Goal: Task Accomplishment & Management: Use online tool/utility

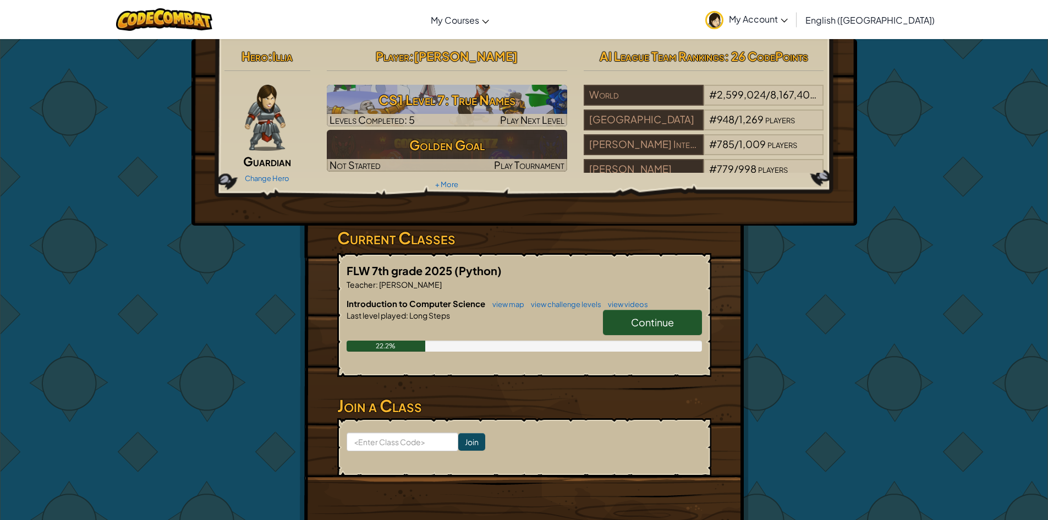
drag, startPoint x: 667, startPoint y: 315, endPoint x: 714, endPoint y: 315, distance: 46.8
click at [670, 315] on link "Continue" at bounding box center [652, 322] width 99 height 25
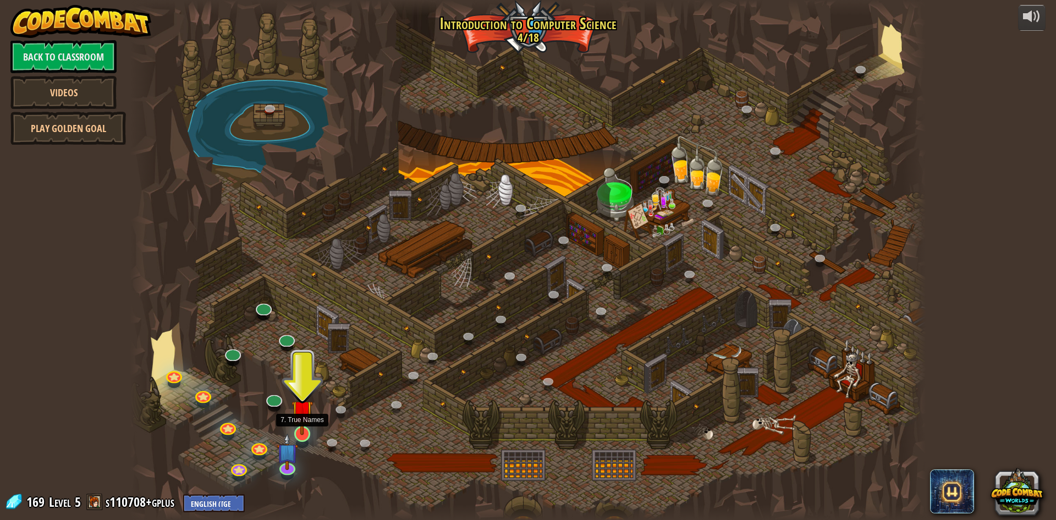
click at [298, 427] on img at bounding box center [302, 410] width 21 height 49
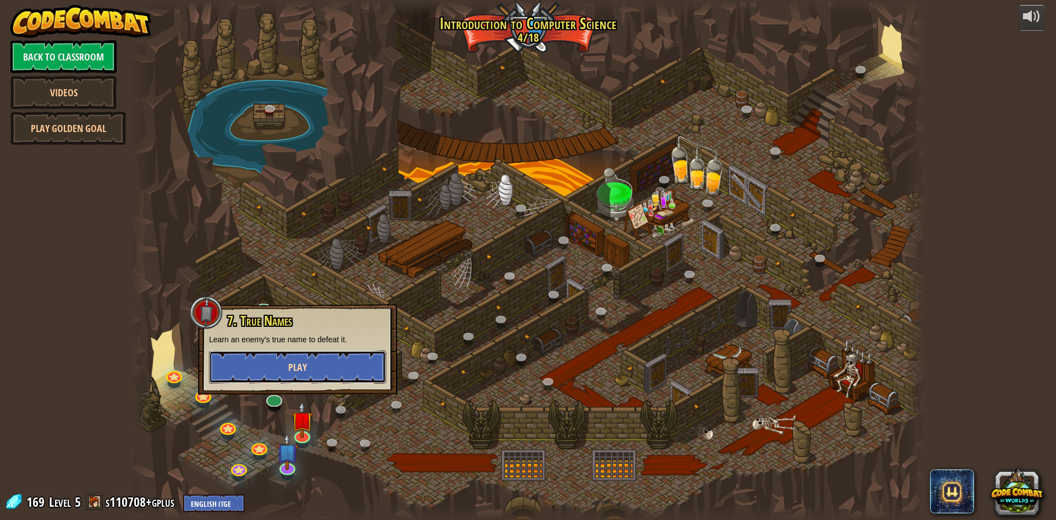
click at [313, 362] on button "Play" at bounding box center [297, 366] width 177 height 33
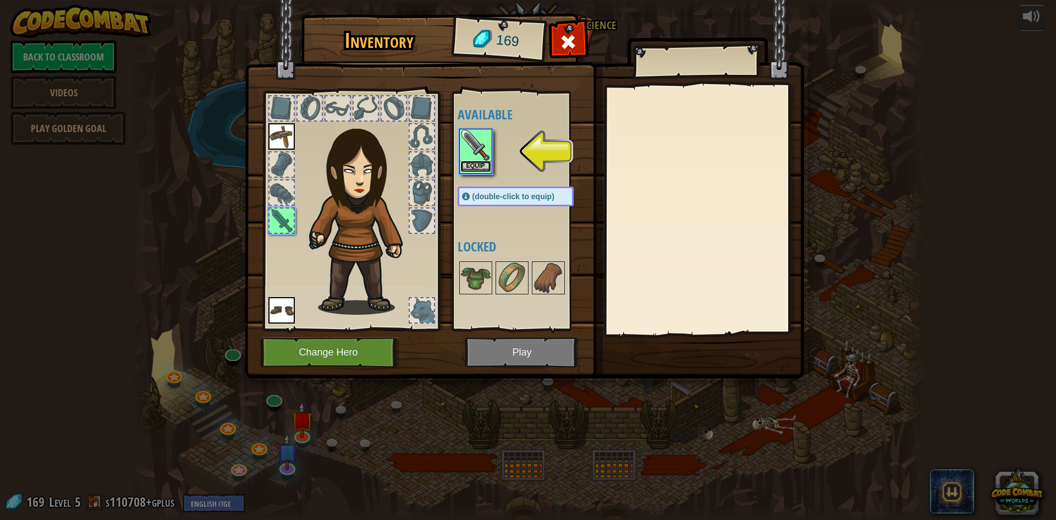
click at [470, 162] on button "Equip" at bounding box center [475, 167] width 31 height 12
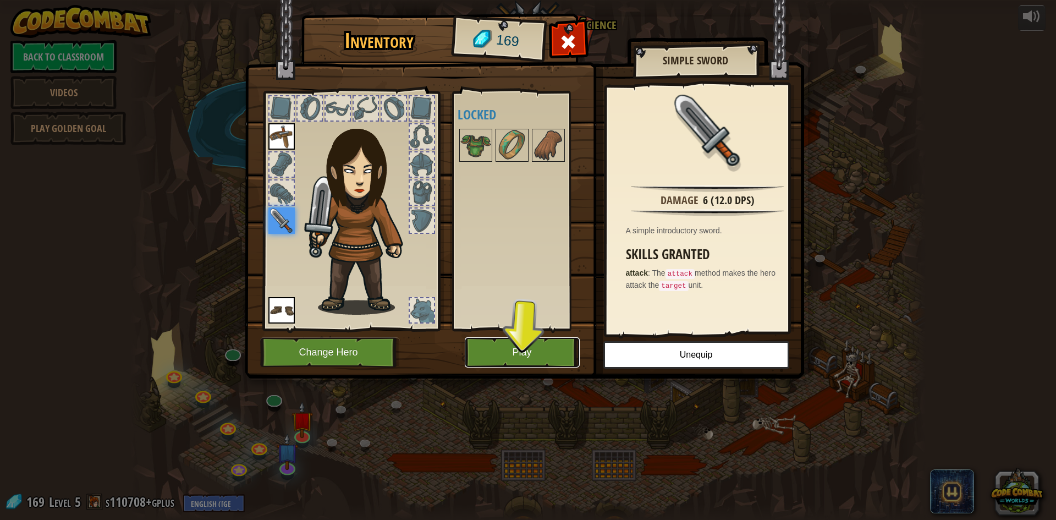
click at [567, 351] on button "Play" at bounding box center [522, 352] width 115 height 30
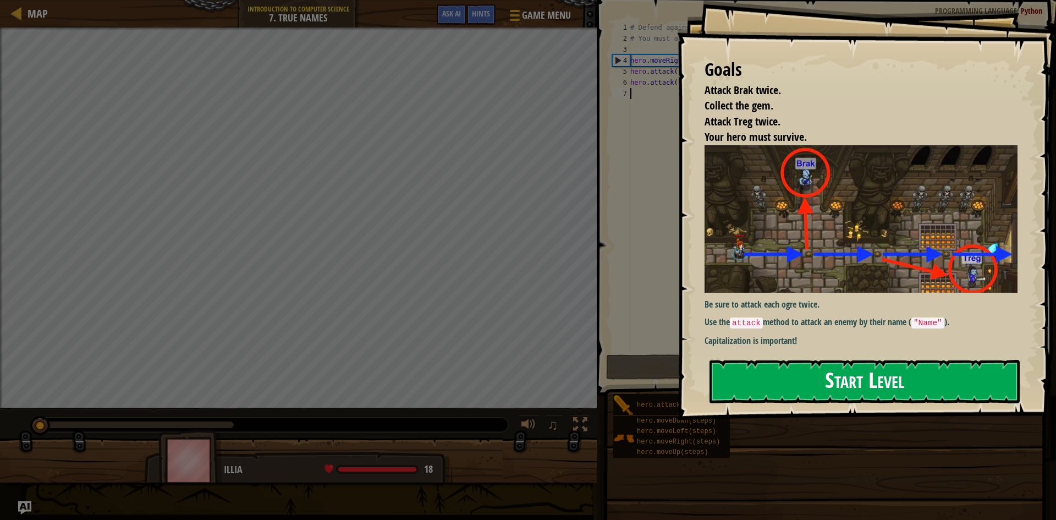
click at [916, 366] on button "Start Level" at bounding box center [865, 381] width 310 height 43
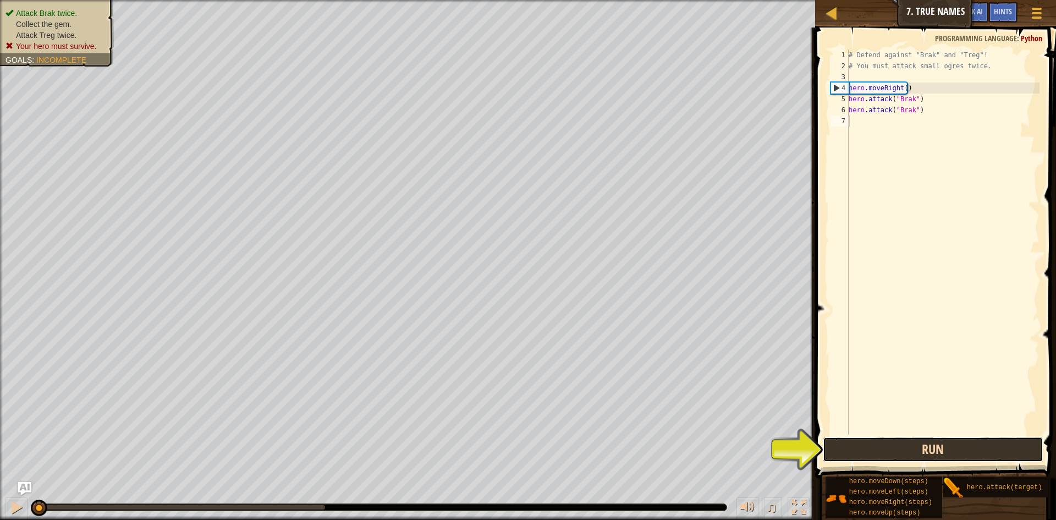
click at [1019, 452] on button "Run" at bounding box center [933, 449] width 221 height 25
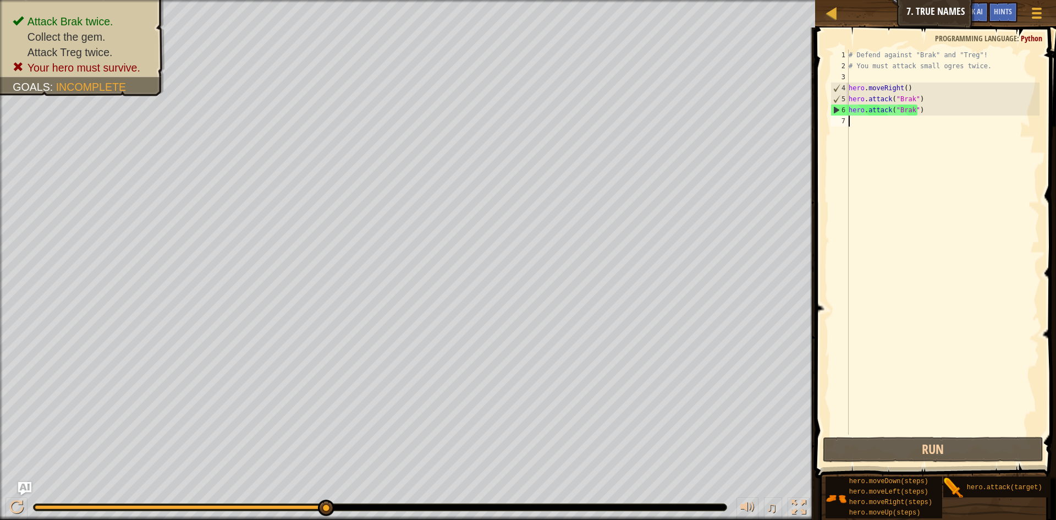
click at [938, 108] on div "# Defend against "Brak" and "Treg"! # You must attack small ogres twice. hero .…" at bounding box center [943, 253] width 193 height 407
type textarea "hero.attack("Brak")"
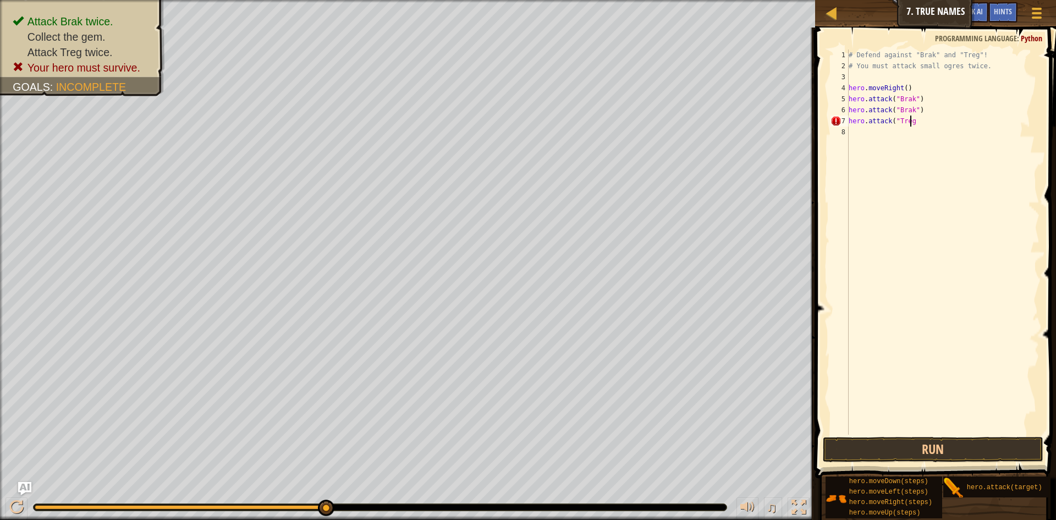
scroll to position [5, 5]
type textarea "hero.attack("Treg")"
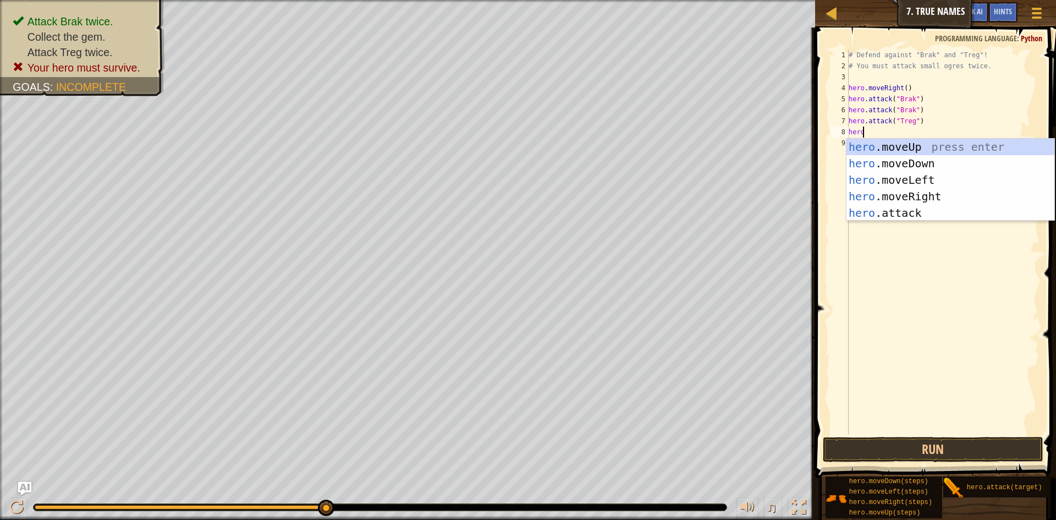
scroll to position [5, 1]
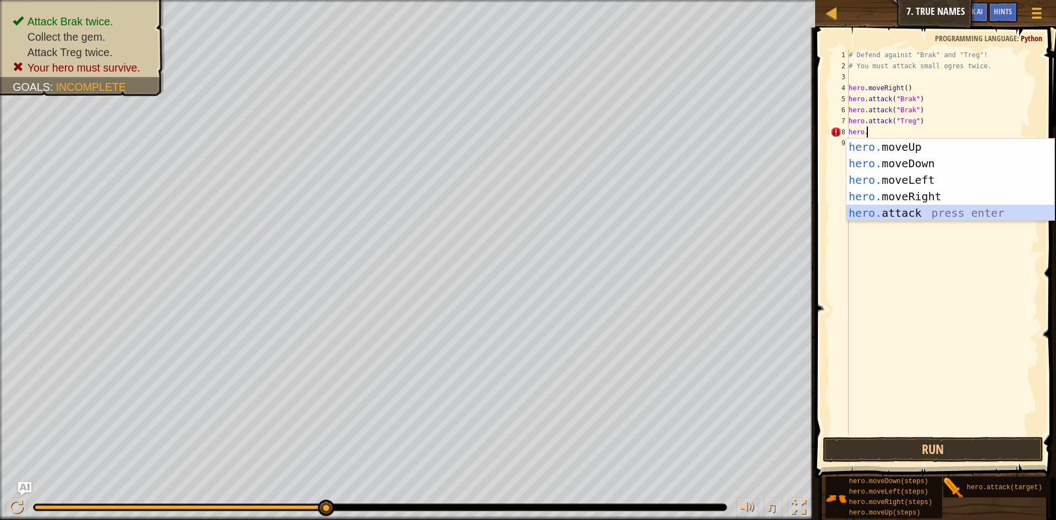
click at [871, 211] on div "hero. moveUp press enter hero. moveDown press enter hero. moveLeft press enter …" at bounding box center [951, 197] width 208 height 116
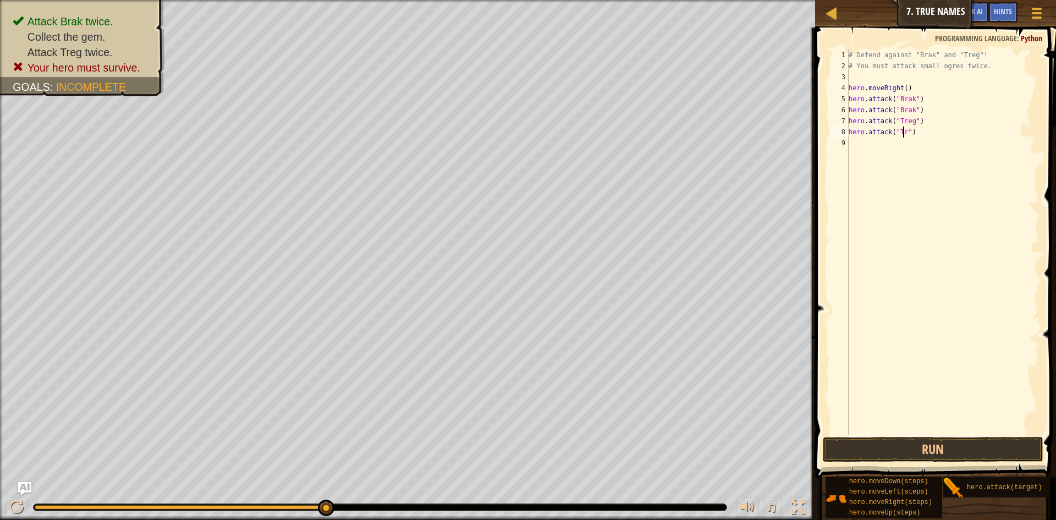
scroll to position [5, 5]
type textarea "hero.attack("Treg")"
drag, startPoint x: 990, startPoint y: 453, endPoint x: 988, endPoint y: 438, distance: 15.6
click at [990, 453] on button "Run" at bounding box center [933, 449] width 221 height 25
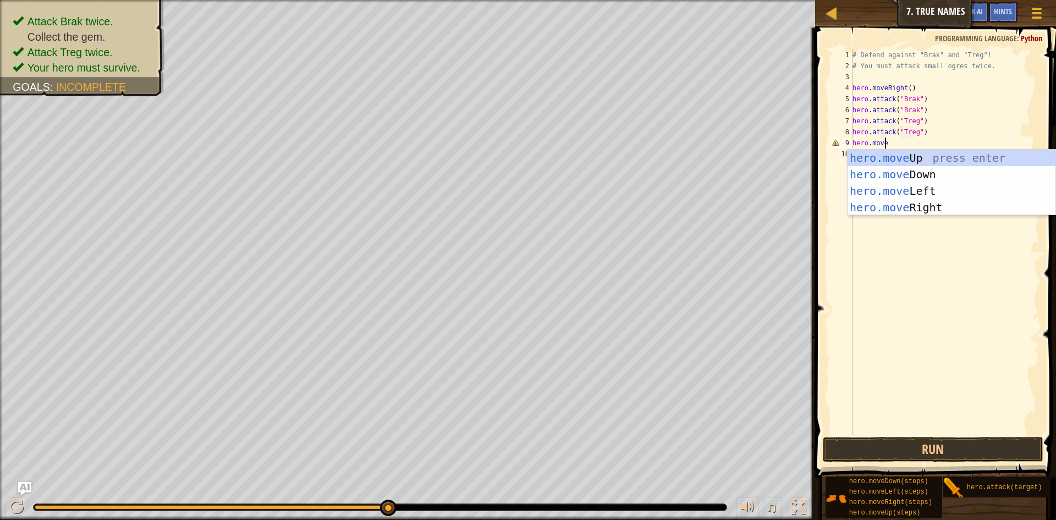
scroll to position [5, 2]
type textarea "hero.mover"
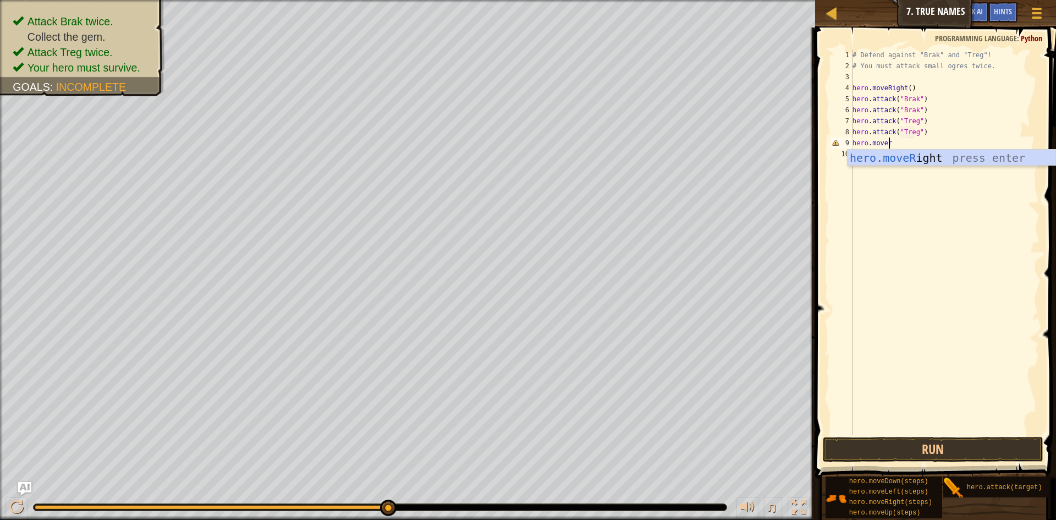
click at [921, 151] on div "hero.moveR ight press enter" at bounding box center [952, 175] width 208 height 50
drag, startPoint x: 1056, startPoint y: 301, endPoint x: 1021, endPoint y: 360, distance: 67.5
click at [1047, 323] on span at bounding box center [937, 237] width 250 height 483
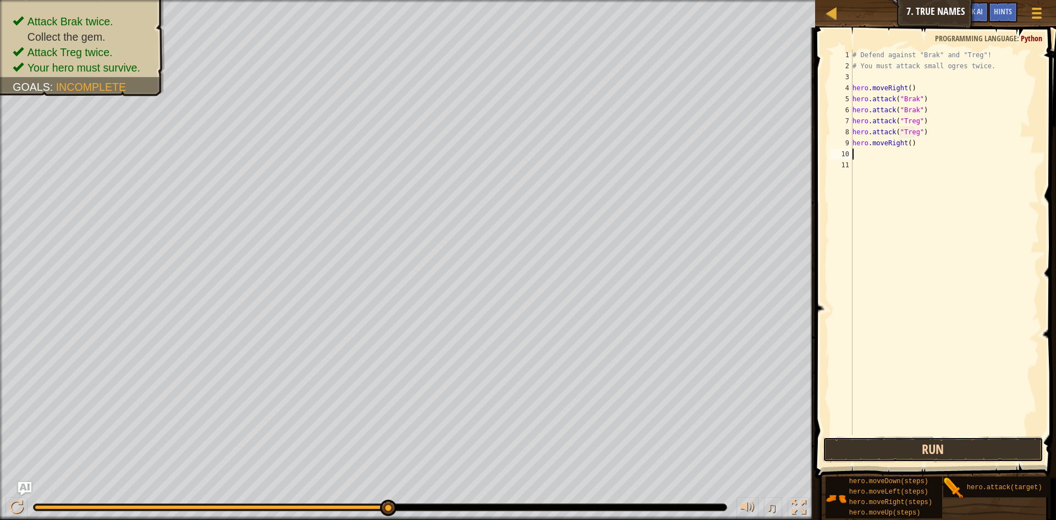
click at [1024, 441] on button "Run" at bounding box center [933, 449] width 221 height 25
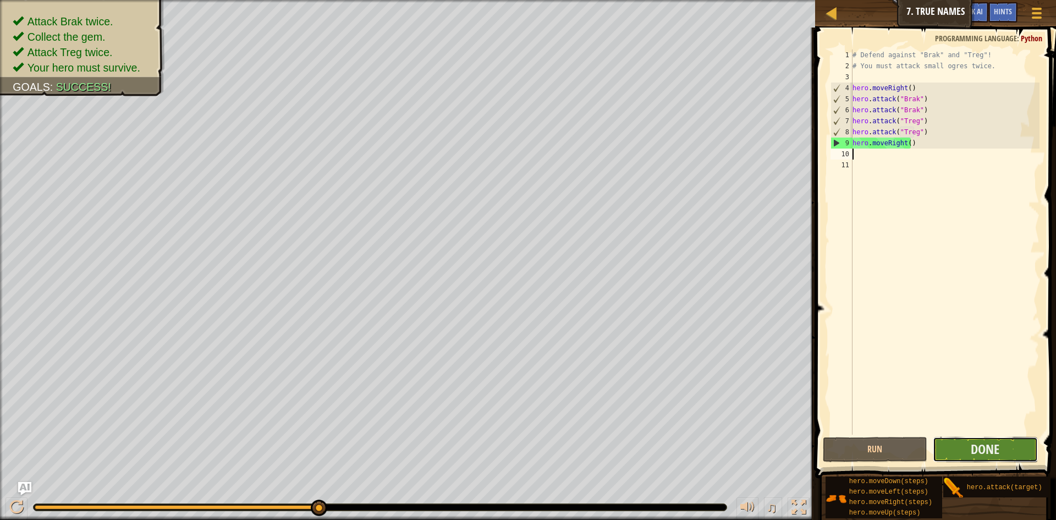
click at [1003, 451] on button "Done" at bounding box center [985, 449] width 105 height 25
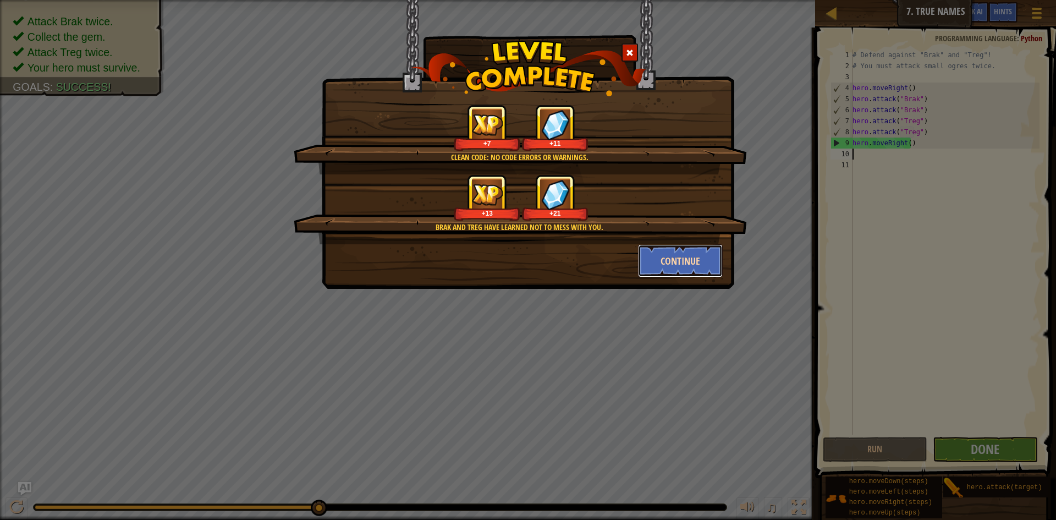
click at [692, 250] on button "Continue" at bounding box center [680, 260] width 85 height 33
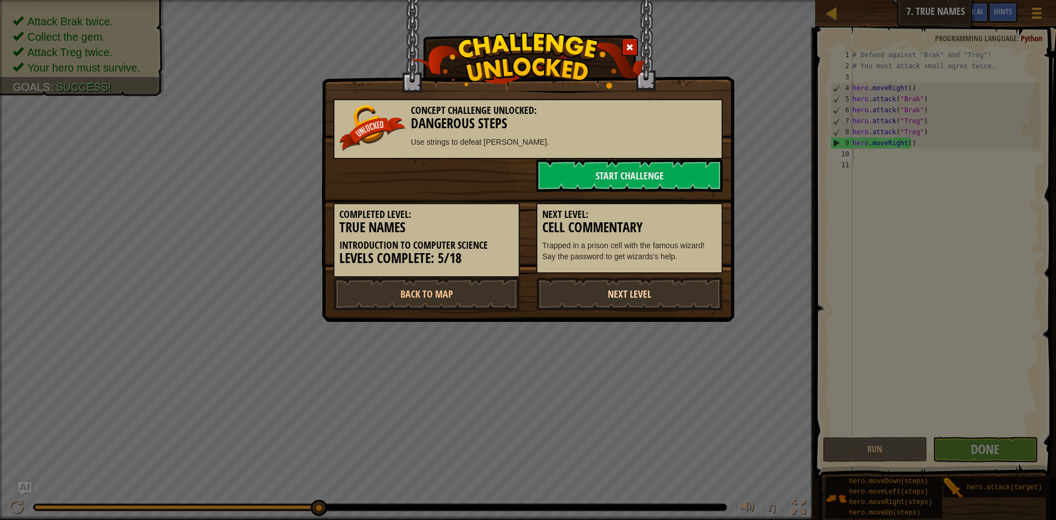
click at [626, 292] on link "Next Level" at bounding box center [629, 293] width 186 height 33
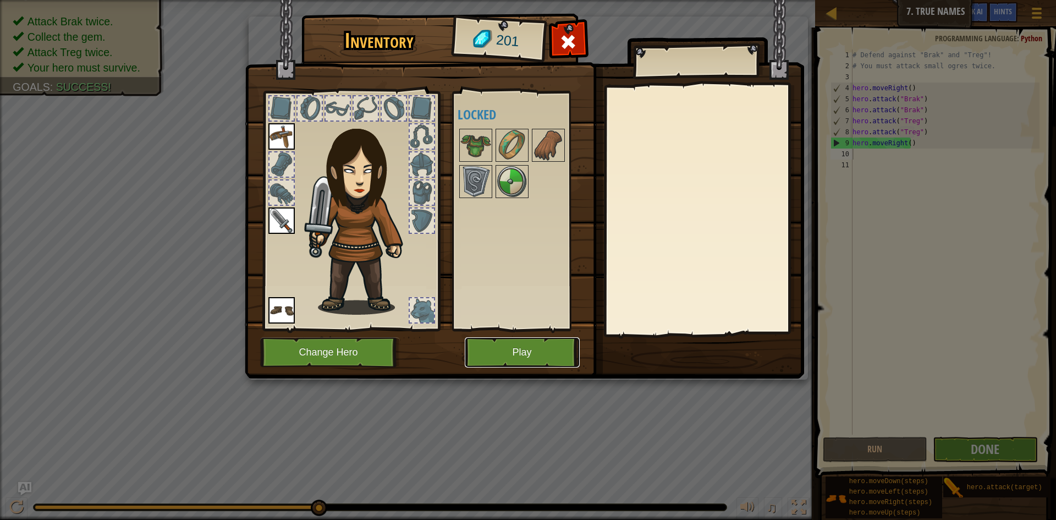
click at [545, 352] on button "Play" at bounding box center [522, 352] width 115 height 30
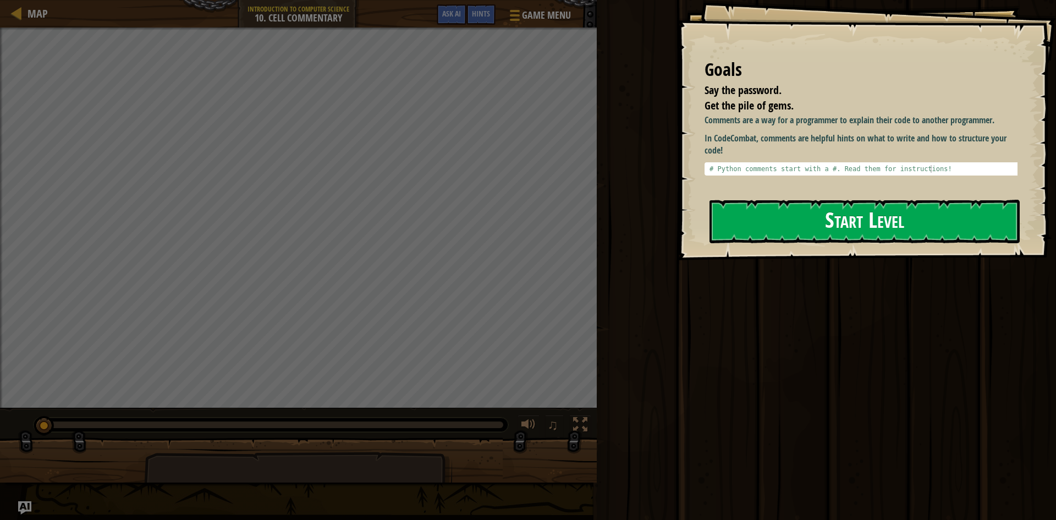
click at [763, 223] on button "Start Level" at bounding box center [865, 221] width 310 height 43
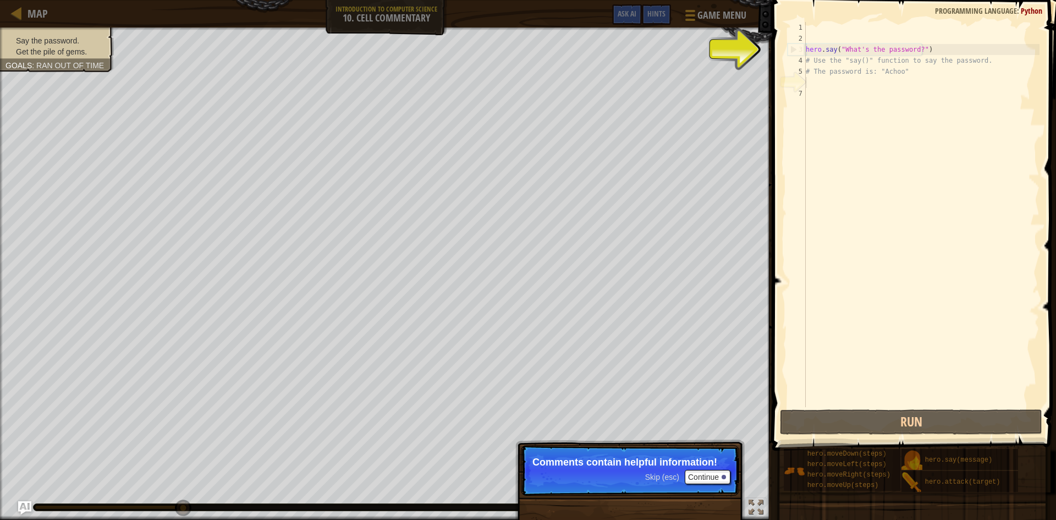
click at [910, 51] on div "hero . say ( "What's the password?" ) # Use the "say()" function to say the pas…" at bounding box center [922, 225] width 236 height 407
type textarea "hero.say("What's the password?")"
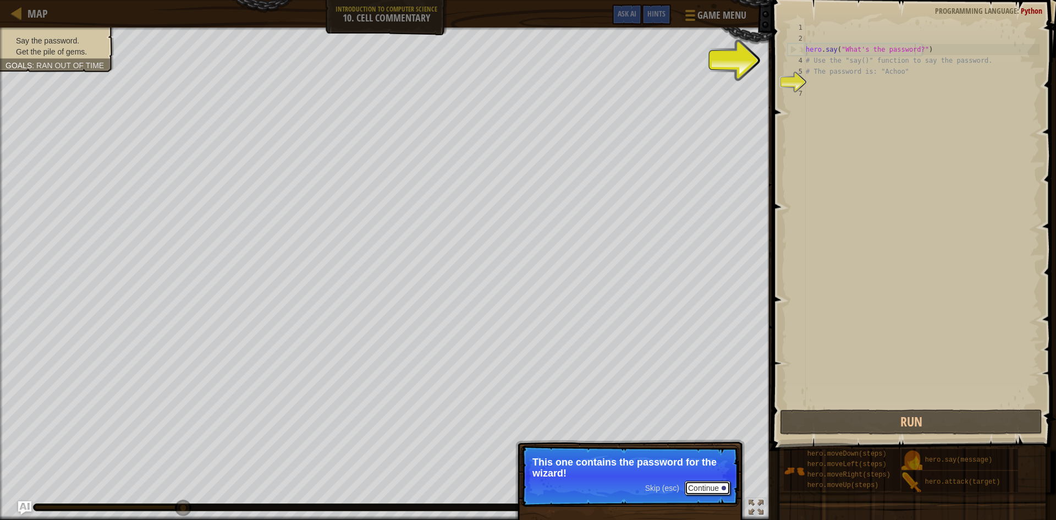
click at [716, 483] on button "Continue" at bounding box center [708, 488] width 46 height 14
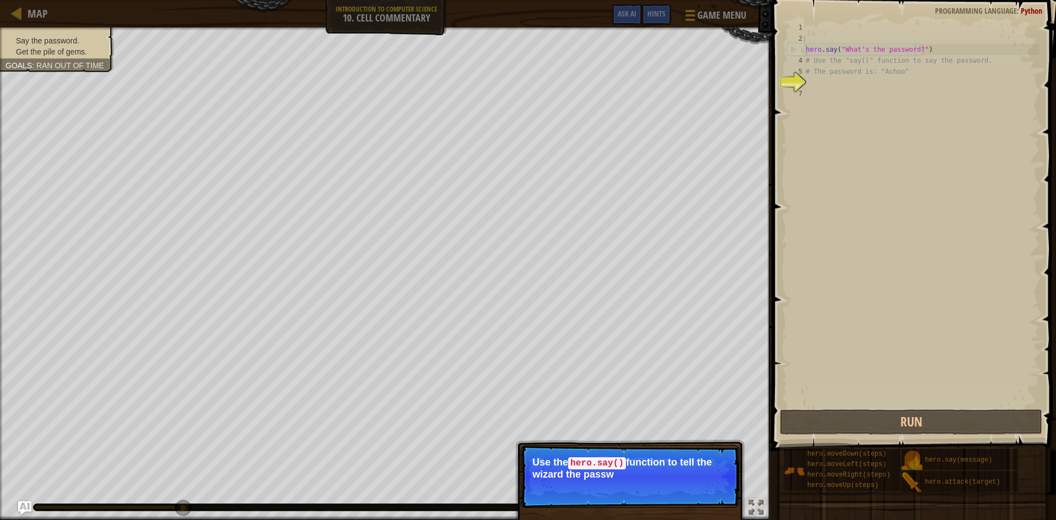
click at [991, 300] on div "hero . say ( "What's the password?" ) # Use the "say()" function to say the pas…" at bounding box center [922, 225] width 236 height 407
drag, startPoint x: 806, startPoint y: 83, endPoint x: 799, endPoint y: 76, distance: 9.7
click at [799, 76] on div "1 2 3 4 5 6 7 hero . say ( "What's the password?" ) # Use the "say()" function …" at bounding box center [912, 214] width 254 height 385
type textarea "# The password is: "Achoo""
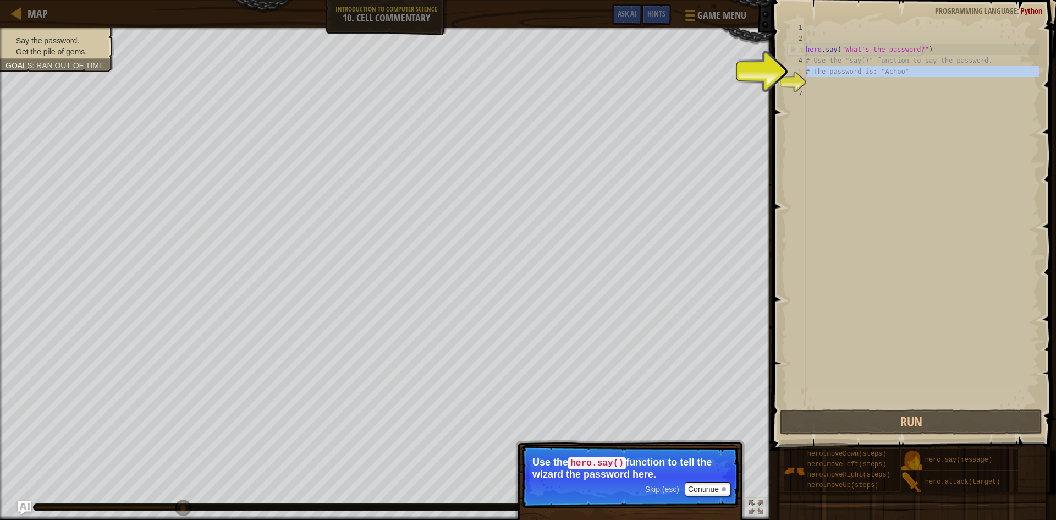
click at [822, 89] on div "hero . say ( "What's the password?" ) # Use the "say()" function to say the pas…" at bounding box center [922, 225] width 236 height 407
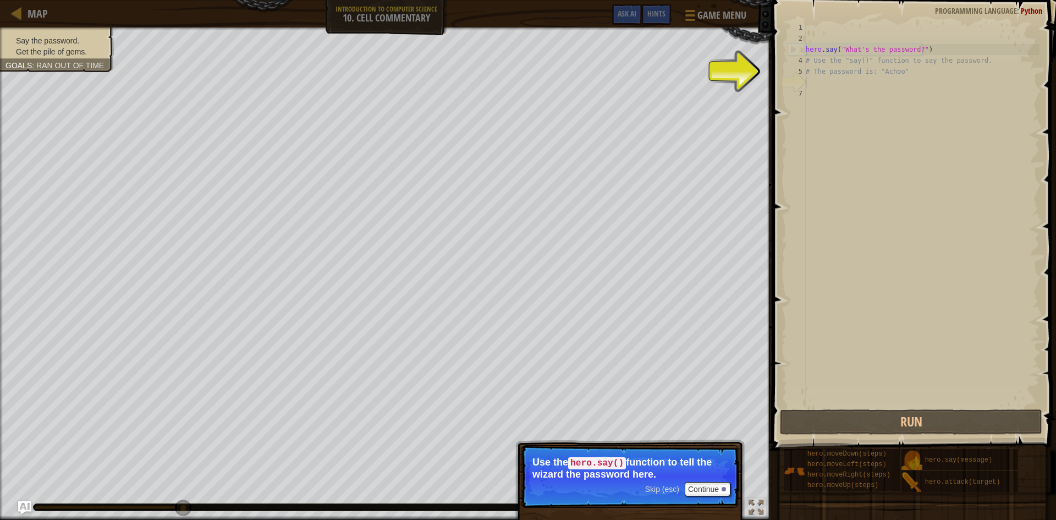
click at [811, 79] on div "hero . say ( "What's the password?" ) # Use the "say()" function to say the pas…" at bounding box center [922, 225] width 236 height 407
click at [713, 492] on button "Continue" at bounding box center [708, 489] width 46 height 14
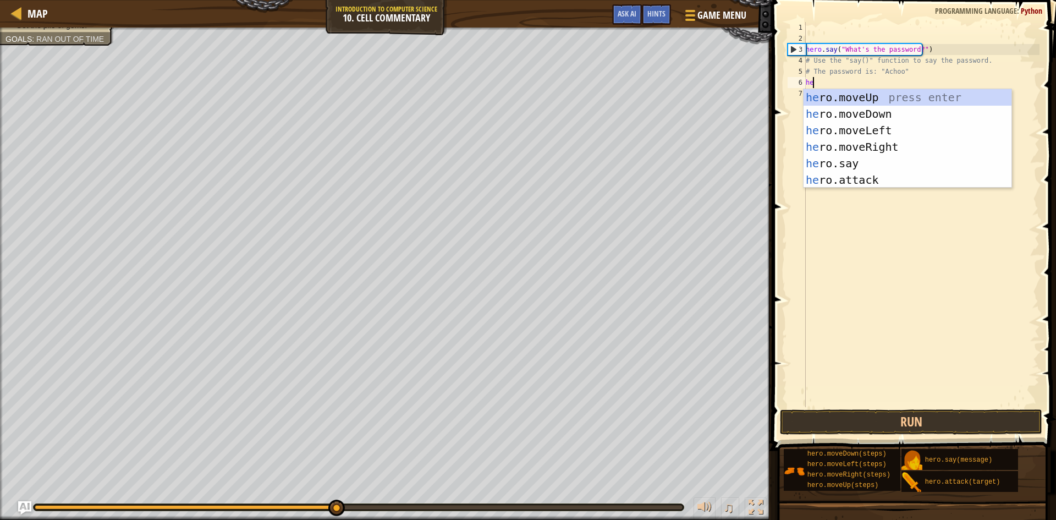
scroll to position [5, 1]
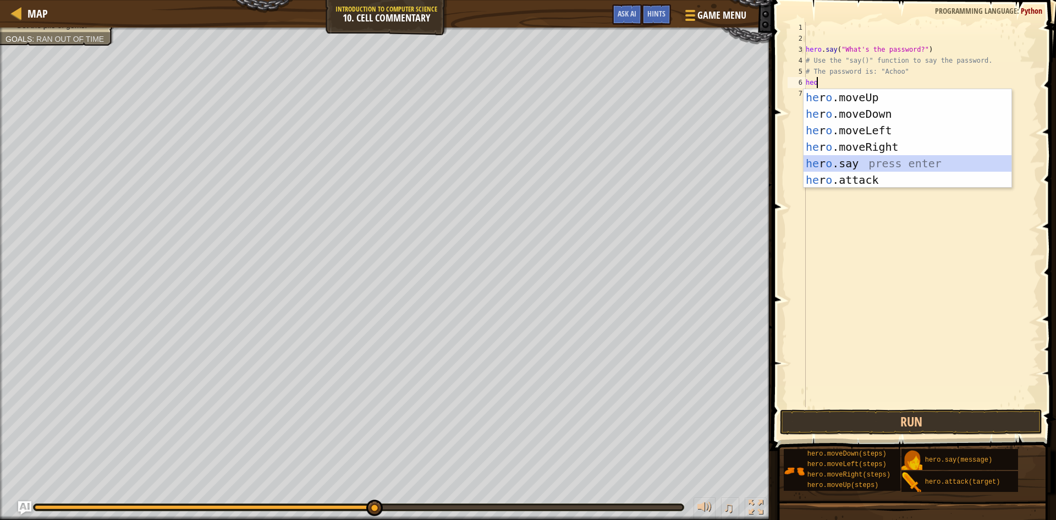
click at [811, 163] on div "he r o .moveUp press enter he r o .moveDown press enter he r o .moveLeft press …" at bounding box center [908, 155] width 208 height 132
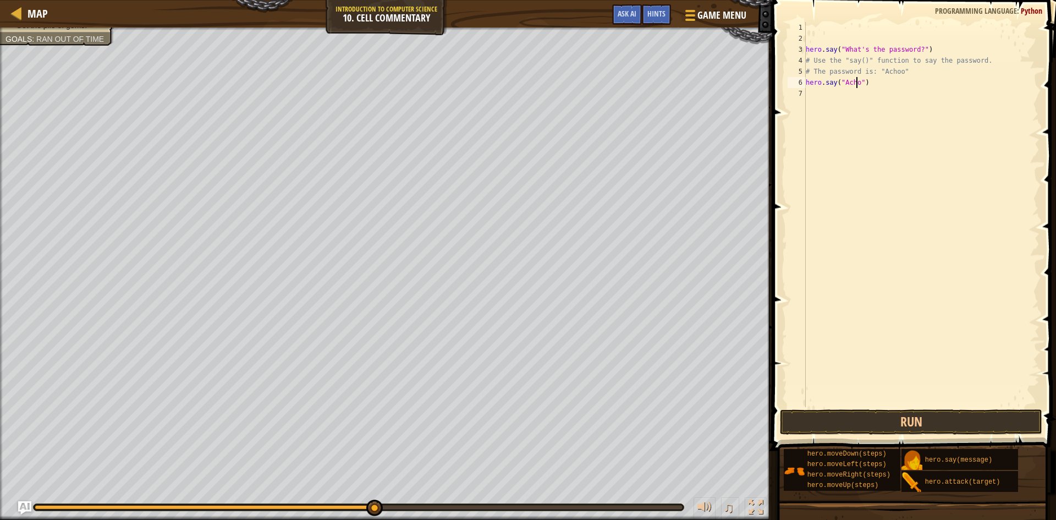
scroll to position [5, 4]
type textarea "hero.say("Achoo")"
click at [982, 427] on button "Run" at bounding box center [911, 421] width 262 height 25
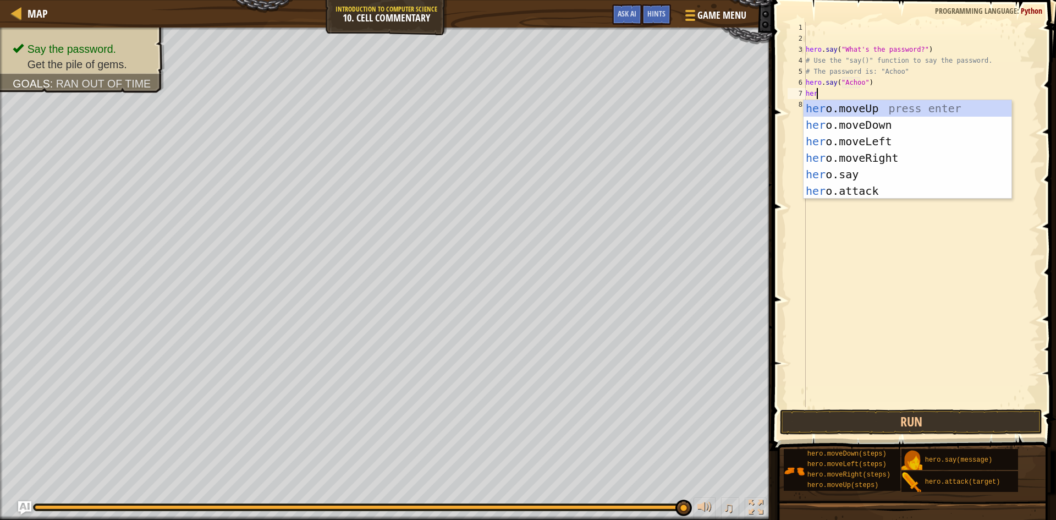
type textarea "hero"
click at [923, 120] on div "hero .moveUp press enter hero .moveDown press enter hero .moveLeft press enter …" at bounding box center [908, 166] width 208 height 132
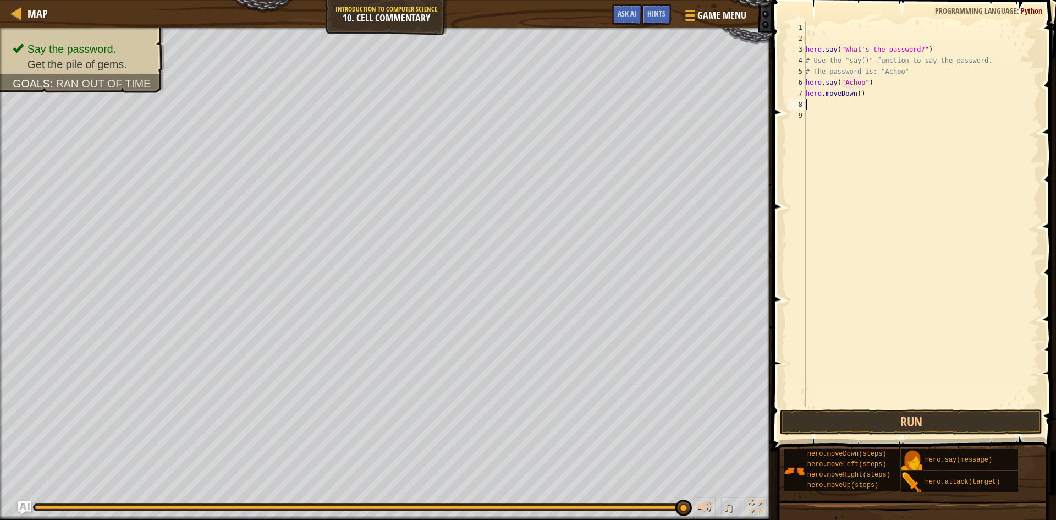
scroll to position [5, 0]
click at [849, 95] on div "hero . say ( "What's the password?" ) # Use the "say()" function to say the pas…" at bounding box center [922, 225] width 236 height 407
type textarea "hero.moveUp"
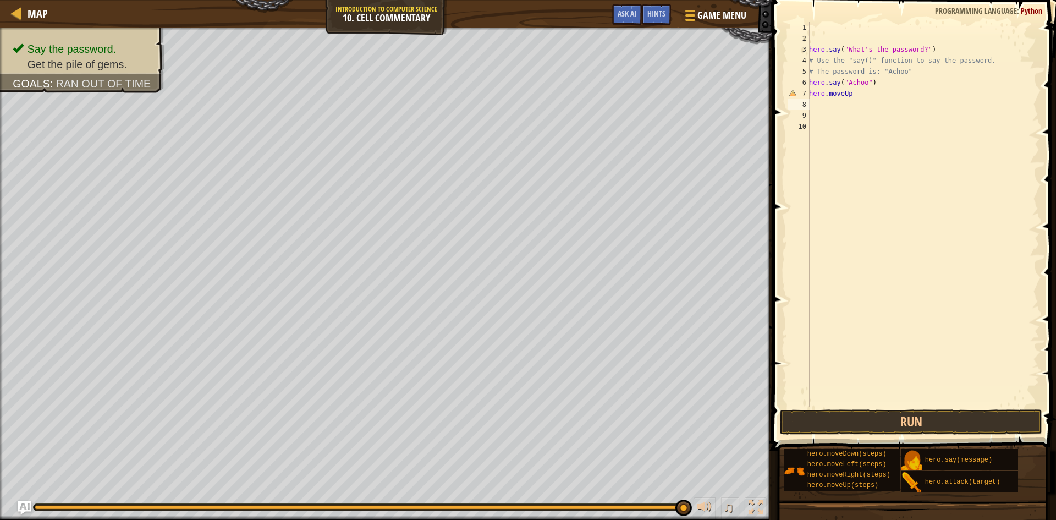
click at [852, 105] on div "hero . say ( "What's the password?" ) # Use the "say()" function to say the pas…" at bounding box center [923, 225] width 233 height 407
click at [850, 102] on div "hero . say ( "What's the password?" ) # Use the "say()" function to say the pas…" at bounding box center [923, 225] width 233 height 407
click at [850, 96] on div "hero . say ( "What's the password?" ) # Use the "say()" function to say the pas…" at bounding box center [923, 225] width 233 height 407
type textarea "hero.moveUp()"
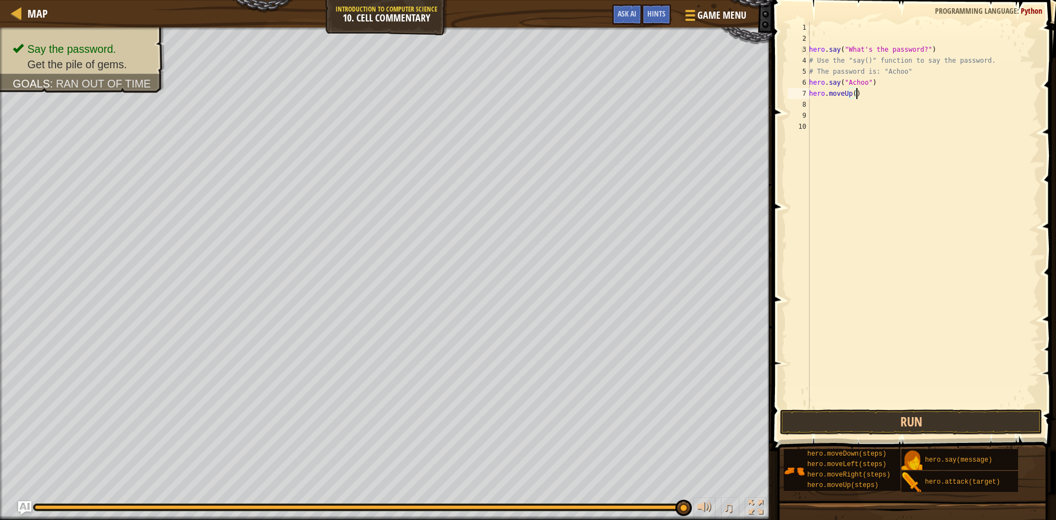
scroll to position [5, 0]
click at [830, 410] on button "Run" at bounding box center [911, 421] width 262 height 25
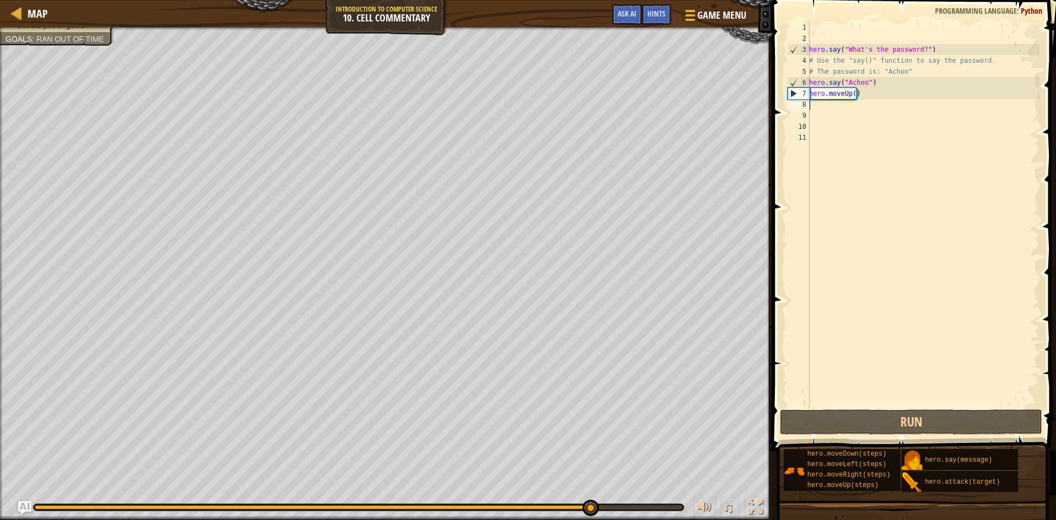
click at [851, 96] on div "hero . say ( "What's the password?" ) # Use the "say()" function to say the pas…" at bounding box center [923, 225] width 233 height 407
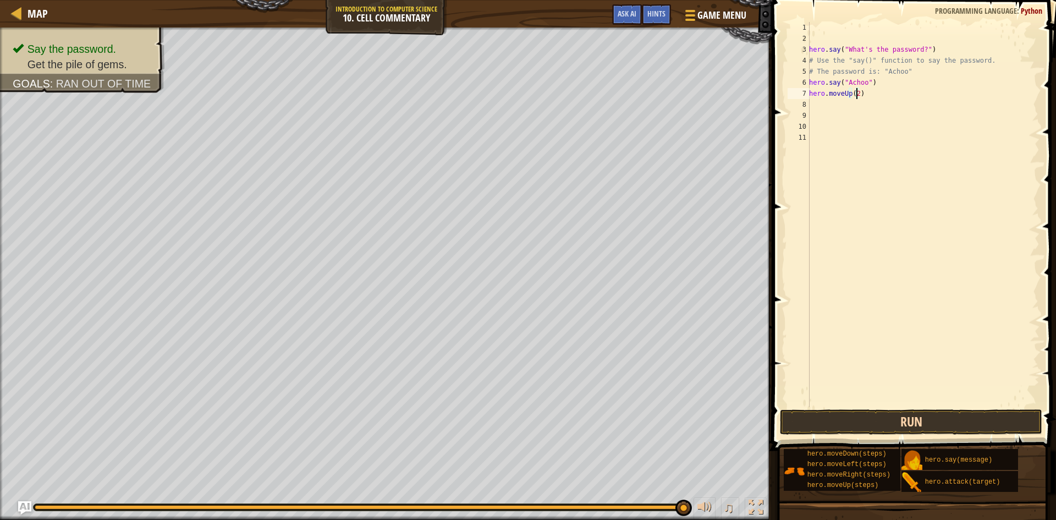
type textarea "hero.moveUp(2)"
click at [909, 424] on button "Run" at bounding box center [911, 421] width 262 height 25
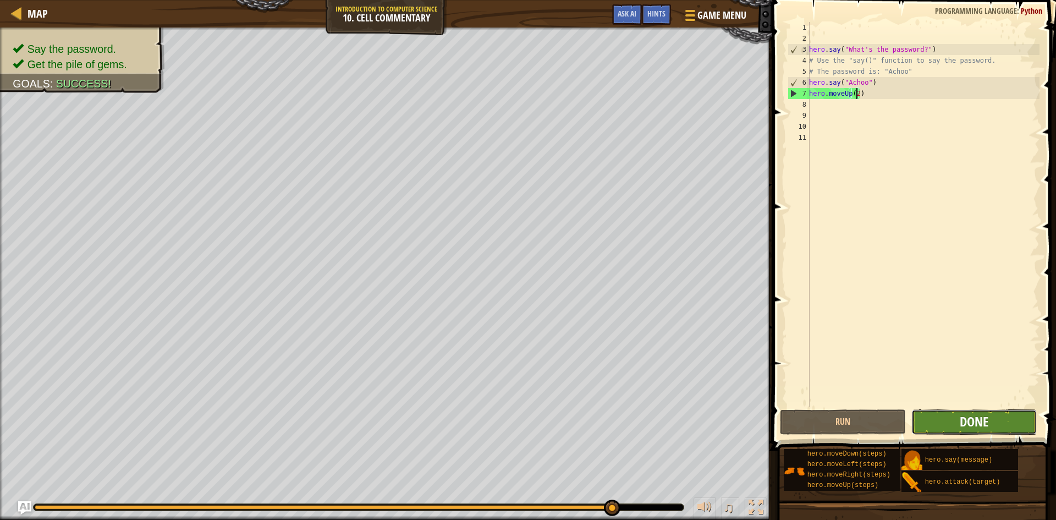
click at [983, 424] on span "Done" at bounding box center [974, 422] width 29 height 18
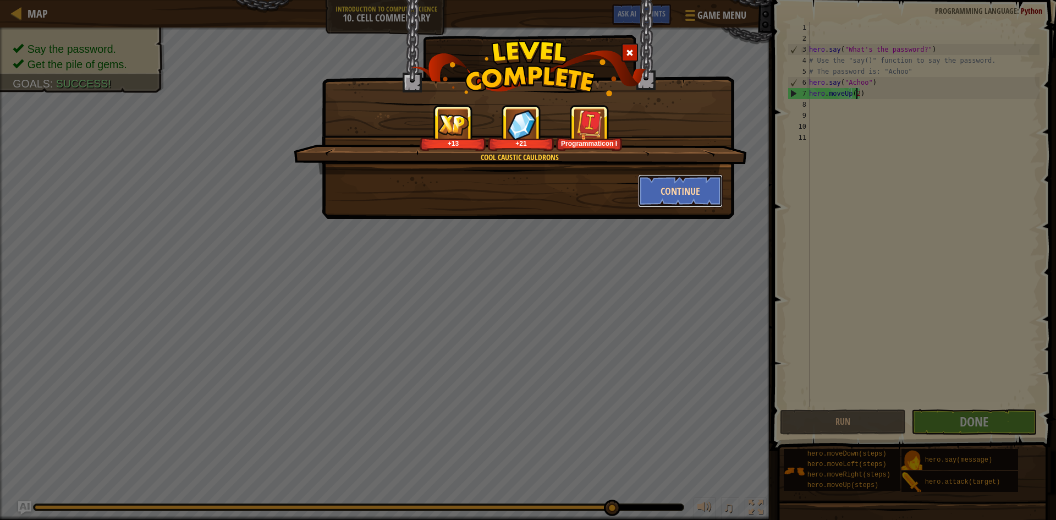
click at [670, 199] on button "Continue" at bounding box center [680, 190] width 85 height 33
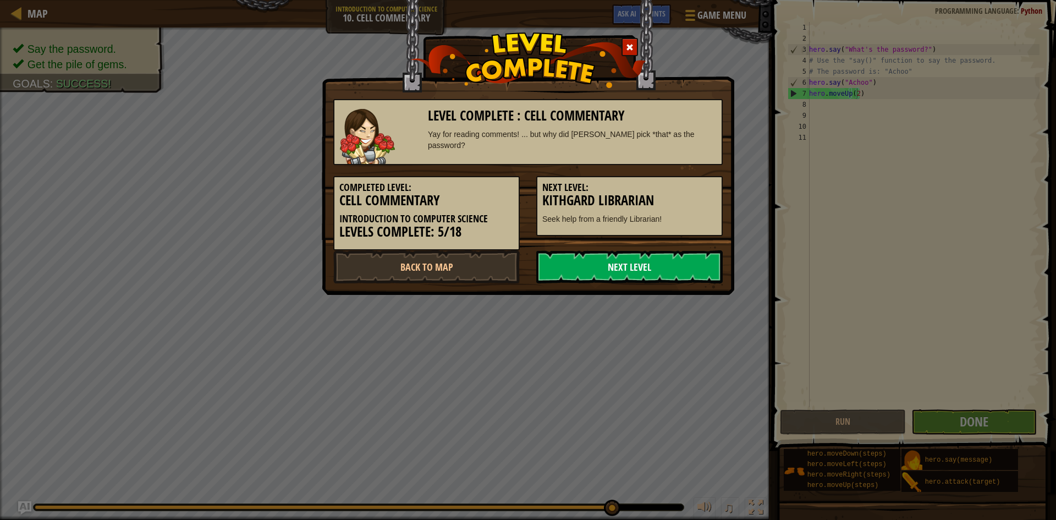
click at [686, 271] on link "Next Level" at bounding box center [629, 266] width 186 height 33
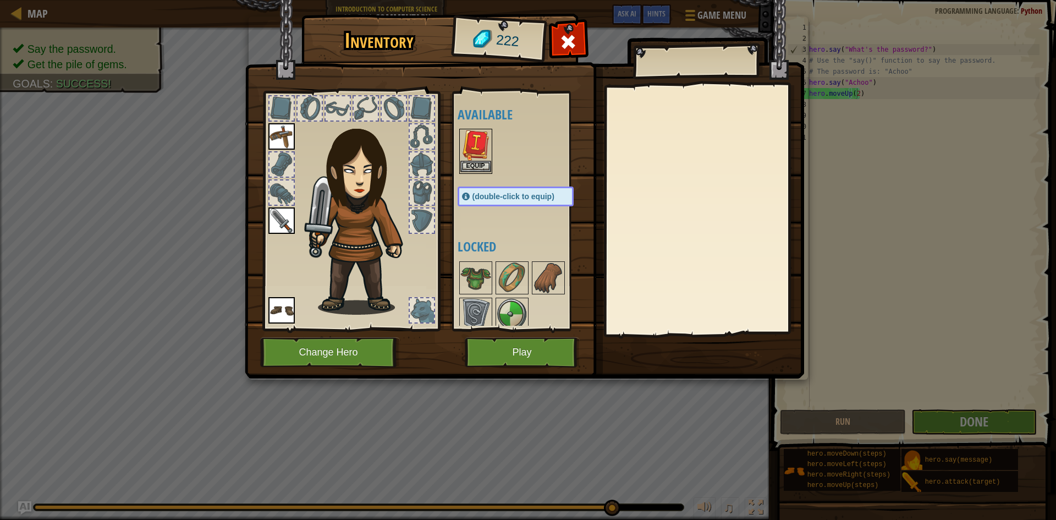
click at [473, 151] on img at bounding box center [475, 145] width 31 height 31
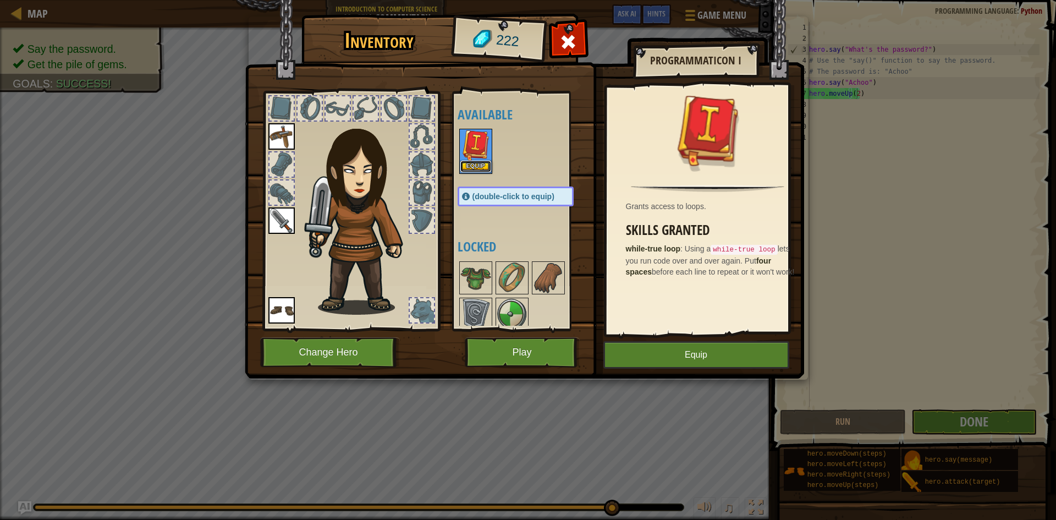
click at [485, 163] on button "Equip" at bounding box center [475, 167] width 31 height 12
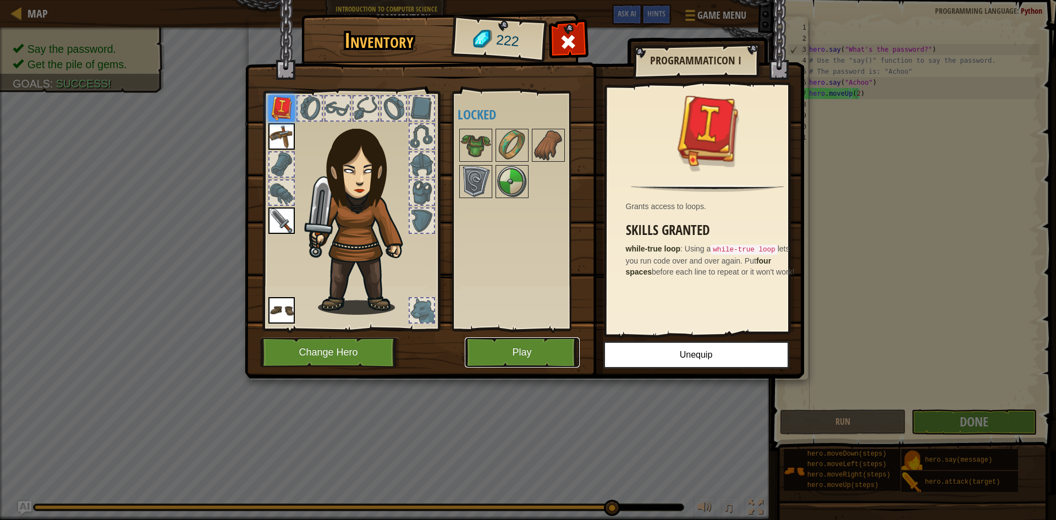
click at [553, 343] on button "Play" at bounding box center [522, 352] width 115 height 30
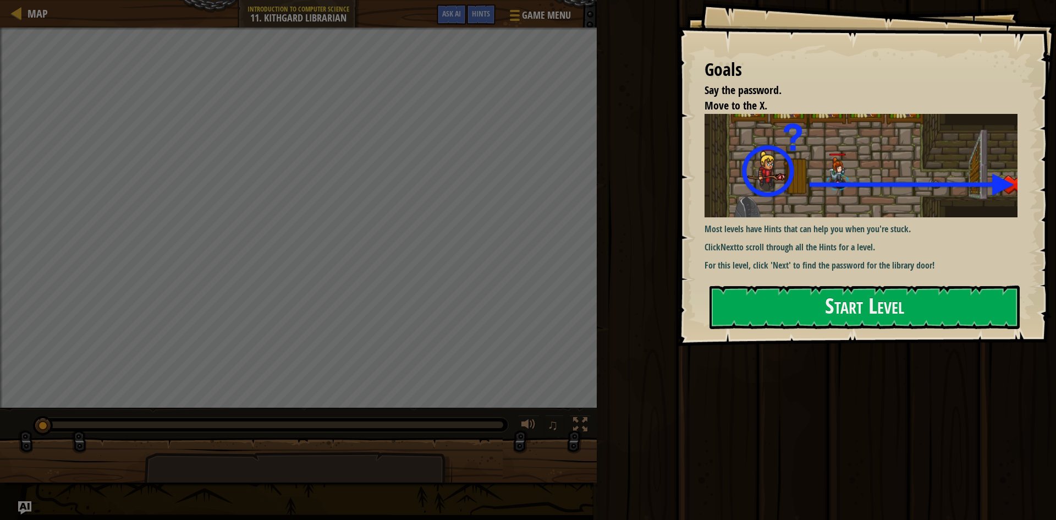
drag, startPoint x: 825, startPoint y: 288, endPoint x: 826, endPoint y: 272, distance: 15.4
click at [825, 287] on button "Start Level" at bounding box center [865, 306] width 310 height 43
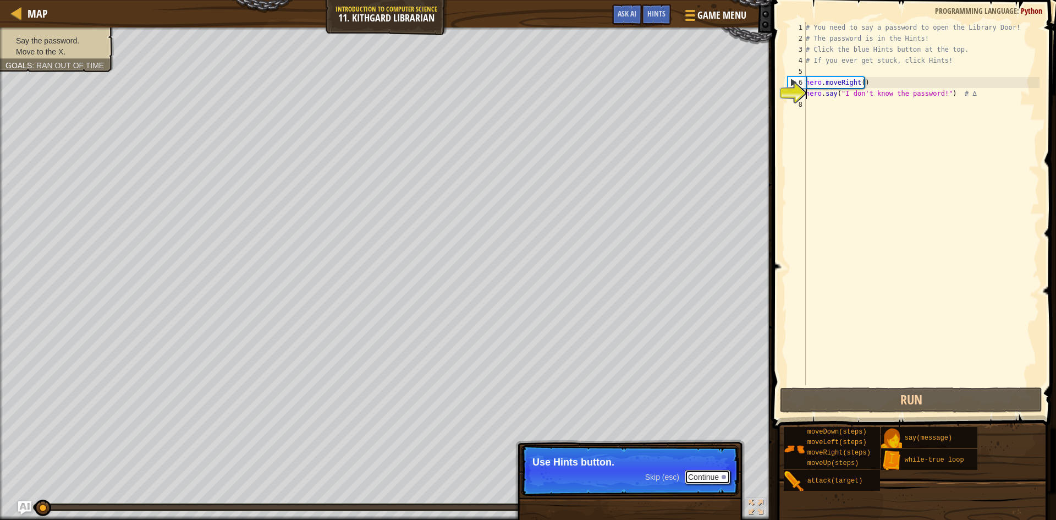
click at [727, 471] on button "Continue" at bounding box center [708, 477] width 46 height 14
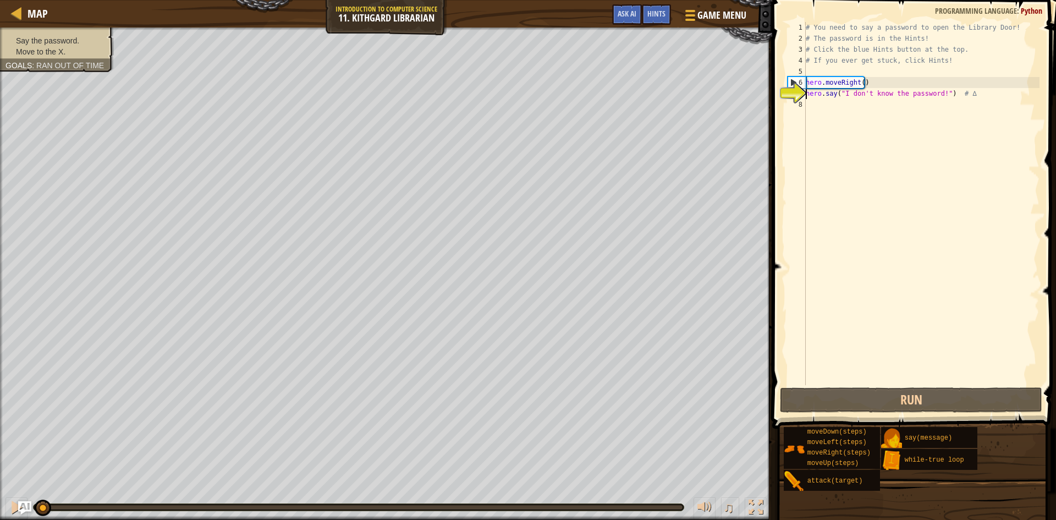
click at [935, 98] on div "# You need to say a password to open the Library Door! # The password is in the…" at bounding box center [922, 214] width 236 height 385
click at [668, 10] on div "Hints" at bounding box center [656, 14] width 29 height 20
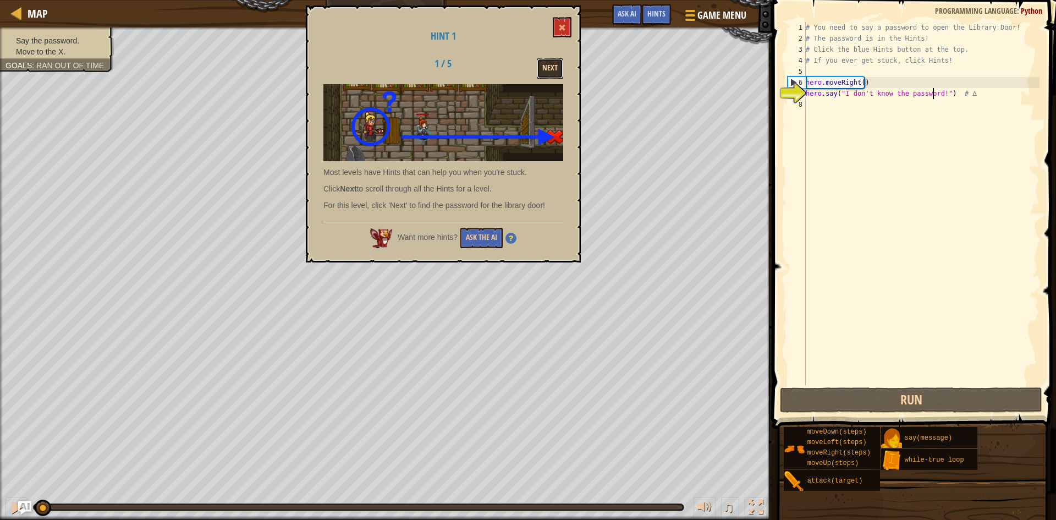
click at [551, 71] on button "Next" at bounding box center [550, 68] width 26 height 20
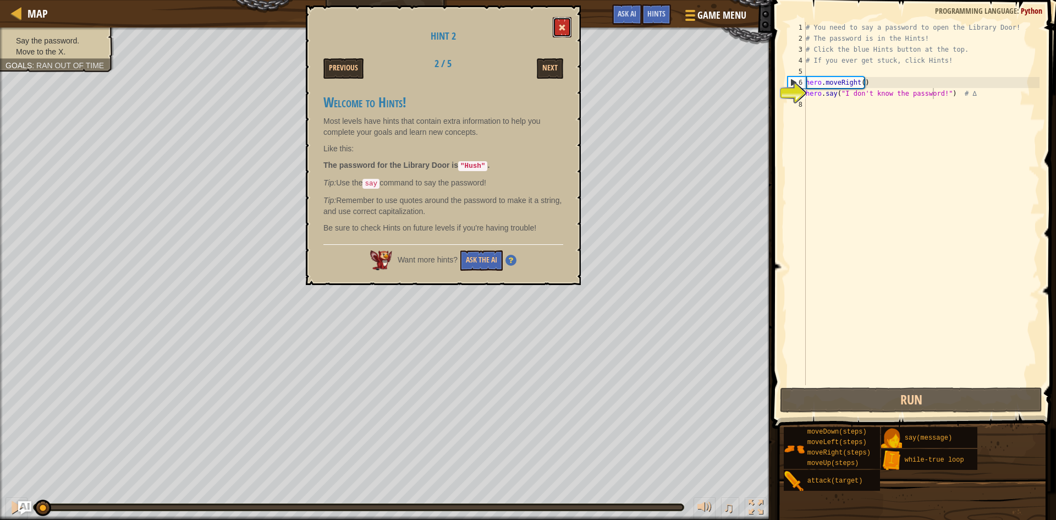
click at [554, 26] on button at bounding box center [562, 27] width 19 height 20
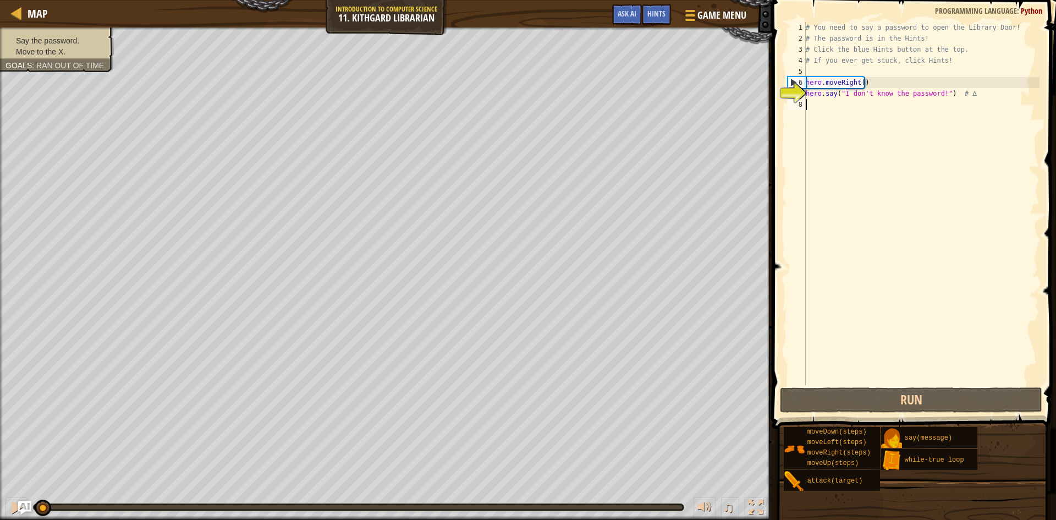
click at [929, 99] on div "# You need to say a password to open the Library Door! # The password is in the…" at bounding box center [922, 214] width 236 height 385
click at [928, 88] on div "# You need to say a password to open the Library Door! # The password is in the…" at bounding box center [922, 214] width 236 height 385
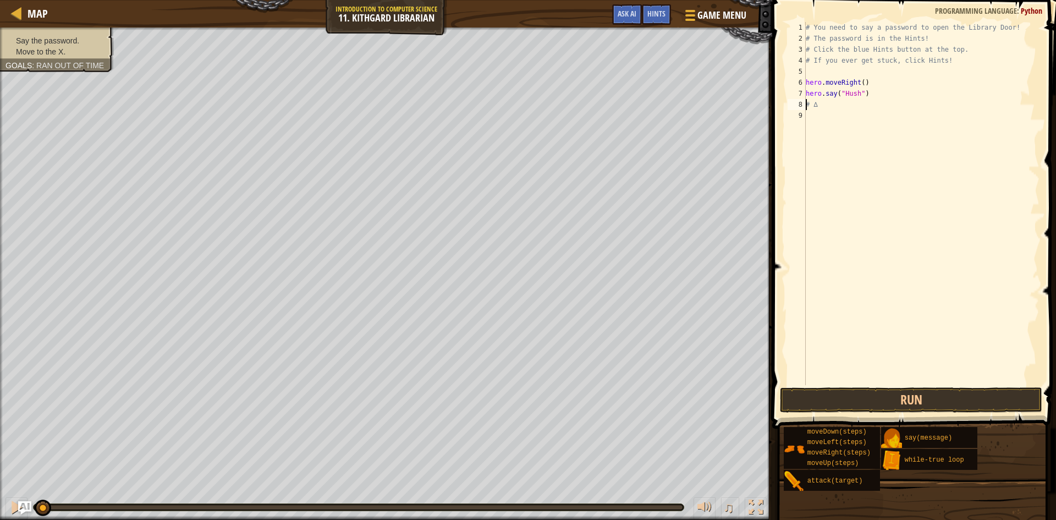
scroll to position [5, 1]
click at [825, 406] on button "Run" at bounding box center [911, 399] width 262 height 25
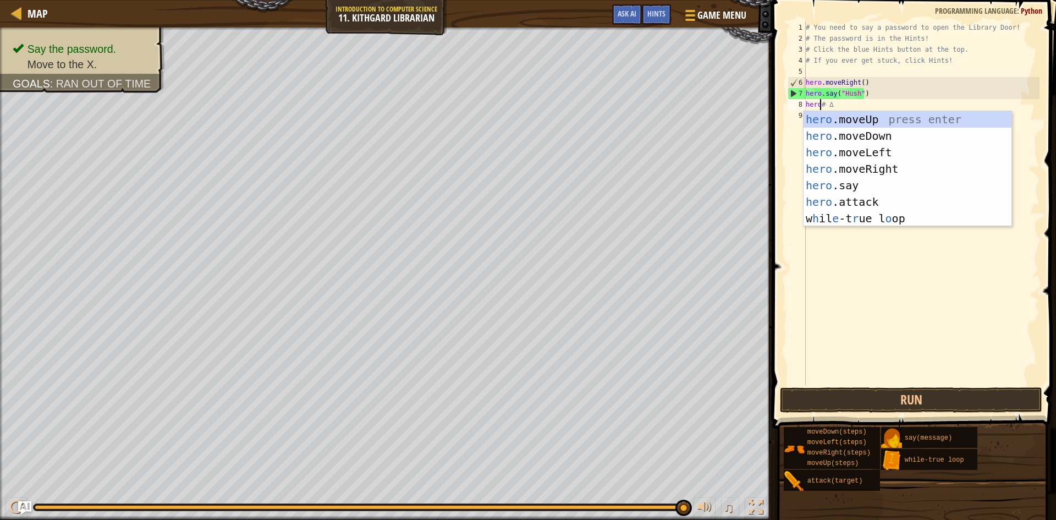
scroll to position [5, 2]
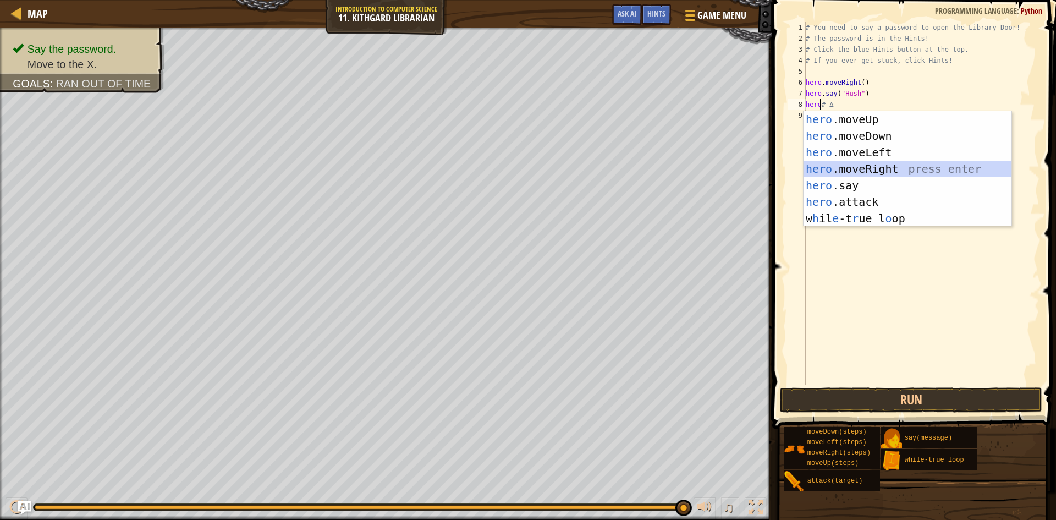
click at [856, 161] on div "hero .moveUp press enter hero .moveDown press enter hero .moveLeft press enter …" at bounding box center [908, 185] width 208 height 149
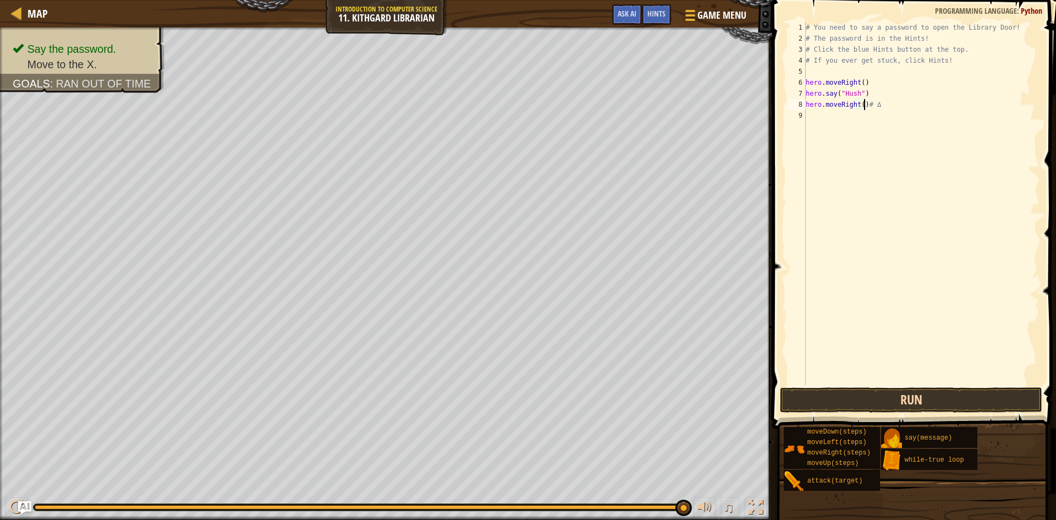
type textarea "hero.moveRight()# ∆"
click at [955, 399] on button "Run" at bounding box center [911, 399] width 262 height 25
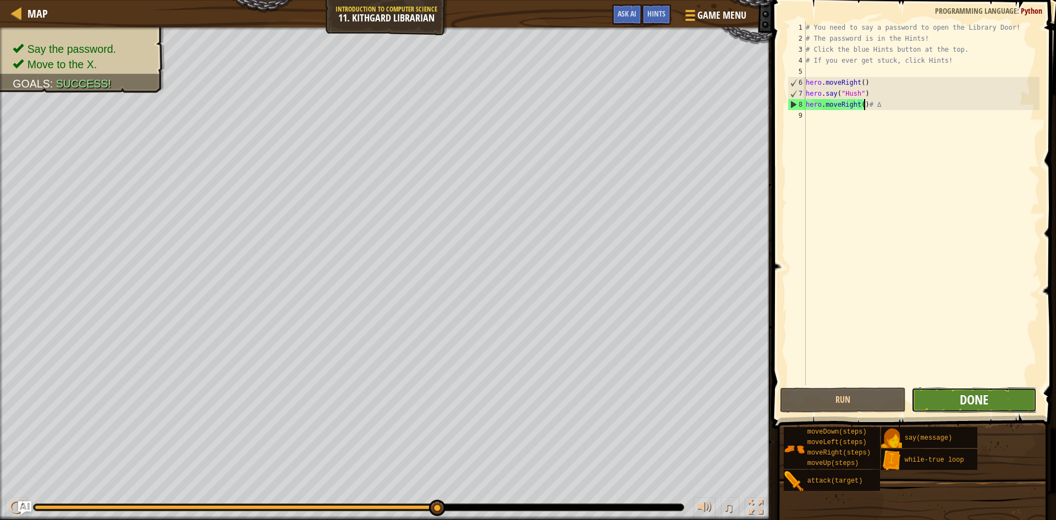
click at [963, 402] on span "Done" at bounding box center [974, 400] width 29 height 18
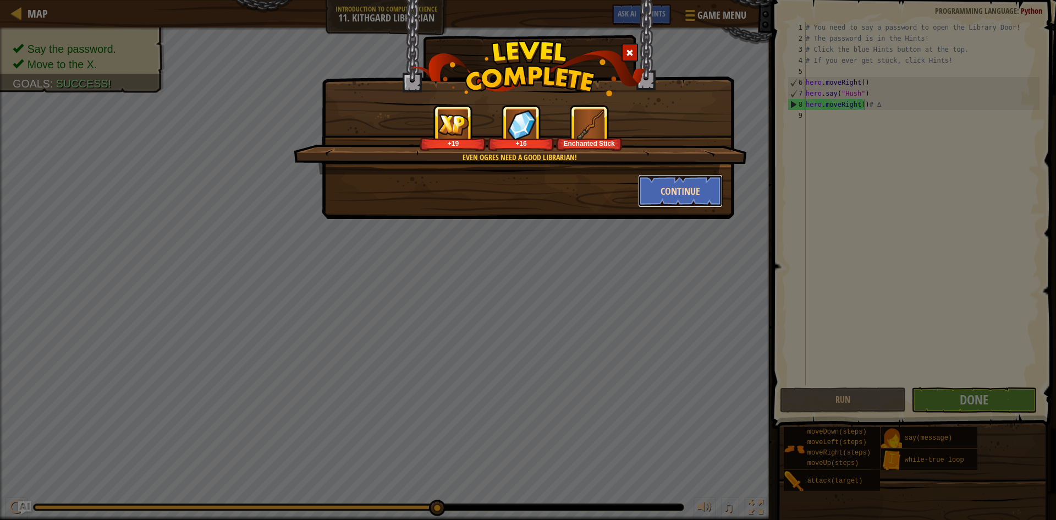
click at [669, 186] on button "Continue" at bounding box center [680, 190] width 85 height 33
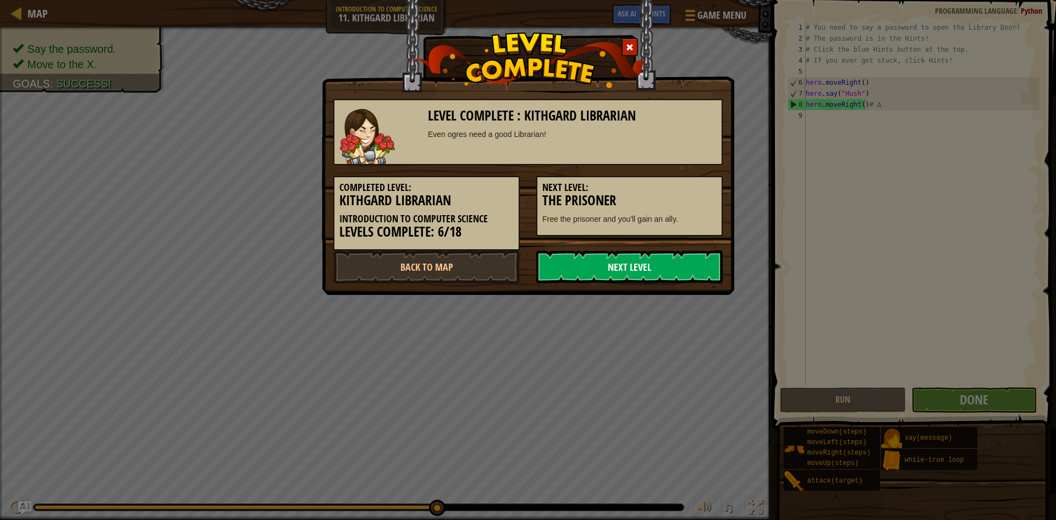
click at [646, 255] on link "Next Level" at bounding box center [629, 266] width 186 height 33
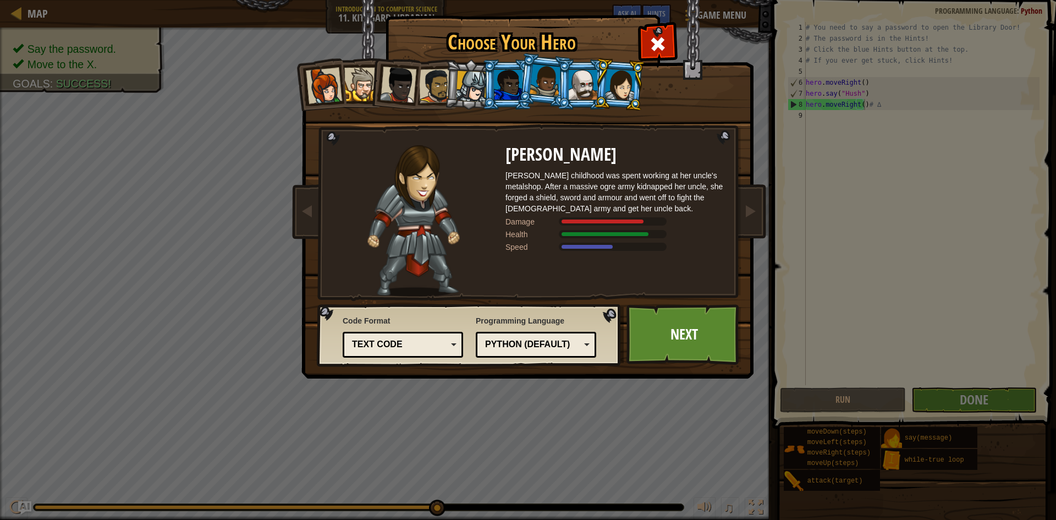
click at [318, 83] on div at bounding box center [324, 86] width 36 height 36
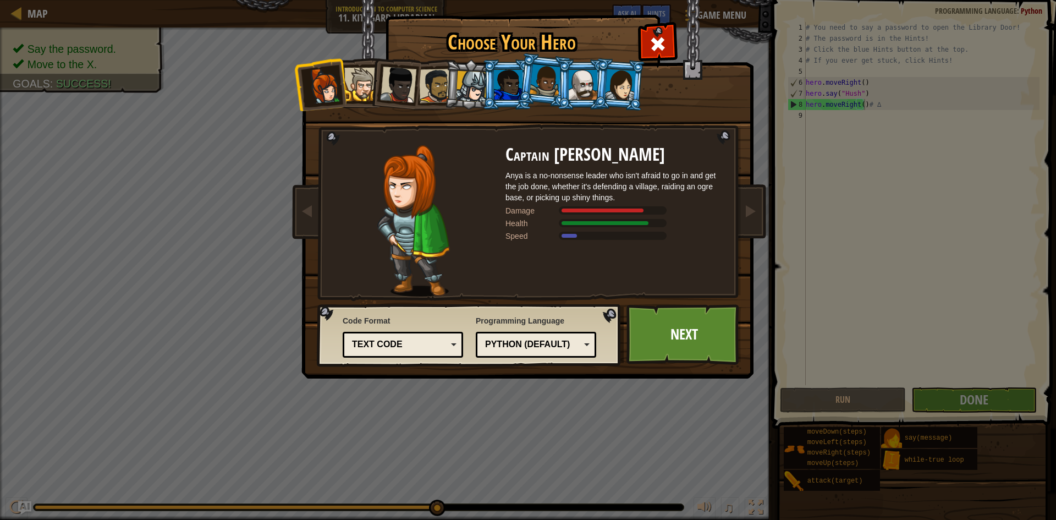
click at [621, 80] on div at bounding box center [620, 84] width 31 height 31
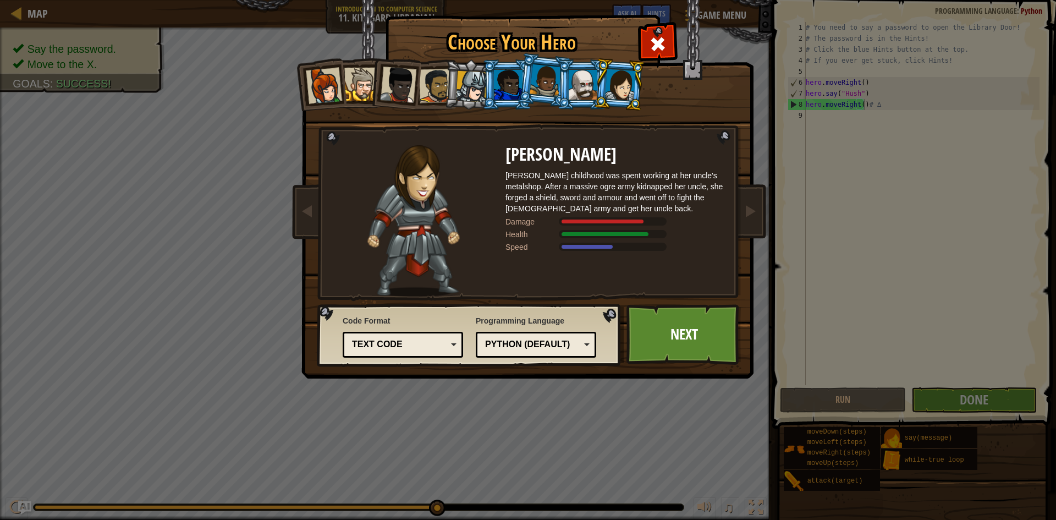
click at [479, 76] on div at bounding box center [471, 86] width 31 height 31
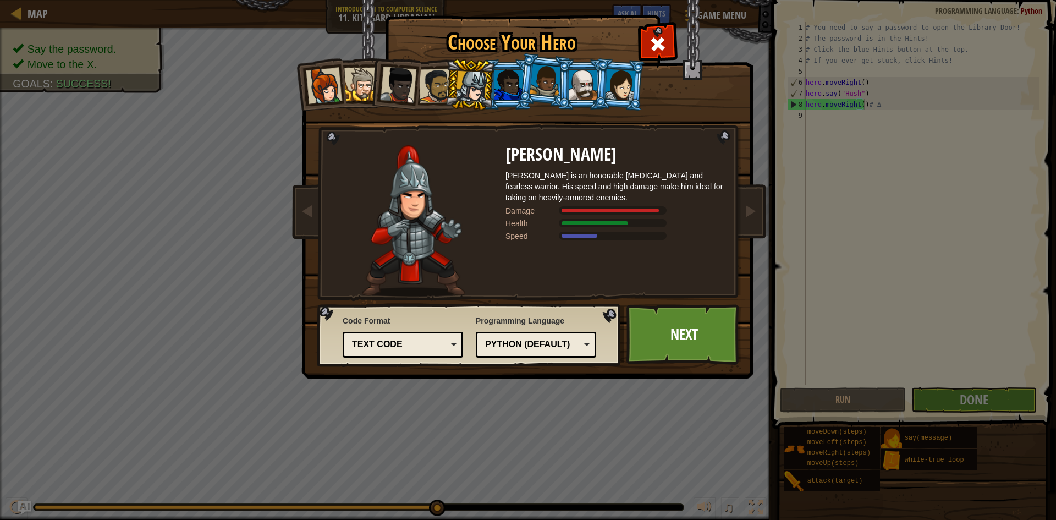
click at [513, 85] on div at bounding box center [508, 85] width 29 height 30
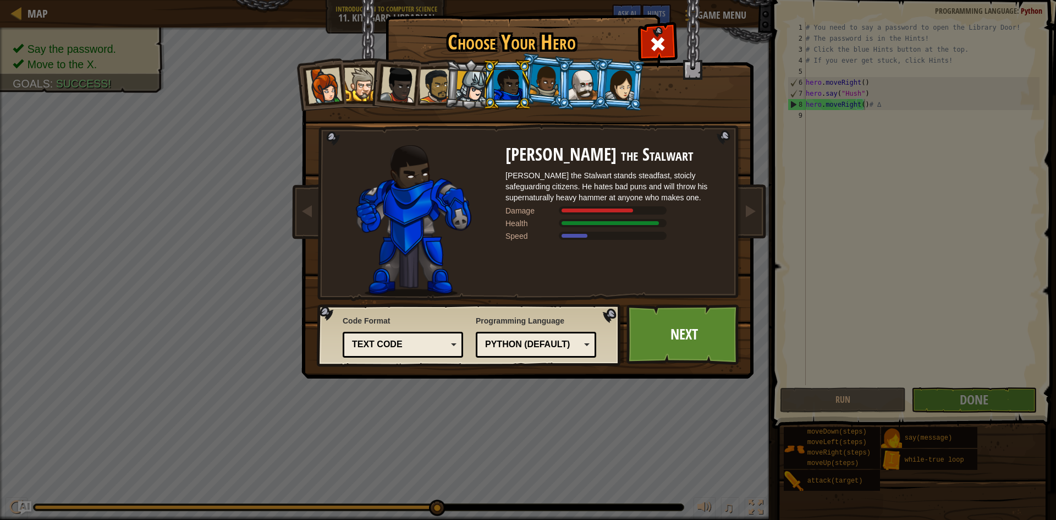
click at [546, 73] on div at bounding box center [545, 80] width 31 height 32
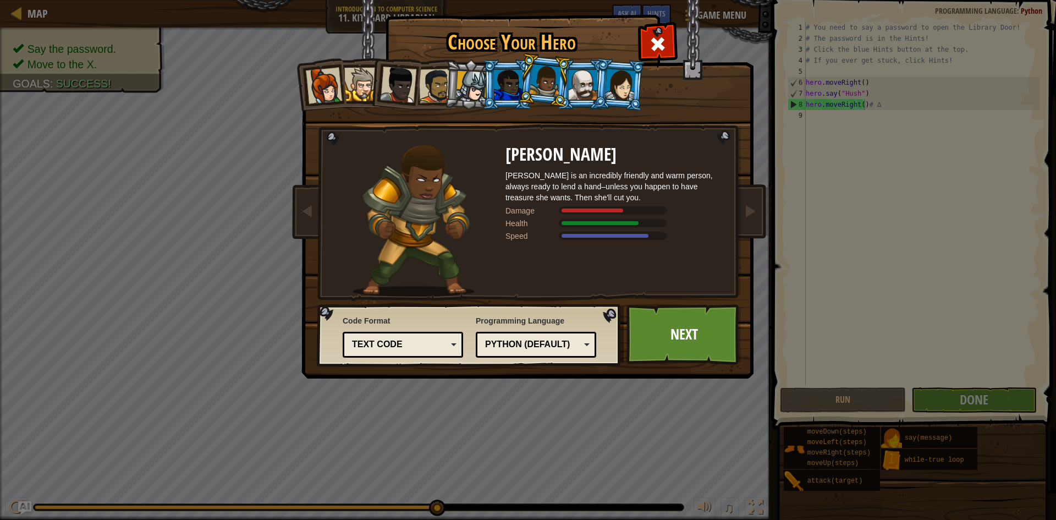
click at [598, 85] on li at bounding box center [619, 84] width 53 height 53
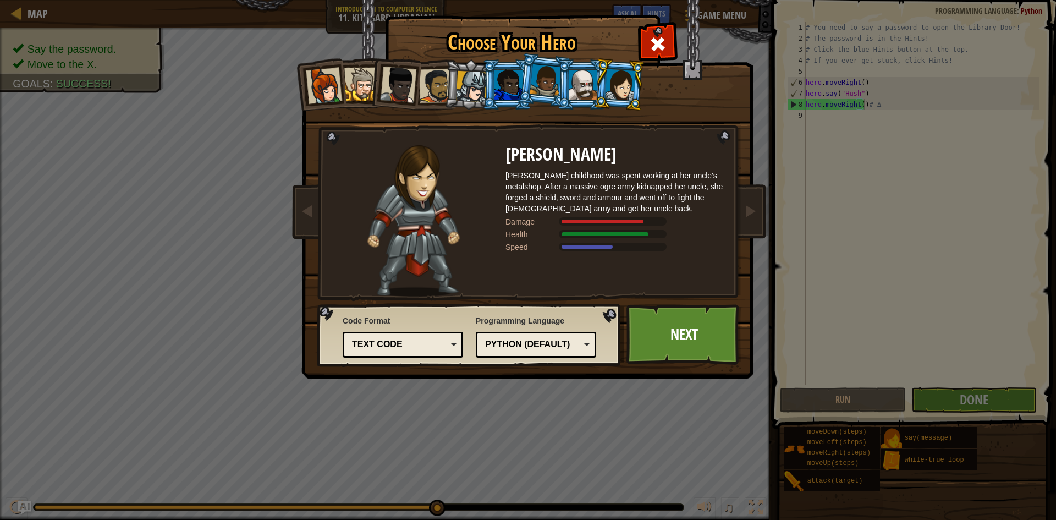
click at [589, 88] on div at bounding box center [583, 85] width 29 height 30
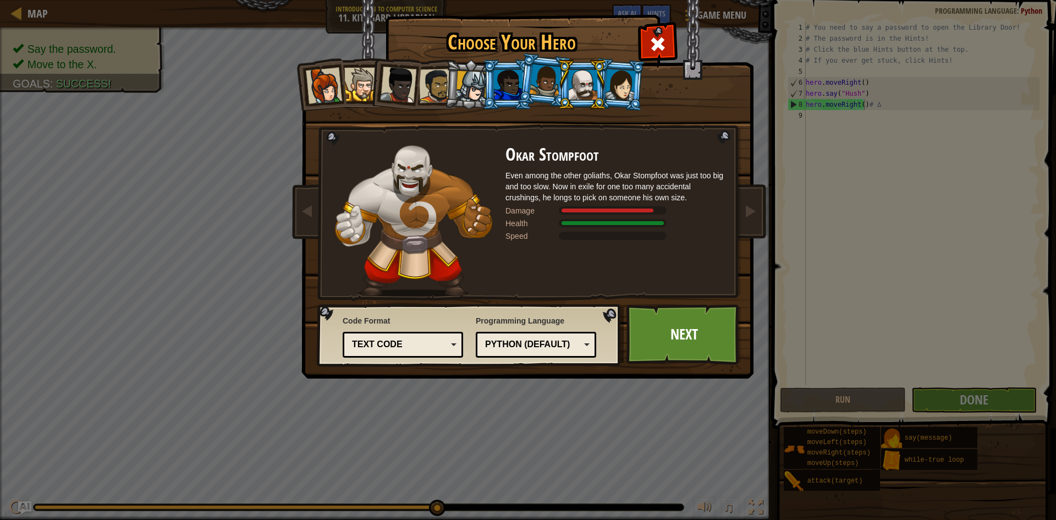
click at [460, 96] on div at bounding box center [471, 86] width 31 height 31
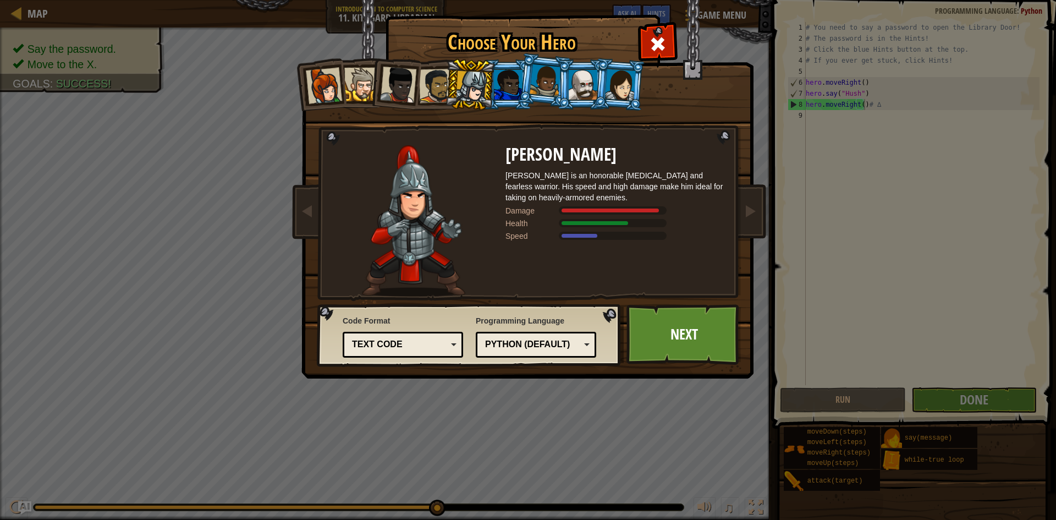
click at [429, 93] on div at bounding box center [436, 86] width 34 height 34
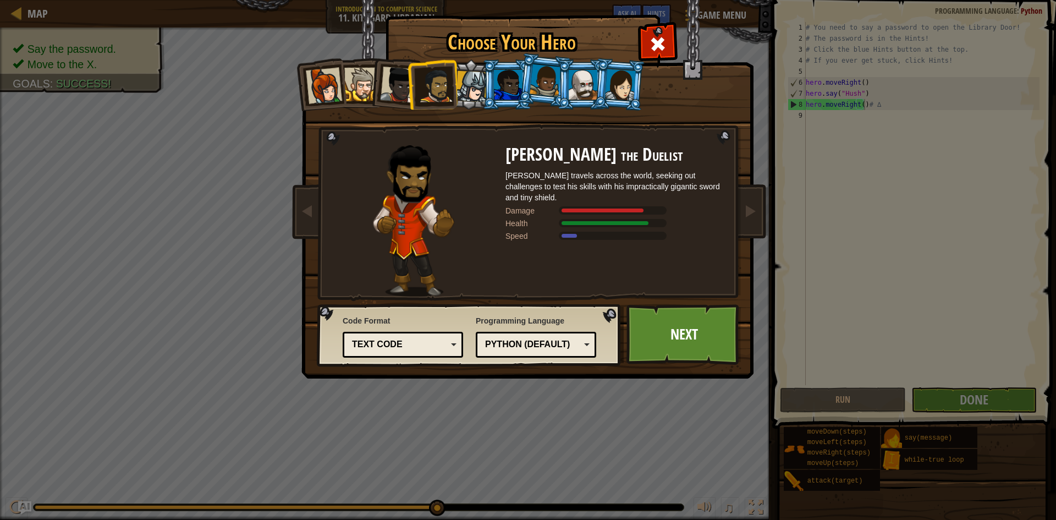
click at [395, 72] on div at bounding box center [398, 85] width 36 height 36
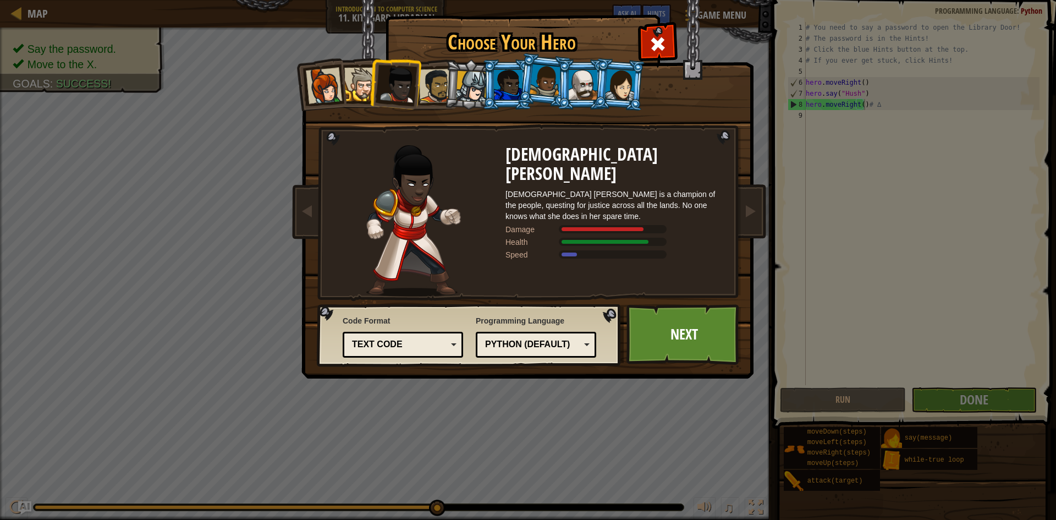
click at [354, 81] on div at bounding box center [361, 85] width 34 height 34
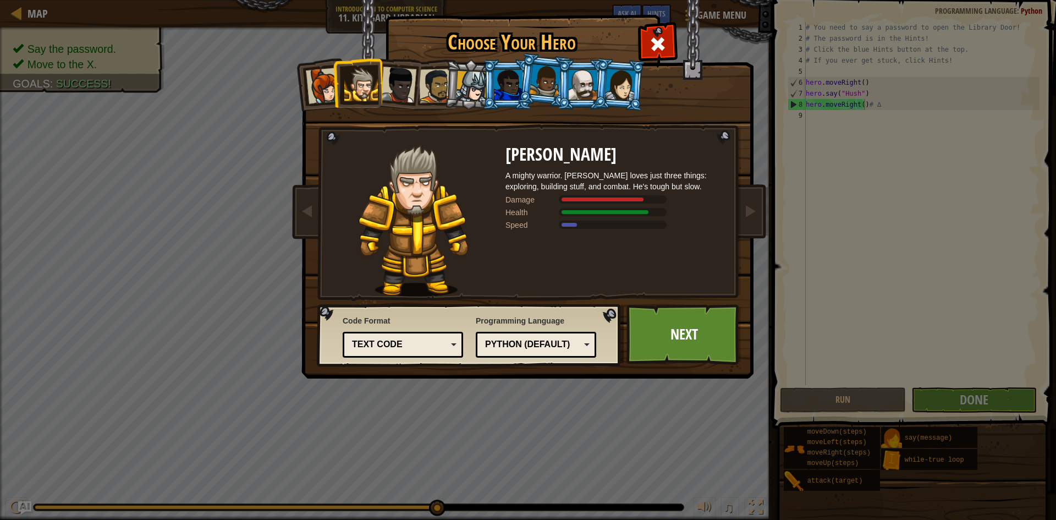
click at [630, 79] on div at bounding box center [620, 84] width 31 height 31
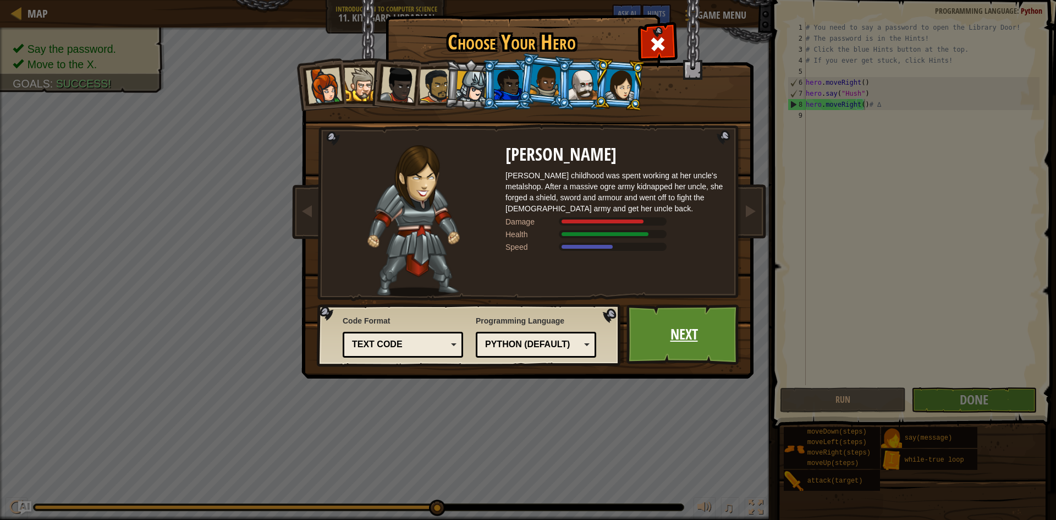
click at [682, 346] on link "Next" at bounding box center [683, 334] width 115 height 61
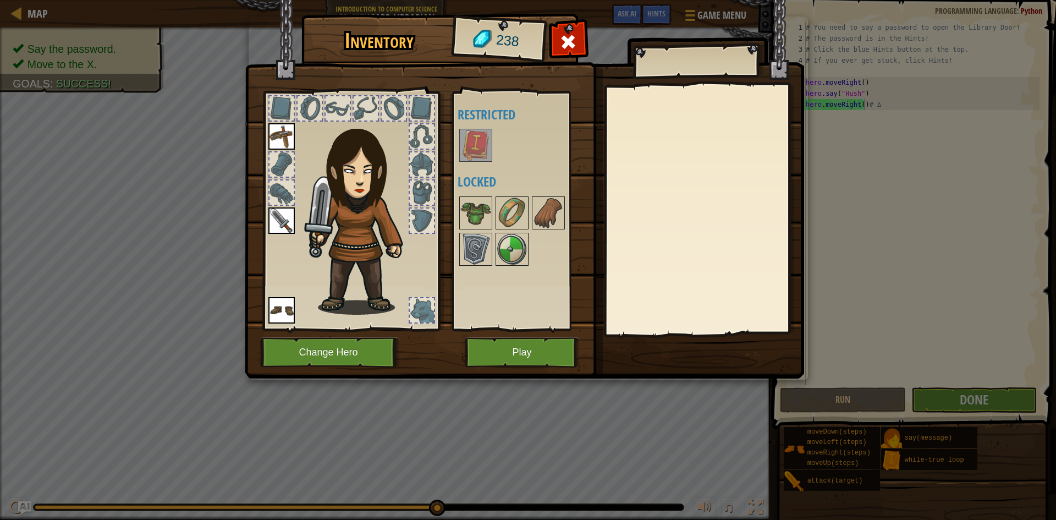
click at [477, 139] on img at bounding box center [475, 145] width 31 height 31
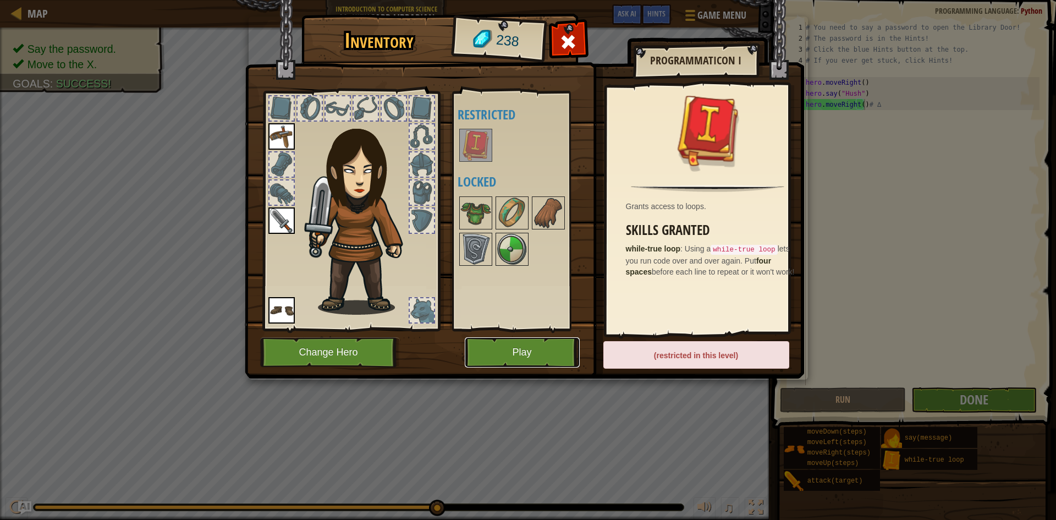
click at [531, 346] on button "Play" at bounding box center [522, 352] width 115 height 30
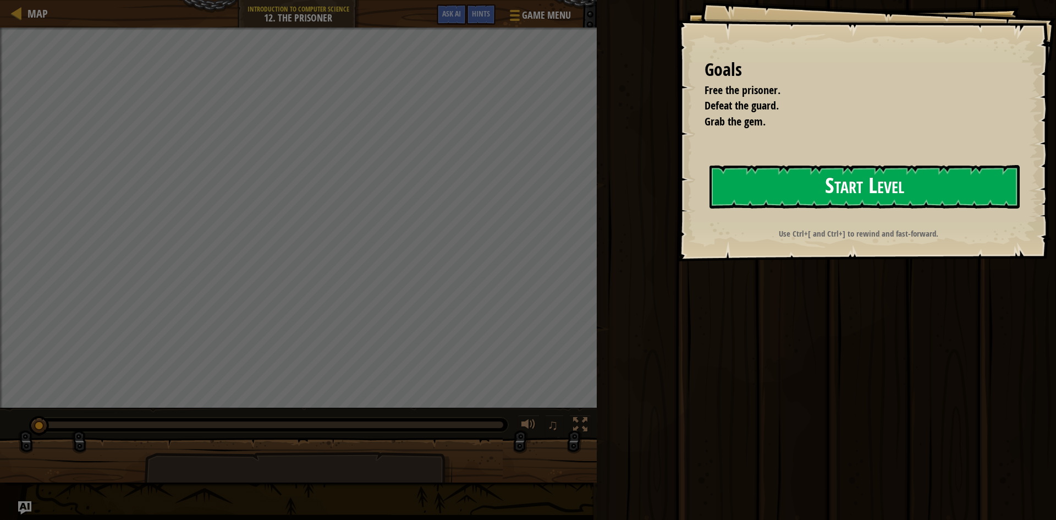
click at [948, 173] on button "Start Level" at bounding box center [865, 186] width 310 height 43
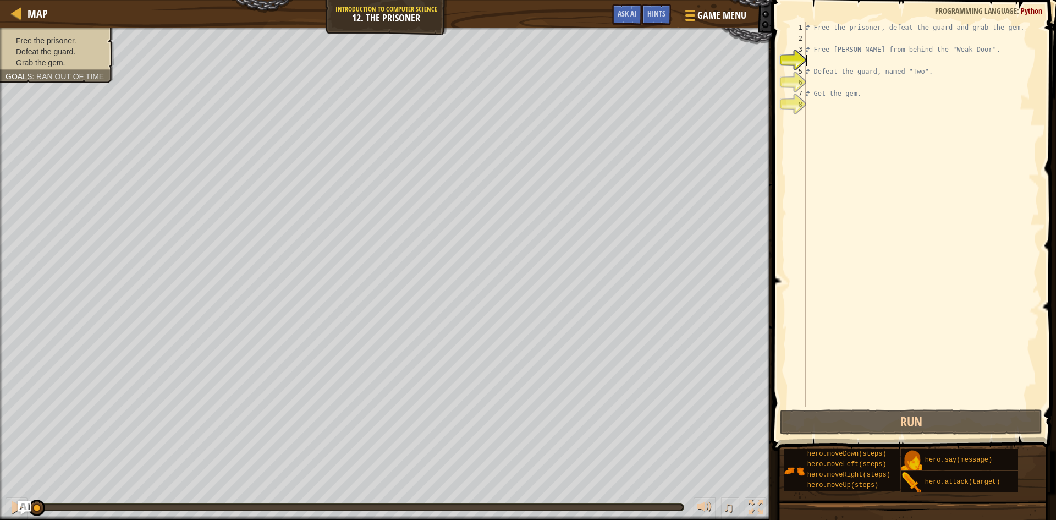
click at [812, 63] on div "# Free the prisoner, defeat the guard and grab the gem. # Free [PERSON_NAME] fr…" at bounding box center [922, 225] width 236 height 407
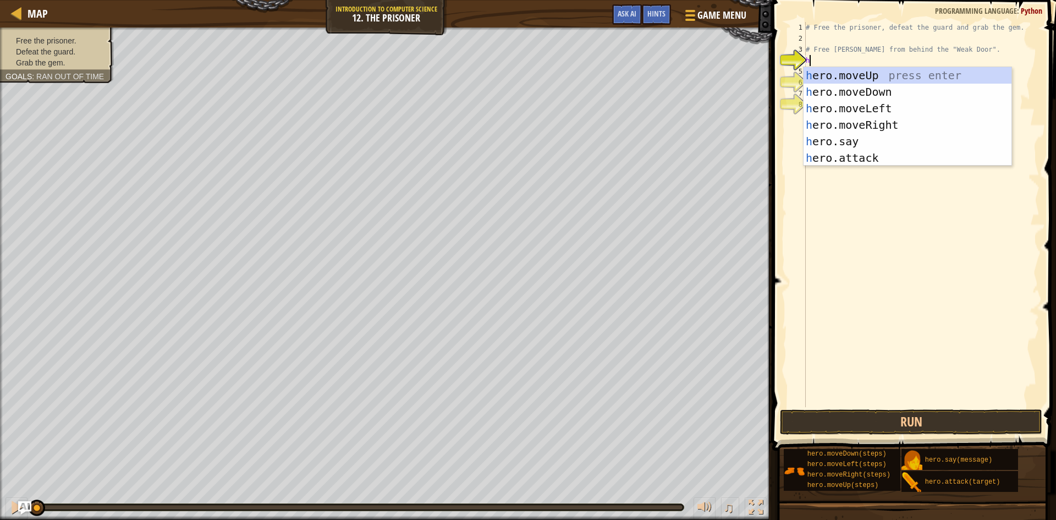
scroll to position [5, 0]
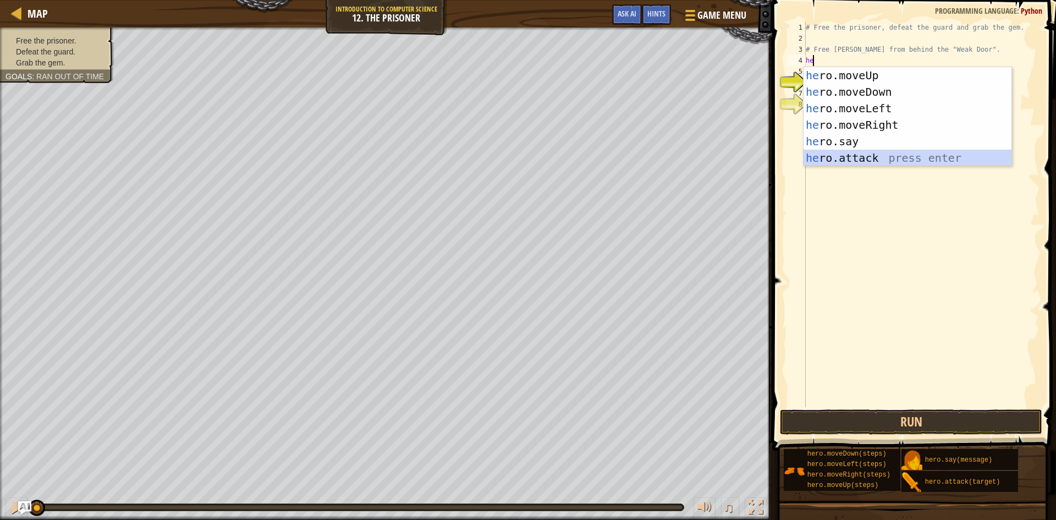
click at [846, 156] on div "he ro.moveUp press enter he ro.moveDown press enter he ro.moveLeft press enter …" at bounding box center [908, 133] width 208 height 132
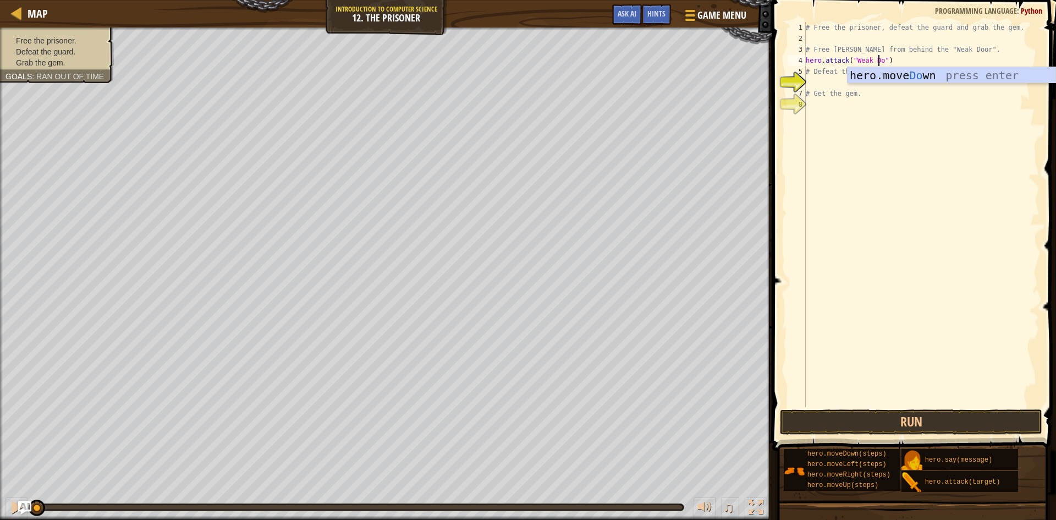
scroll to position [5, 7]
type textarea "hero.attack("Weak Door")"
click at [811, 37] on div "# Free the prisoner, defeat the guard and grab the gem. # Free [PERSON_NAME] fr…" at bounding box center [922, 225] width 236 height 407
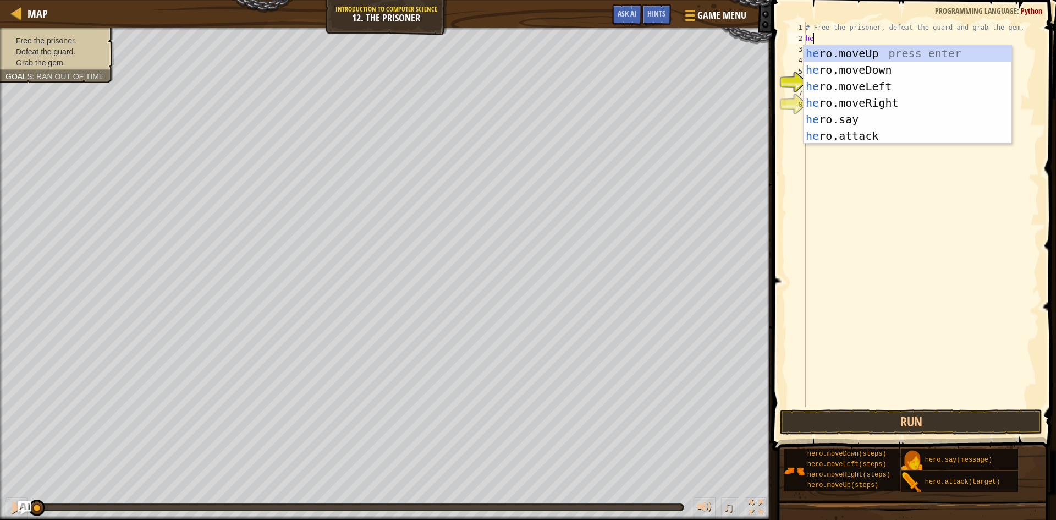
type textarea "her"
click at [874, 97] on div "her o.moveUp press enter her o.moveDown press enter her o.moveLeft press enter …" at bounding box center [908, 111] width 208 height 132
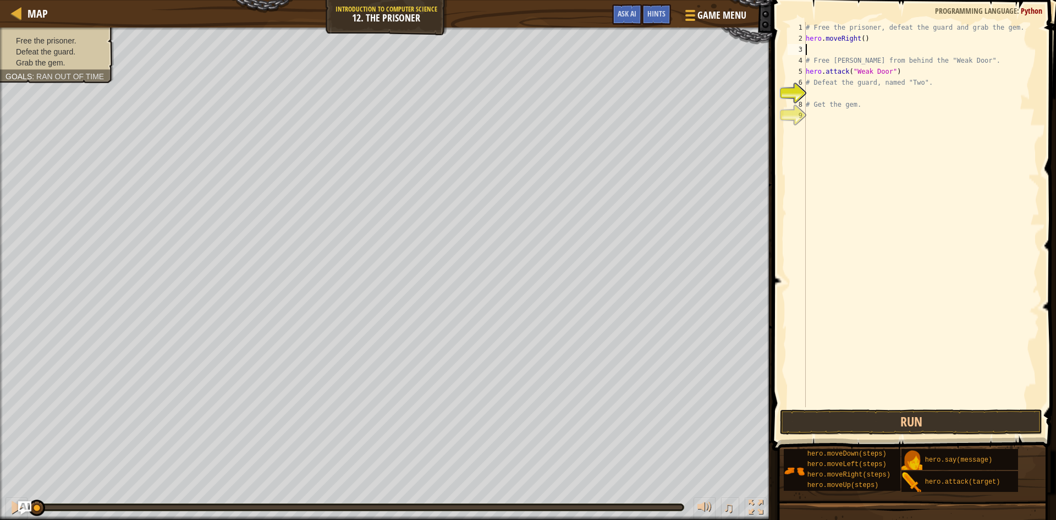
type textarea "hero.moveRight()"
click at [816, 82] on div "# Free the prisoner, defeat the guard and grab the gem. hero . moveRight ( ) # …" at bounding box center [922, 225] width 236 height 407
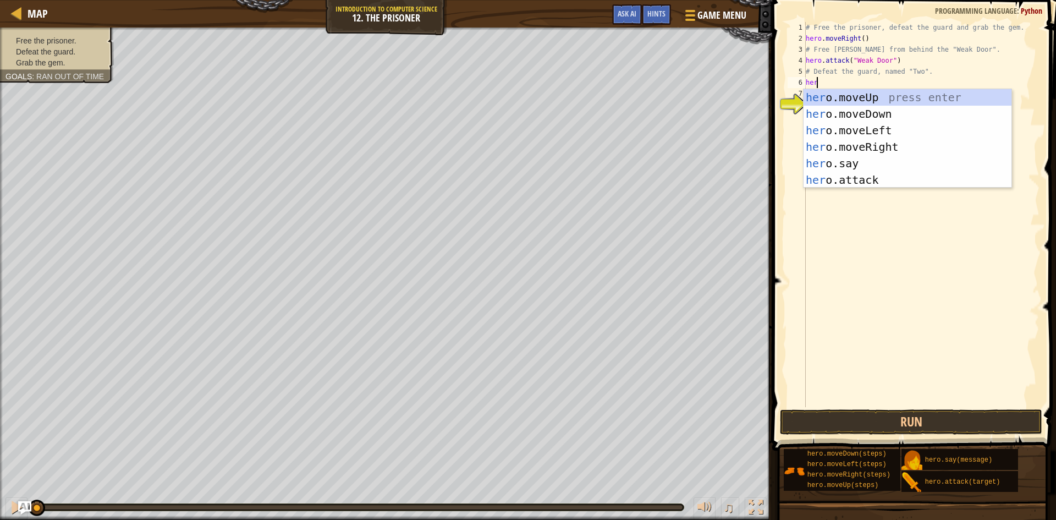
type textarea "hero"
click at [867, 96] on div "hero .moveUp press enter hero .moveDown press enter hero .moveLeft press enter …" at bounding box center [908, 155] width 208 height 132
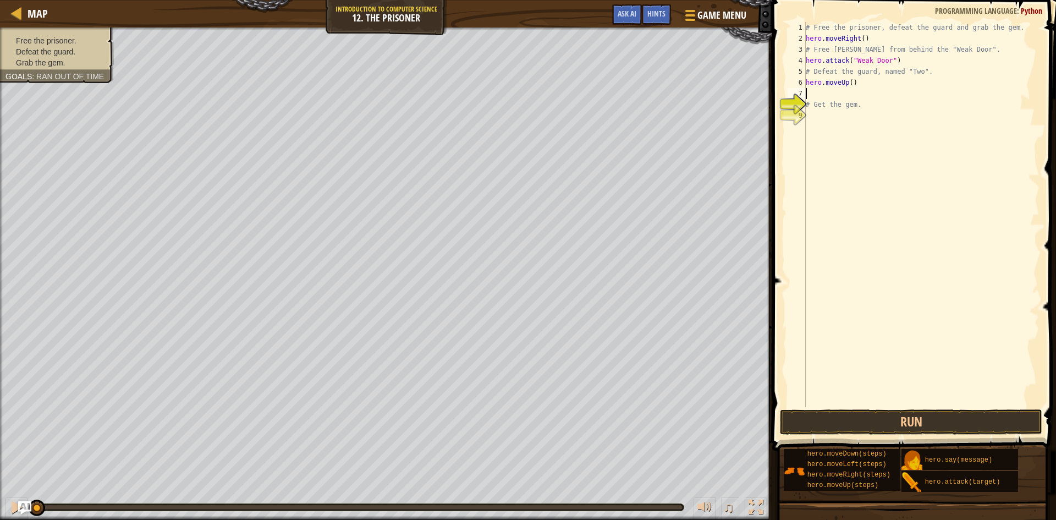
scroll to position [5, 0]
click at [848, 85] on div "# Free the prisoner, defeat the guard and grab the gem. hero . moveRight ( ) # …" at bounding box center [922, 225] width 236 height 407
type textarea "hero.moveUp(2)"
click at [815, 91] on div "# Free the prisoner, defeat the guard and grab the gem. hero . moveRight ( ) # …" at bounding box center [922, 225] width 236 height 407
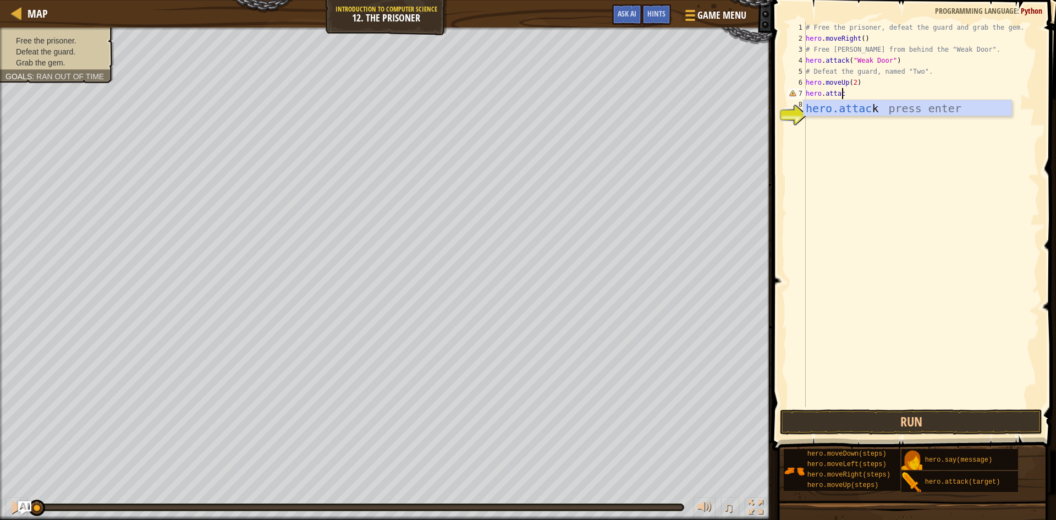
scroll to position [5, 3]
type textarea "hero.attack("Two")"
click at [870, 96] on div "# Free the prisoner, defeat the guard and grab the gem. hero . moveRight ( ) # …" at bounding box center [922, 225] width 236 height 407
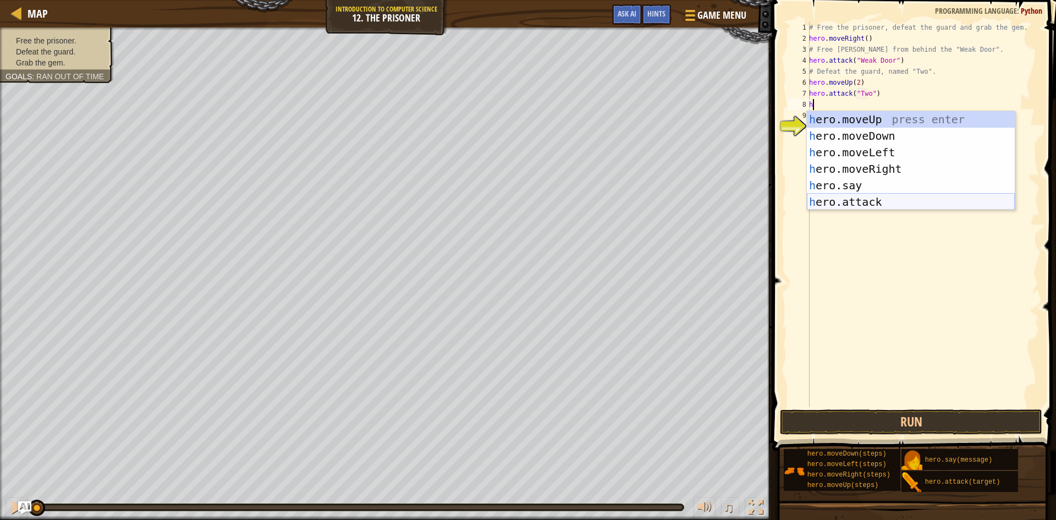
click at [901, 206] on div "h ero.moveUp press enter h ero.moveDown press enter h ero.moveLeft press enter …" at bounding box center [911, 177] width 208 height 132
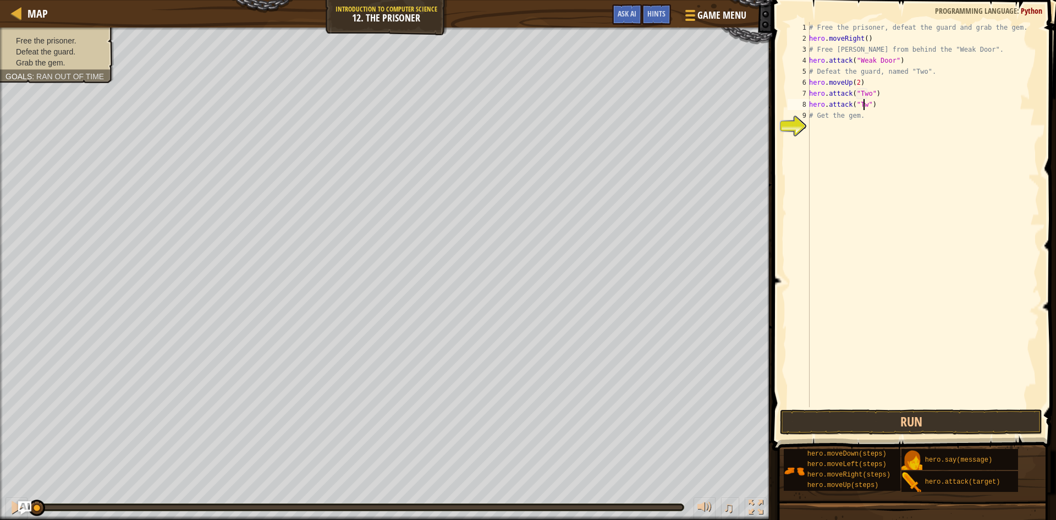
scroll to position [5, 5]
type textarea "hero.attack("Two")"
click at [816, 121] on div "# Free the prisoner, defeat the guard and grab the gem. hero . moveRight ( ) # …" at bounding box center [923, 225] width 233 height 407
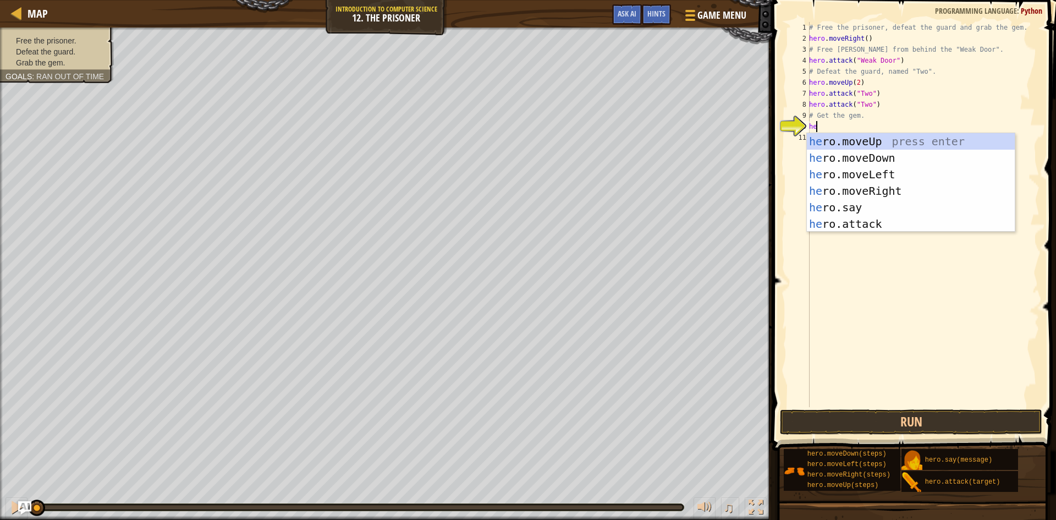
scroll to position [5, 1]
type textarea "hero"
click at [832, 156] on div "hero .moveUp press enter hero .moveDown press enter hero .moveLeft press enter …" at bounding box center [911, 199] width 208 height 132
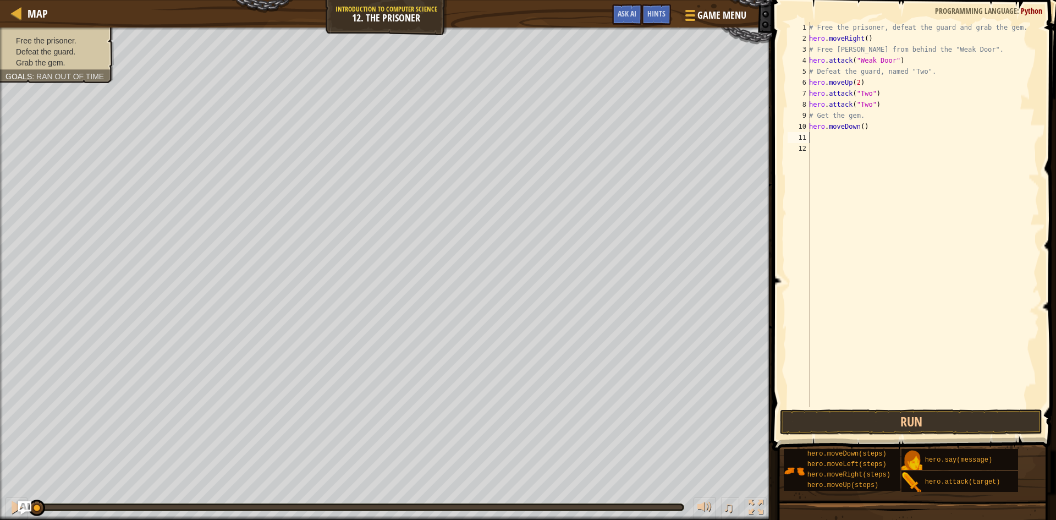
click at [858, 125] on div "# Free the prisoner, defeat the guard and grab the gem. hero . moveRight ( ) # …" at bounding box center [923, 225] width 233 height 407
click at [860, 124] on div "# Free the prisoner, defeat the guard and grab the gem. hero . moveRight ( ) # …" at bounding box center [923, 214] width 233 height 385
type textarea "hero.moveDown(3)"
click at [814, 139] on div "# Free the prisoner, defeat the guard and grab the gem. hero . moveRight ( ) # …" at bounding box center [923, 225] width 233 height 407
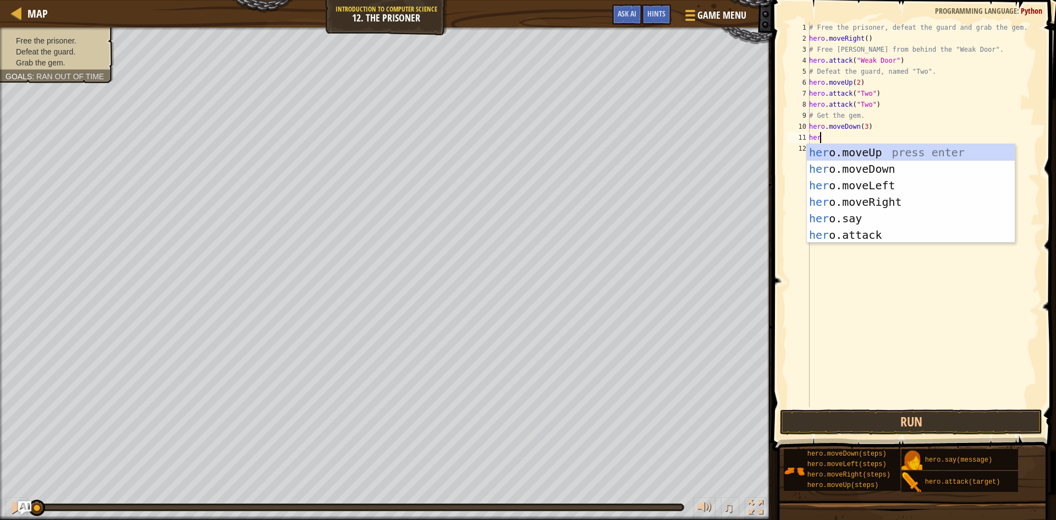
scroll to position [5, 1]
type textarea "hero"
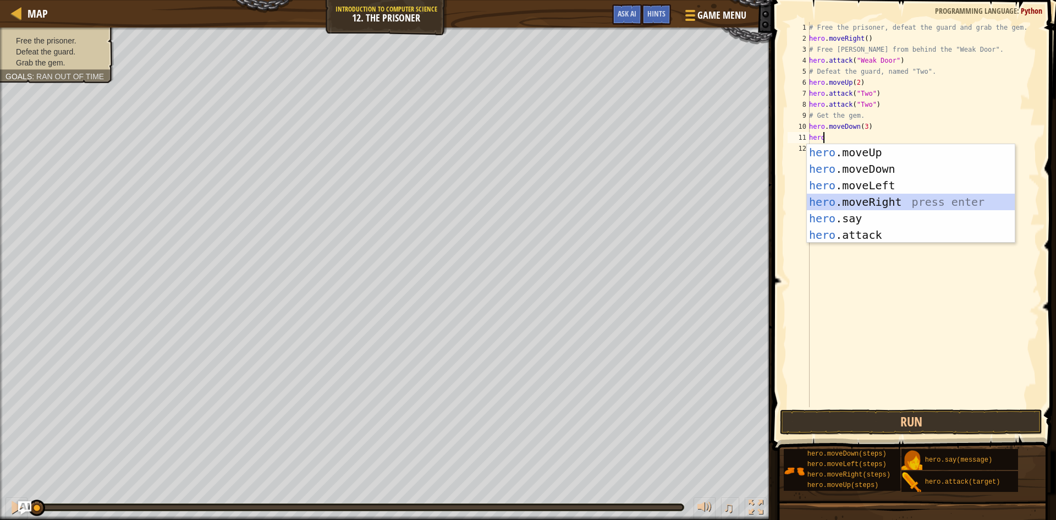
click at [904, 196] on div "hero .moveUp press enter hero .moveDown press enter hero .moveLeft press enter …" at bounding box center [911, 210] width 208 height 132
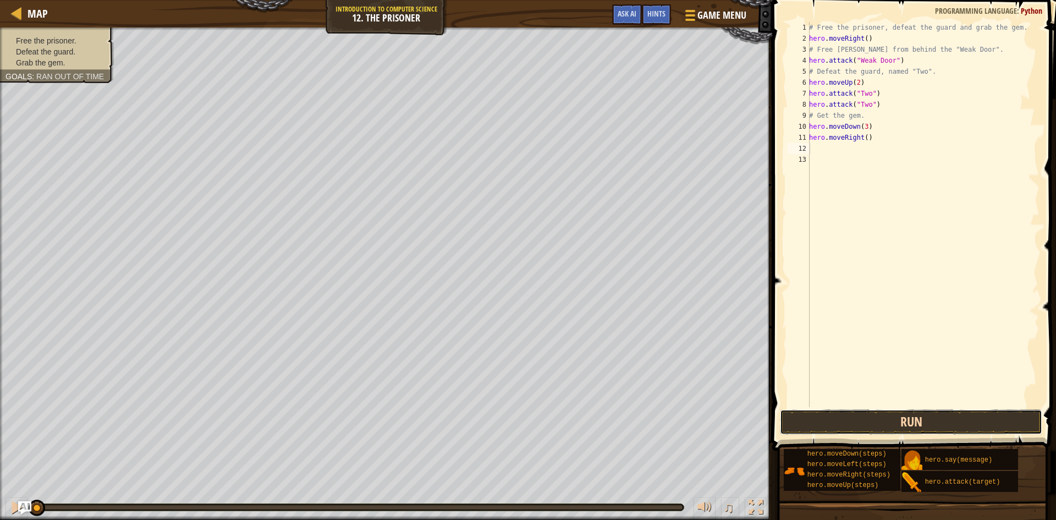
click at [988, 430] on button "Run" at bounding box center [911, 421] width 262 height 25
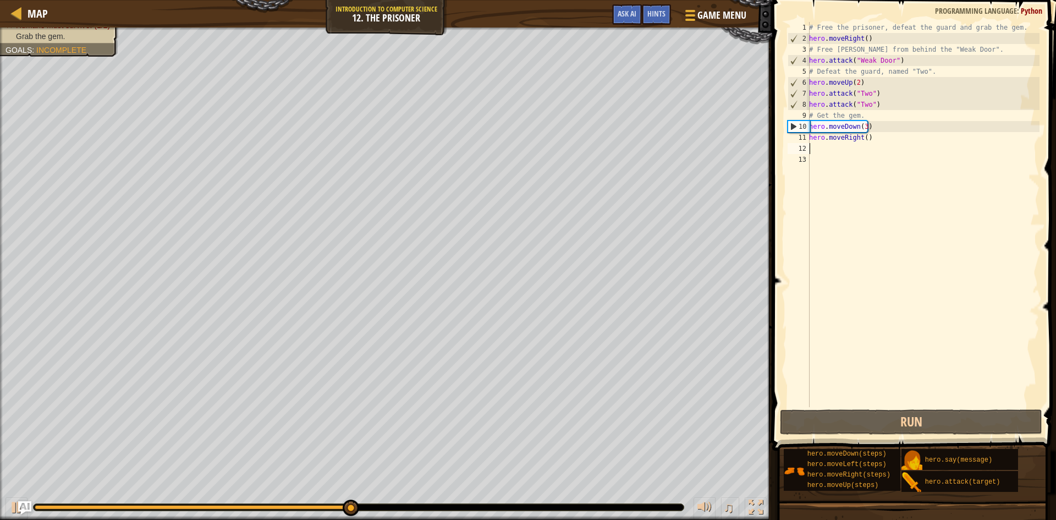
click at [876, 103] on div "# Free the prisoner, defeat the guard and grab the gem. hero . moveRight ( ) # …" at bounding box center [923, 225] width 233 height 407
type textarea "hero.attack("Two")"
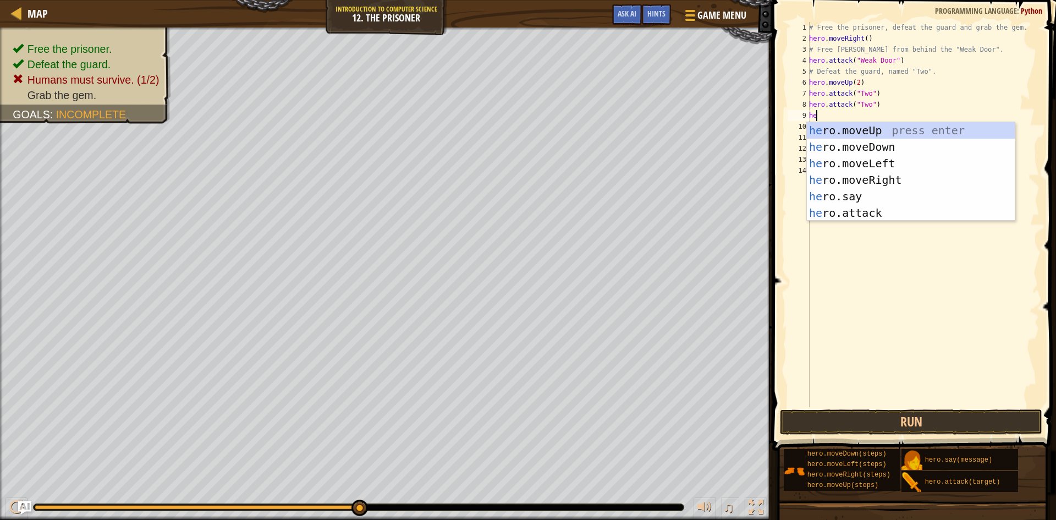
scroll to position [5, 1]
click at [844, 206] on div "hero .moveUp press enter hero .moveDown press enter hero .moveLeft press enter …" at bounding box center [911, 188] width 208 height 132
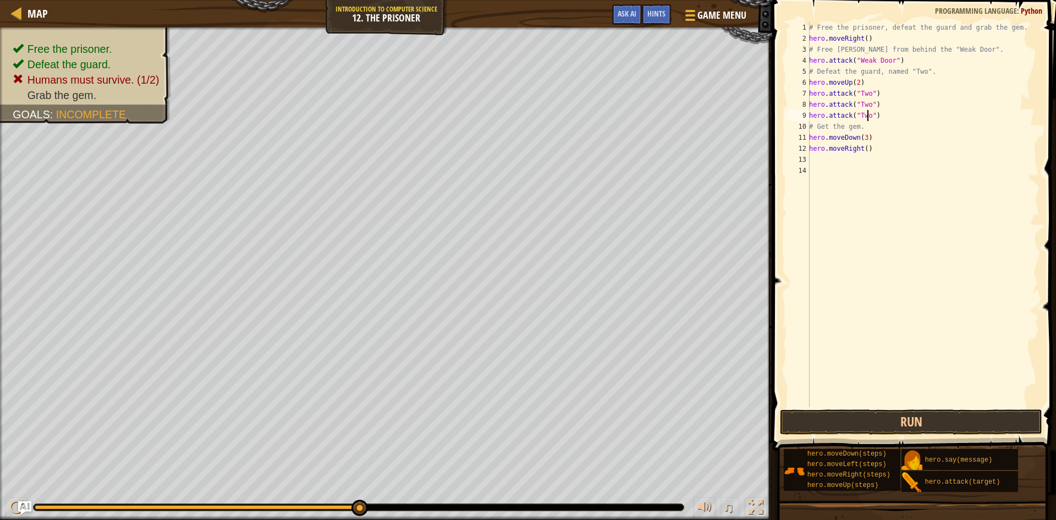
scroll to position [5, 5]
click at [860, 83] on div "# Free the prisoner, defeat the guard and grab the gem. hero . moveRight ( ) # …" at bounding box center [923, 225] width 233 height 407
type textarea "hero.moveup"
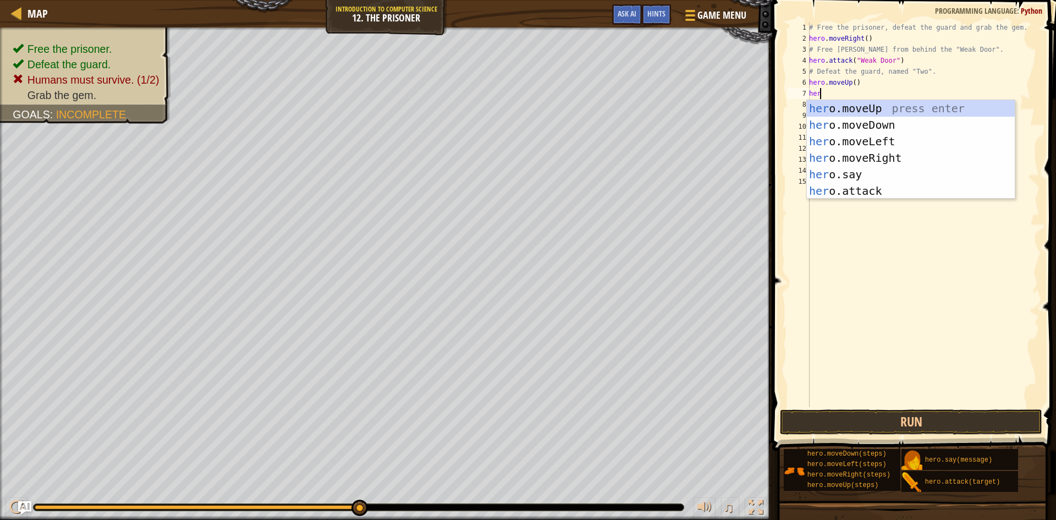
scroll to position [5, 1]
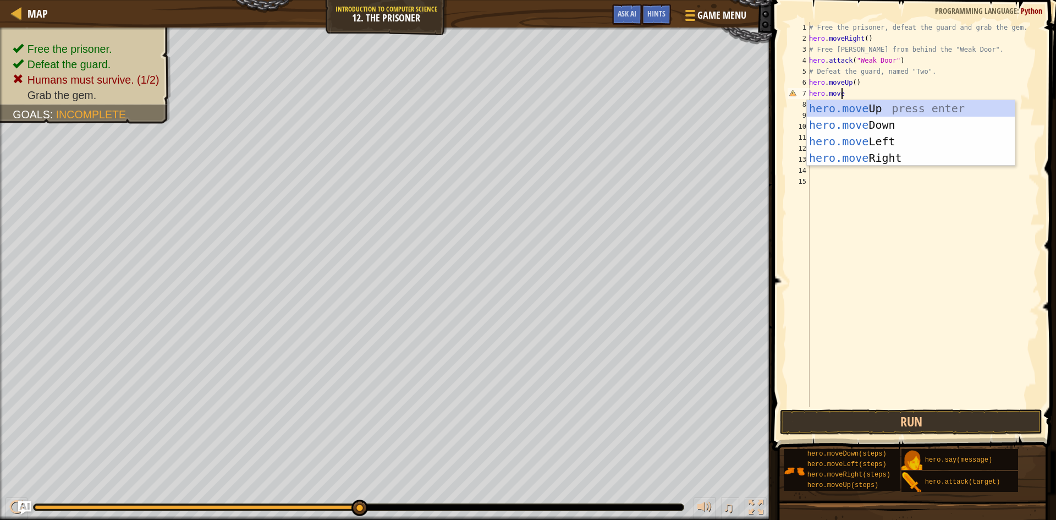
type textarea "hero.move"
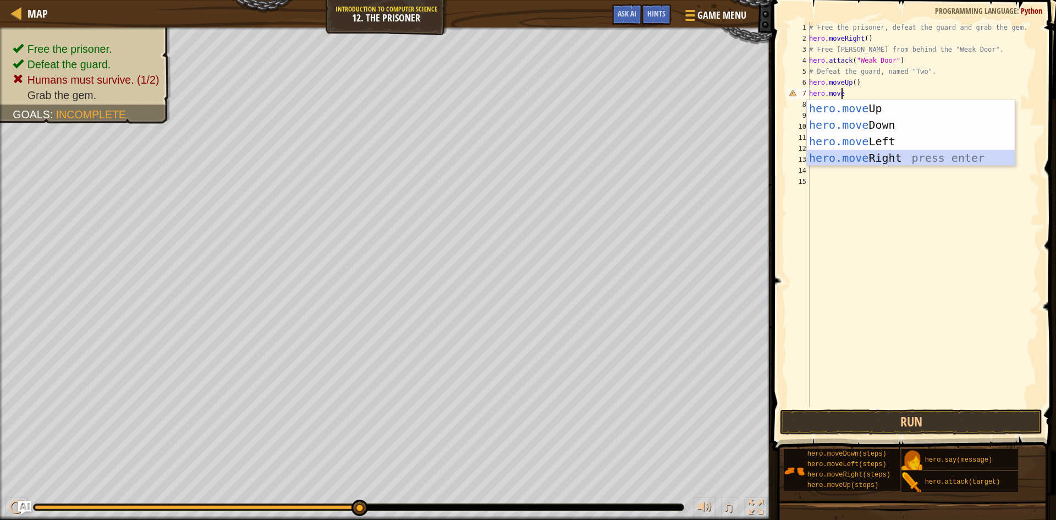
click at [875, 152] on div "hero.move Up press enter hero.move Down press enter hero.move Left press enter …" at bounding box center [911, 149] width 208 height 99
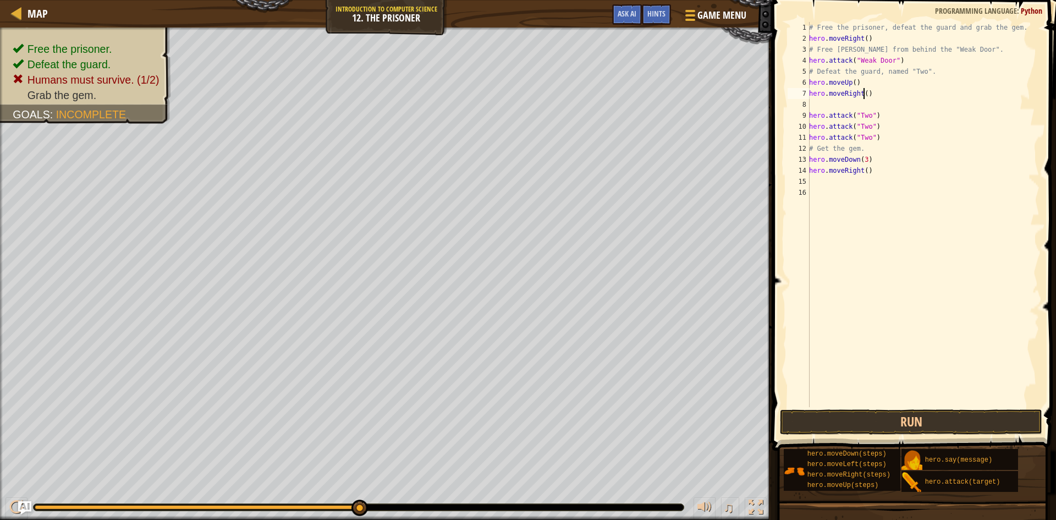
click at [863, 89] on div "# Free the prisoner, defeat the guard and grab the gem. hero . moveRight ( ) # …" at bounding box center [923, 225] width 233 height 407
type textarea "hero.moveRight(2)"
click at [813, 100] on div "# Free the prisoner, defeat the guard and grab the gem. hero . moveRight ( ) # …" at bounding box center [923, 225] width 233 height 407
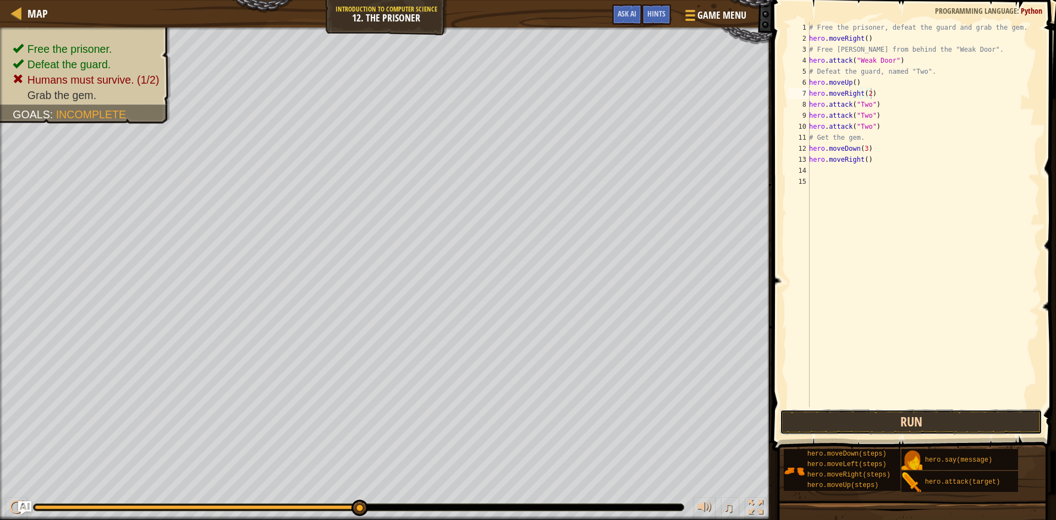
drag, startPoint x: 968, startPoint y: 413, endPoint x: 958, endPoint y: 397, distance: 18.5
click at [965, 407] on div "hero.moveRight(2) 1 2 3 4 5 6 7 8 9 10 11 12 13 14 15 # Free the prisoner, defe…" at bounding box center [912, 247] width 287 height 483
click at [902, 416] on button "Run" at bounding box center [911, 421] width 262 height 25
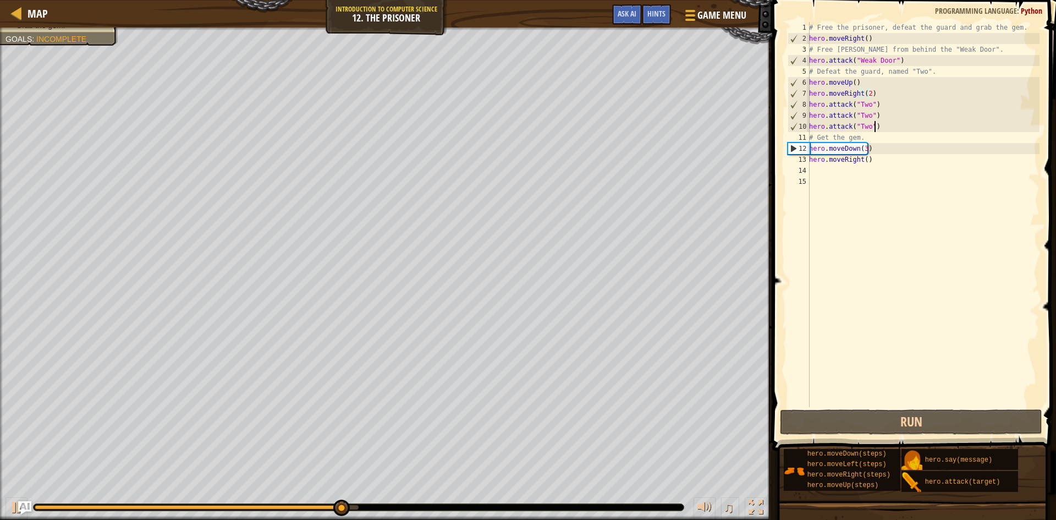
click at [877, 123] on div "# Free the prisoner, defeat the guard and grab the gem. hero . moveRight ( ) # …" at bounding box center [923, 225] width 233 height 407
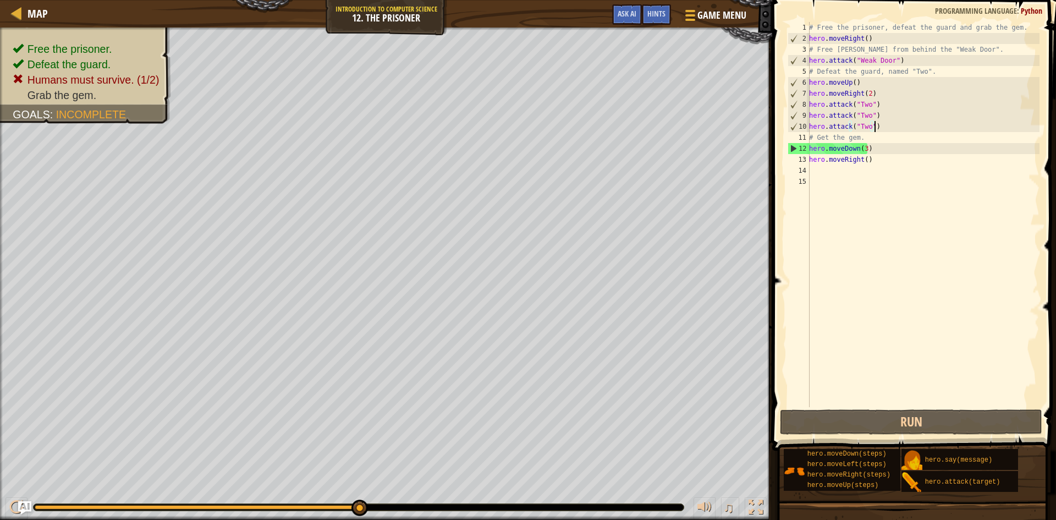
click at [879, 97] on div "# Free the prisoner, defeat the guard and grab the gem. hero . moveRight ( ) # …" at bounding box center [923, 225] width 233 height 407
click at [872, 86] on div "# Free the prisoner, defeat the guard and grab the gem. hero . moveRight ( ) # …" at bounding box center [923, 225] width 233 height 407
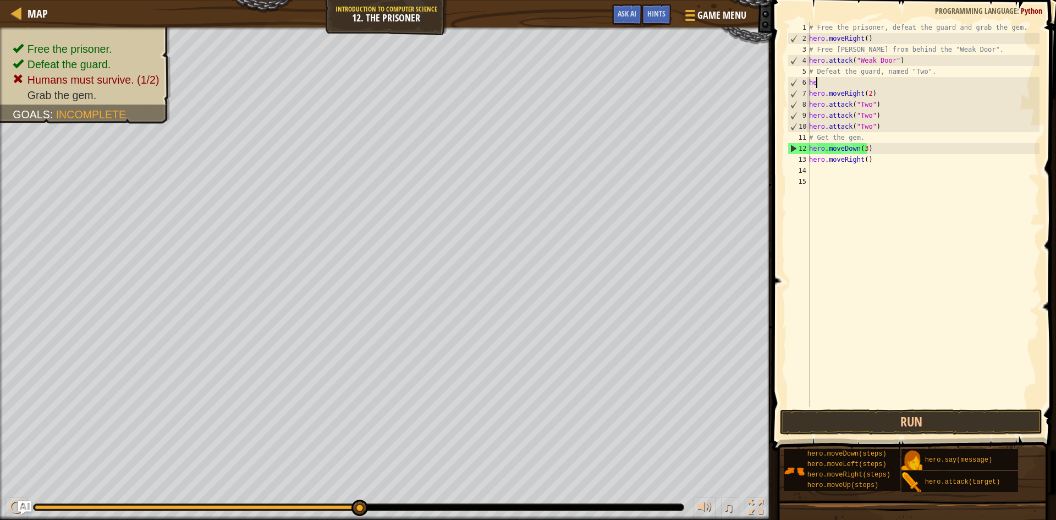
type textarea "h"
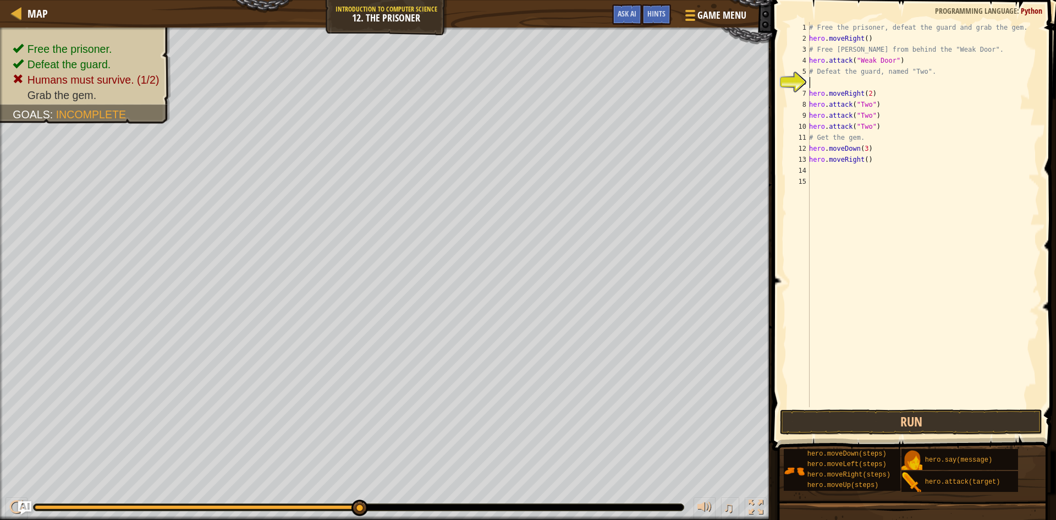
click at [875, 94] on div "# Free the prisoner, defeat the guard and grab the gem. hero . moveRight ( ) # …" at bounding box center [923, 225] width 233 height 407
click at [873, 124] on div "# Free the prisoner, defeat the guard and grab the gem. hero . moveRight ( ) # …" at bounding box center [923, 225] width 233 height 407
click at [879, 120] on div "# Free the prisoner, defeat the guard and grab the gem. hero . moveRight ( ) # …" at bounding box center [923, 225] width 233 height 407
type textarea "hero.attack("Two")"
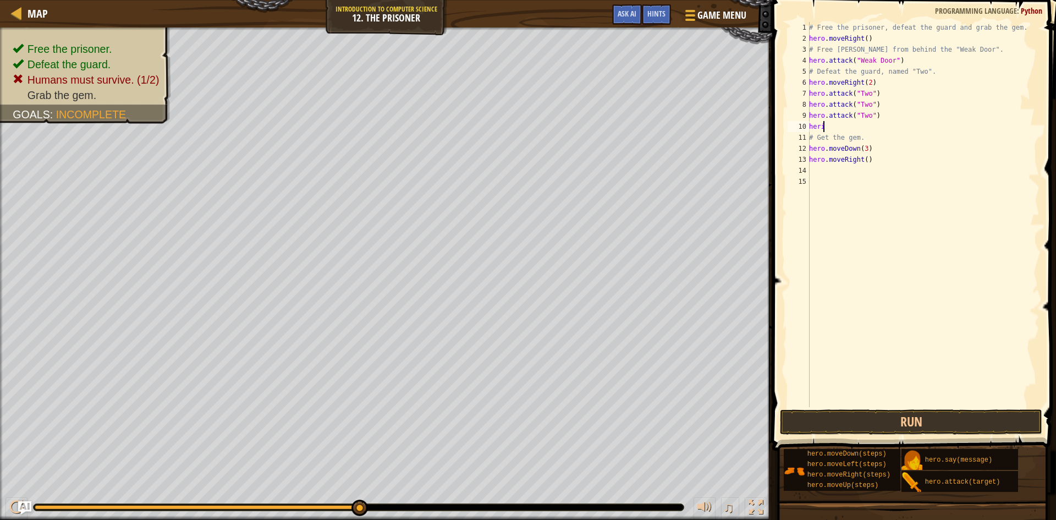
scroll to position [5, 1]
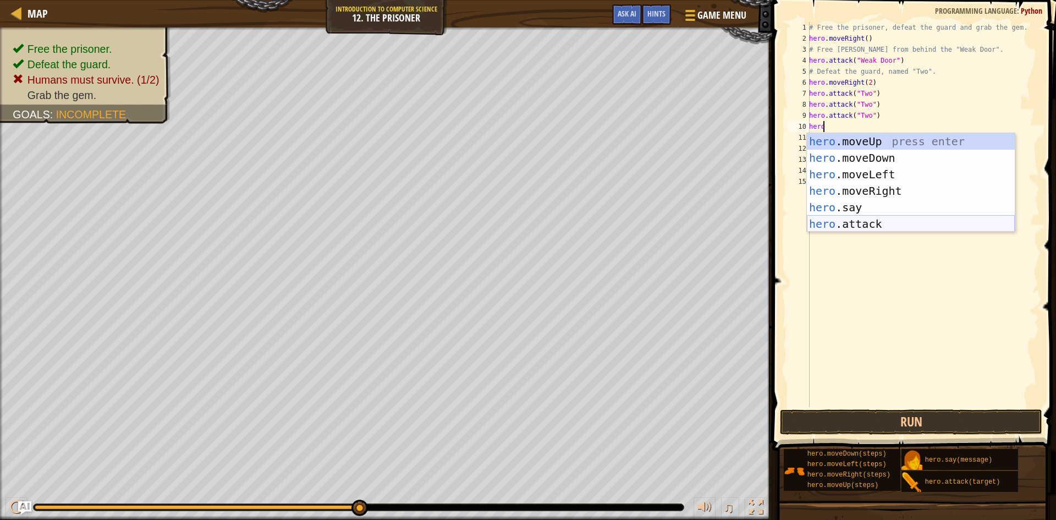
click at [877, 223] on div "hero .moveUp press enter hero .moveDown press enter hero .moveLeft press enter …" at bounding box center [911, 199] width 208 height 132
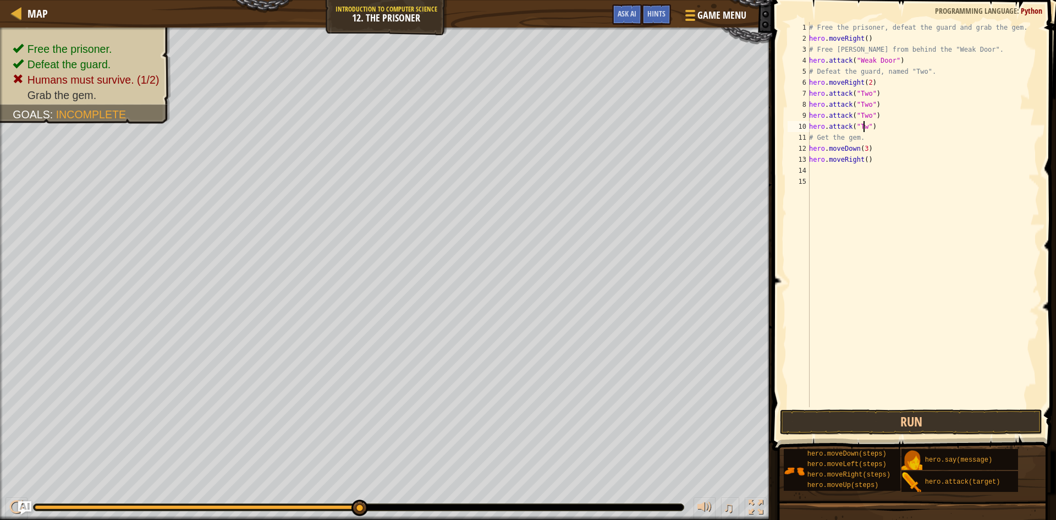
scroll to position [5, 5]
click at [879, 409] on button "Run" at bounding box center [911, 421] width 262 height 25
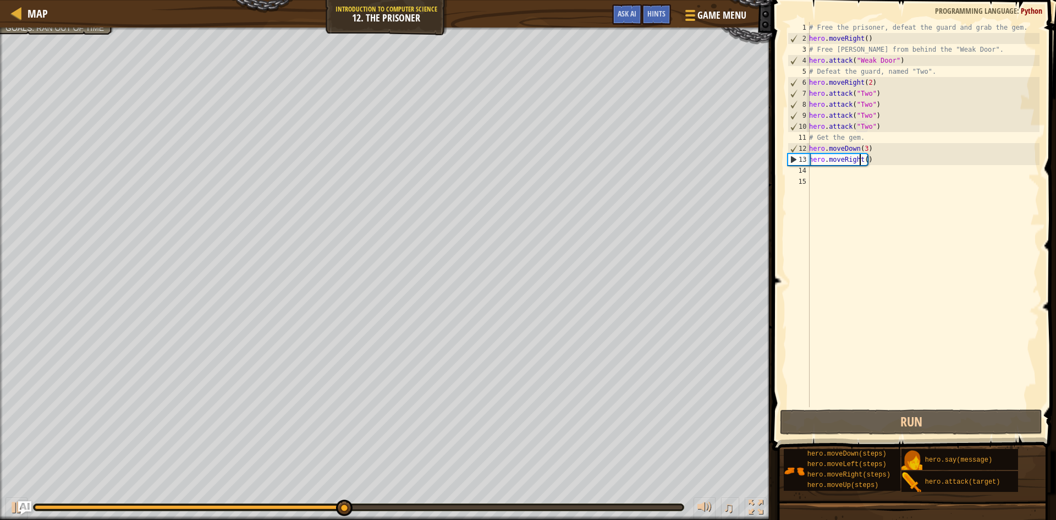
click at [861, 156] on div "# Free the prisoner, defeat the guard and grab the gem. hero . moveRight ( ) # …" at bounding box center [923, 225] width 233 height 407
click at [864, 162] on div "# Free the prisoner, defeat the guard and grab the gem. hero . moveRight ( ) # …" at bounding box center [923, 225] width 233 height 407
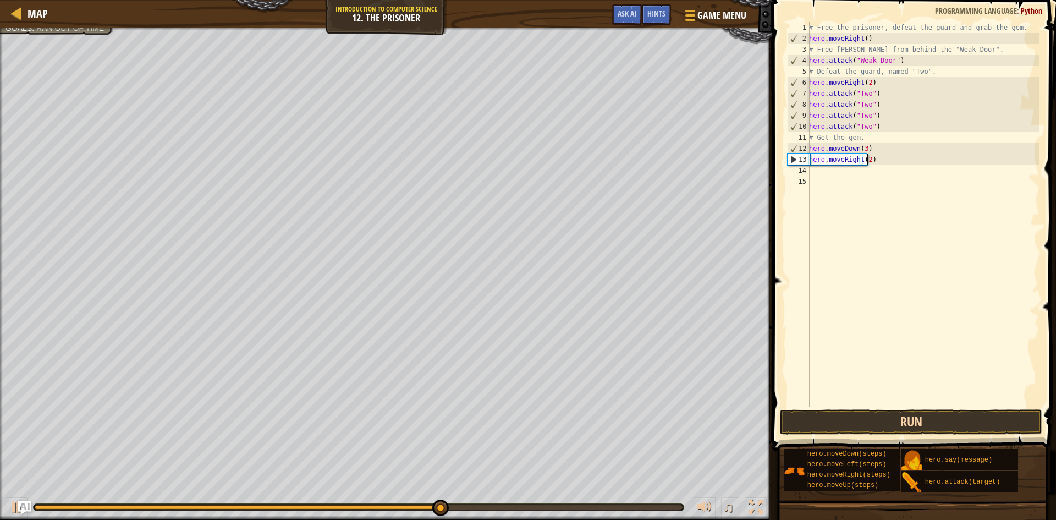
type textarea "hero.moveRight(2)"
click at [879, 425] on button "Run" at bounding box center [911, 421] width 262 height 25
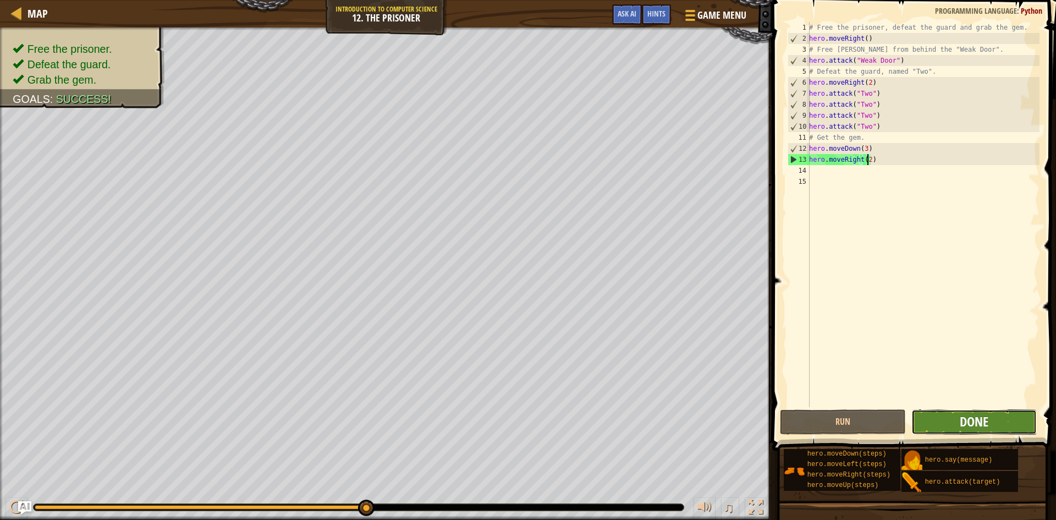
click at [986, 417] on span "Done" at bounding box center [974, 422] width 29 height 18
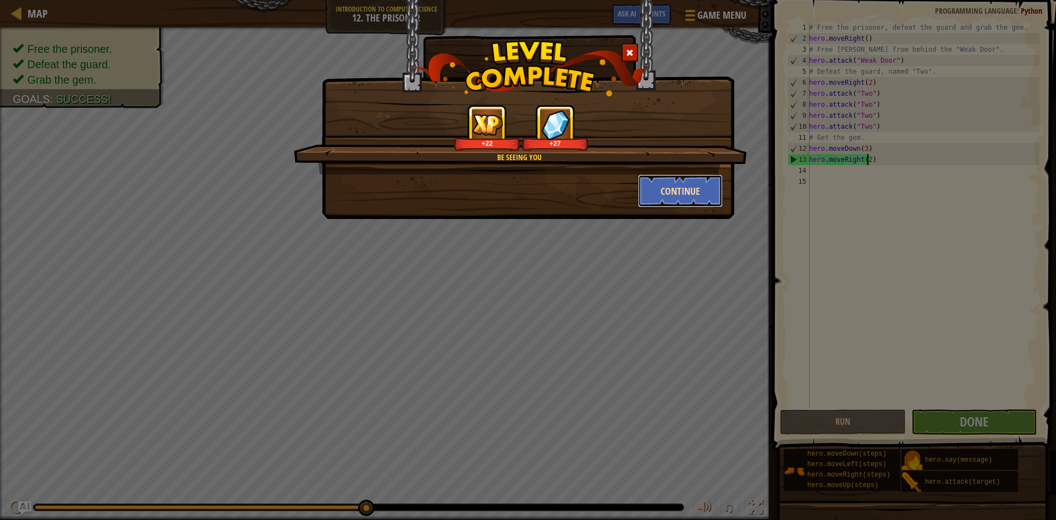
click at [664, 182] on button "Continue" at bounding box center [680, 190] width 85 height 33
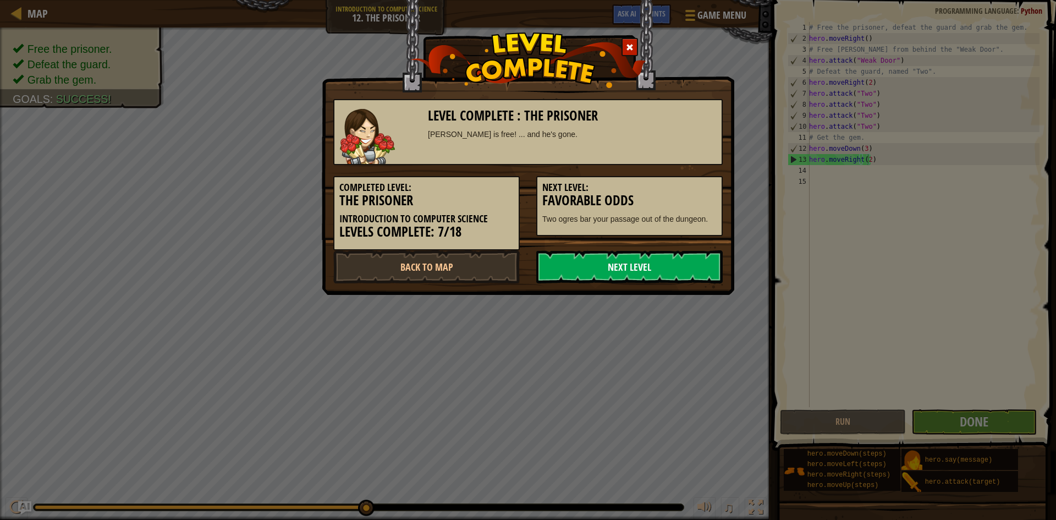
click at [623, 259] on link "Next Level" at bounding box center [629, 266] width 186 height 33
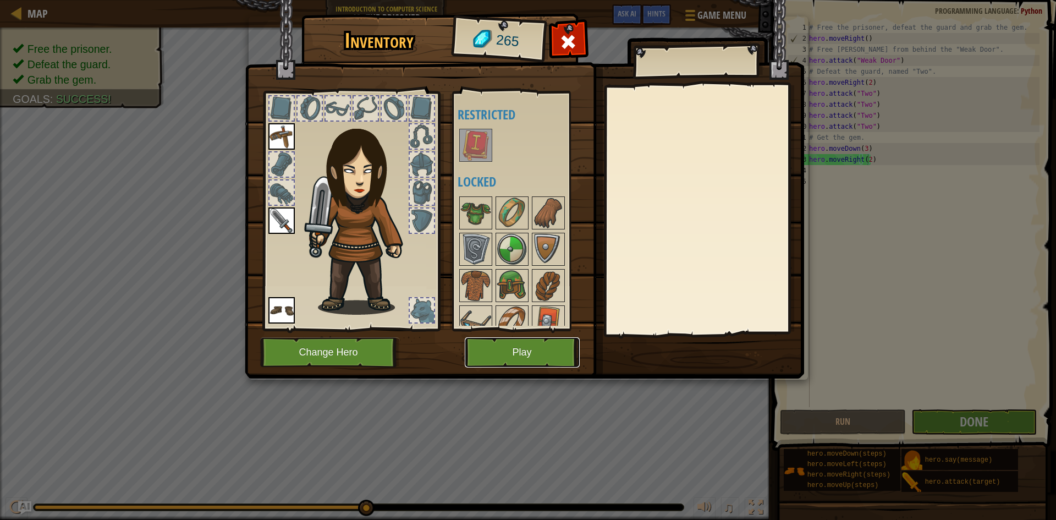
click at [534, 347] on button "Play" at bounding box center [522, 352] width 115 height 30
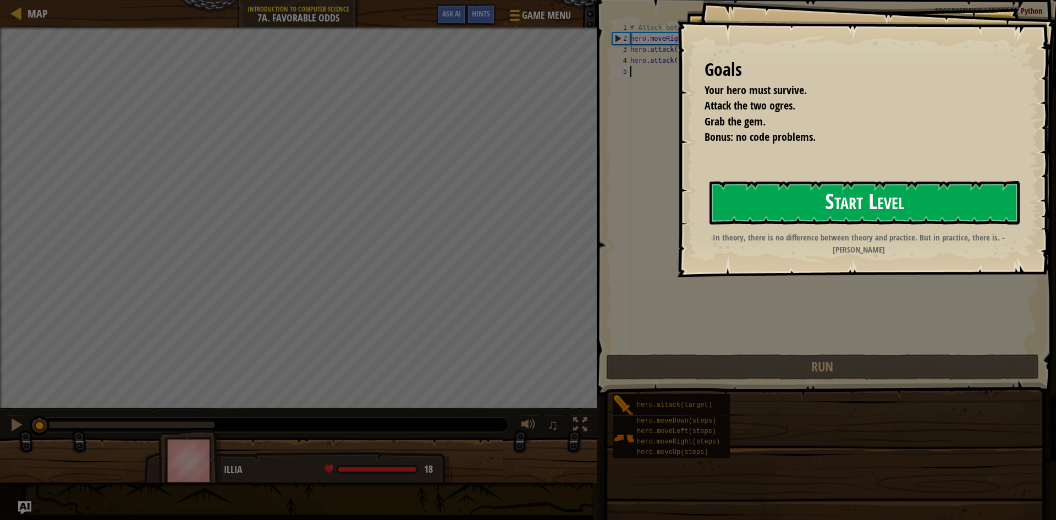
click at [895, 201] on button "Start Level" at bounding box center [865, 202] width 310 height 43
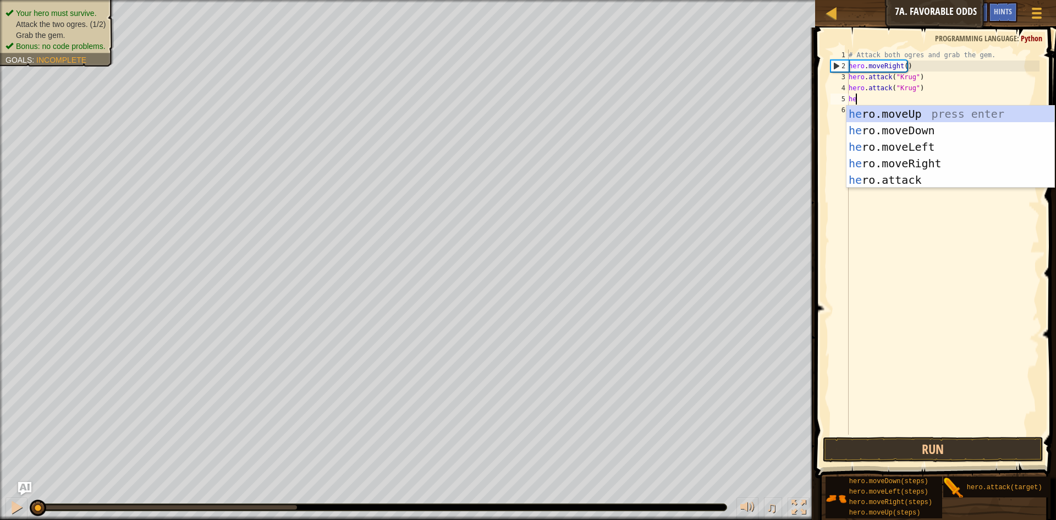
scroll to position [5, 1]
type textarea "hero"
click at [903, 161] on div "hero .moveUp press enter hero .moveDown press enter hero .moveLeft press enter …" at bounding box center [951, 164] width 208 height 116
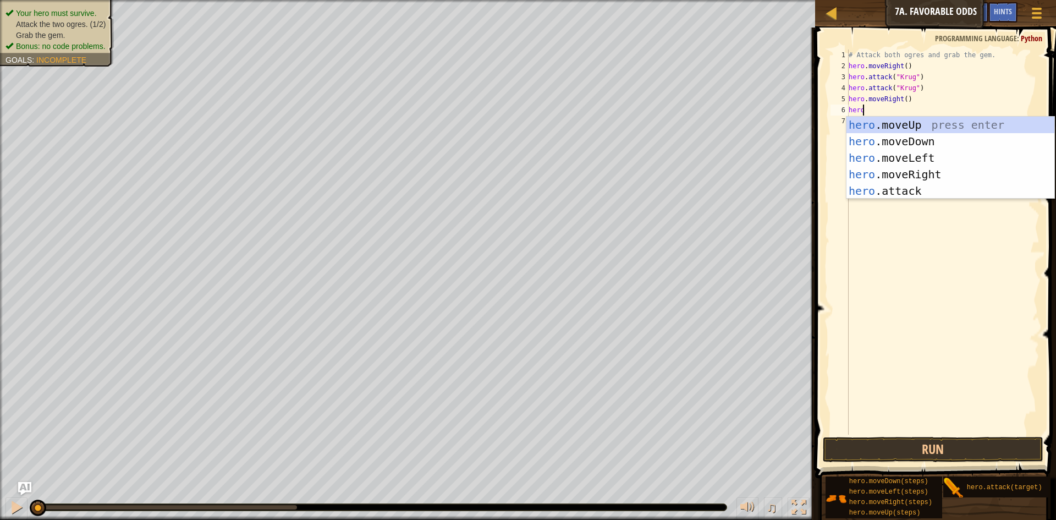
click at [879, 114] on div "# Attack both ogres and grab the gem. hero . moveRight ( ) hero . attack ( "[PE…" at bounding box center [943, 253] width 193 height 407
type textarea "hero.m"
click at [900, 123] on div "hero.m oveUp press enter hero.m oveDown press enter hero.m oveLeft press enter …" at bounding box center [951, 166] width 208 height 99
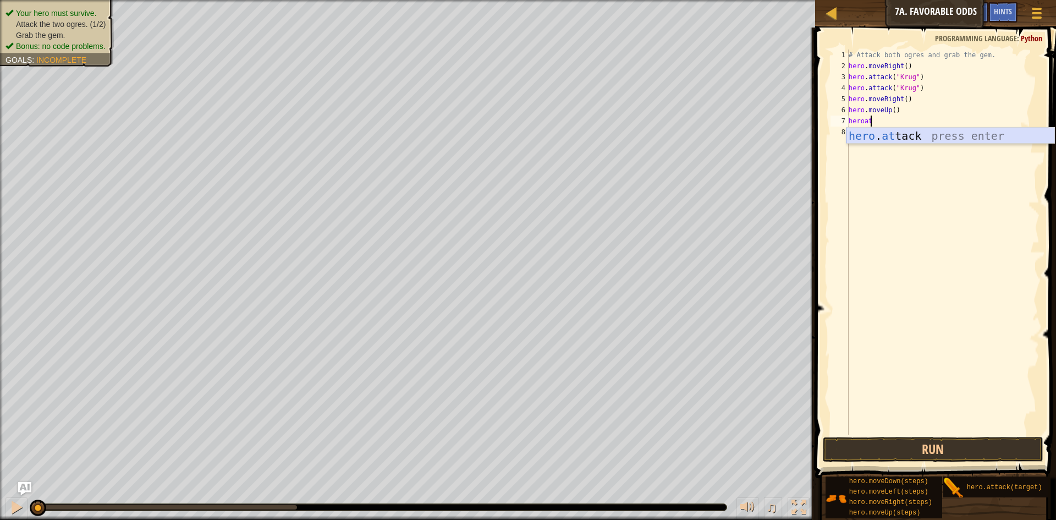
click at [890, 129] on div "hero . at tack press enter" at bounding box center [951, 153] width 208 height 50
type textarea "hero.attack("Grump")"
drag, startPoint x: 924, startPoint y: 119, endPoint x: 845, endPoint y: 125, distance: 78.9
click at [845, 125] on div "1 2 3 4 5 6 7 8 9 # Attack both ogres and grab the gem. hero . moveRight ( ) he…" at bounding box center [933, 242] width 211 height 385
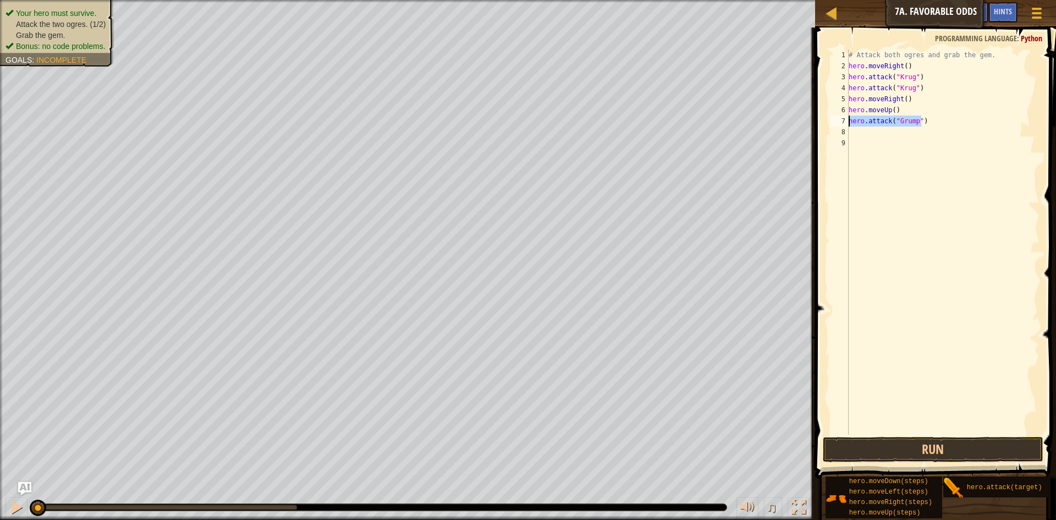
type textarea "hero.attack("Grump")"
click at [854, 128] on div "# Attack both ogres and grab the gem. hero . moveRight ( ) hero . attack ( "[PE…" at bounding box center [943, 253] width 193 height 407
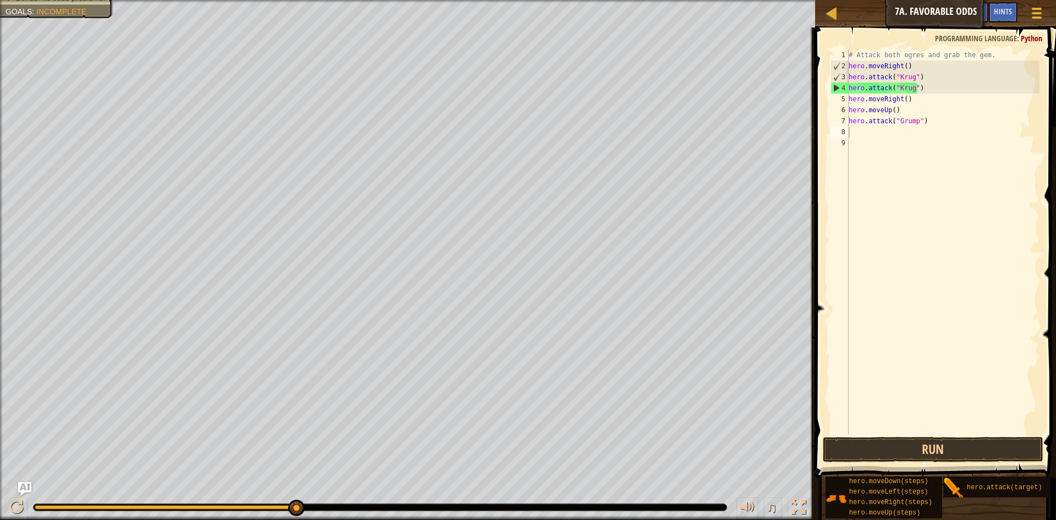
click at [877, 133] on div "# Attack both ogres and grab the gem. hero . moveRight ( ) hero . attack ( "[PE…" at bounding box center [943, 253] width 193 height 407
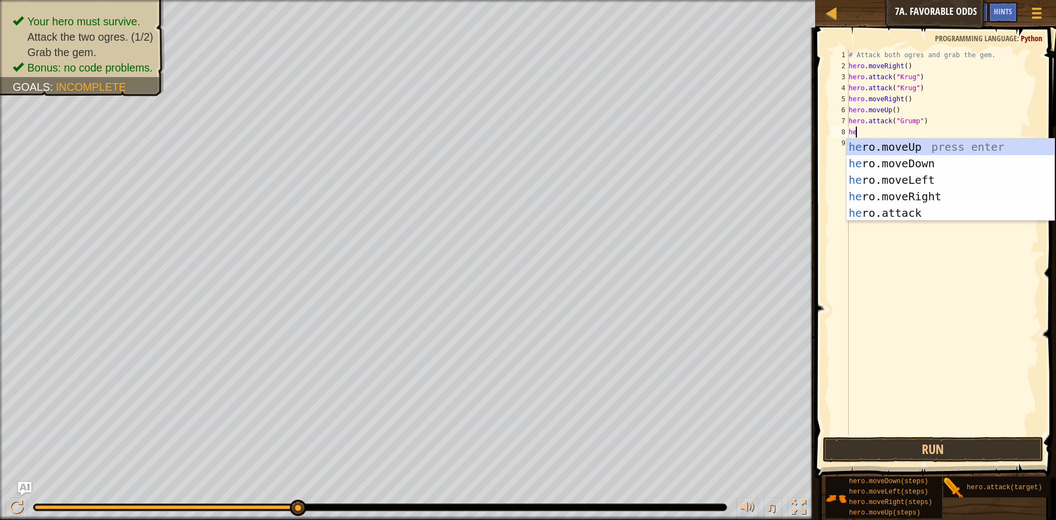
scroll to position [5, 1]
click at [910, 213] on div "hero .moveUp press enter hero .moveDown press enter hero .moveLeft press enter …" at bounding box center [951, 197] width 208 height 116
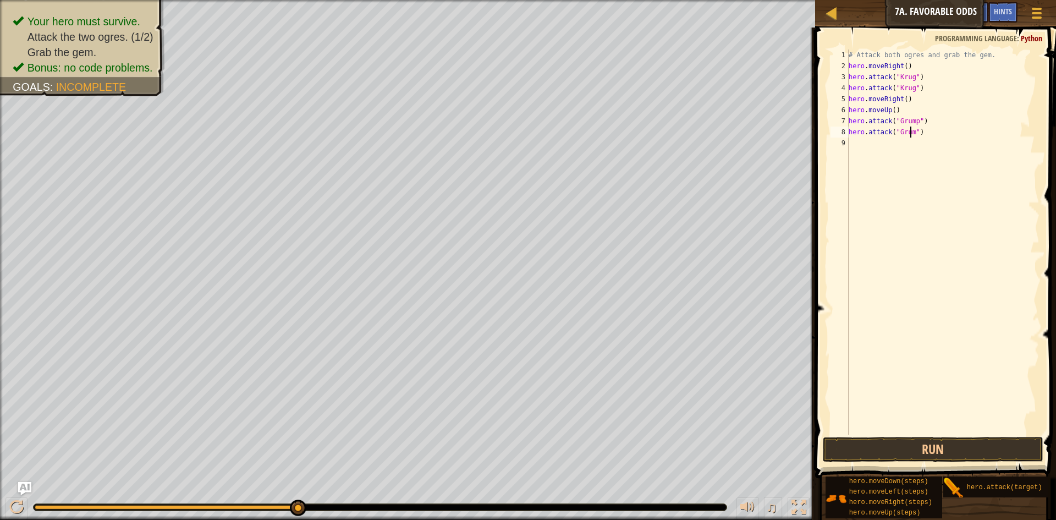
scroll to position [5, 6]
type textarea "hero.attack("Grump")"
click at [898, 446] on button "Run" at bounding box center [933, 449] width 221 height 25
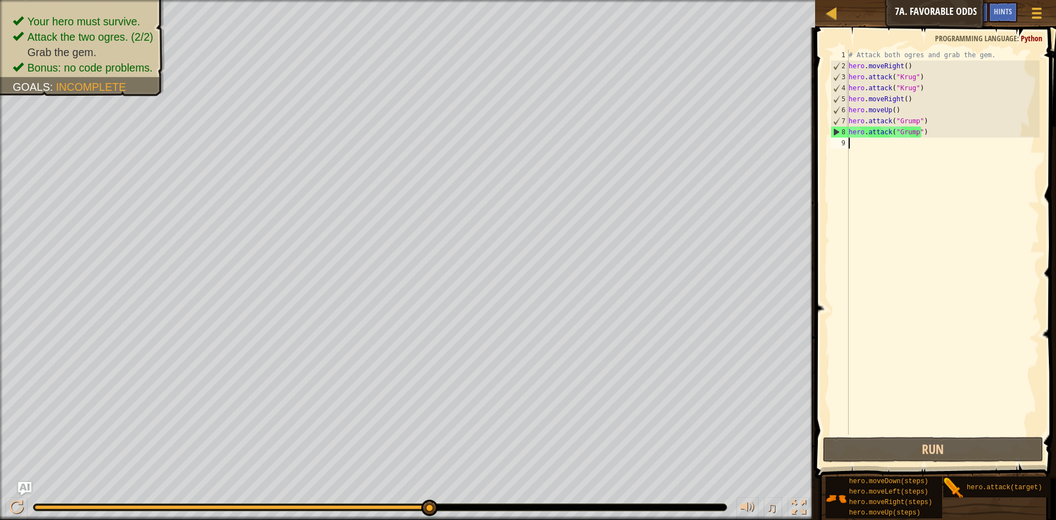
click at [869, 154] on div "# Attack both ogres and grab the gem. hero . moveRight ( ) hero . attack ( "[PE…" at bounding box center [943, 253] width 193 height 407
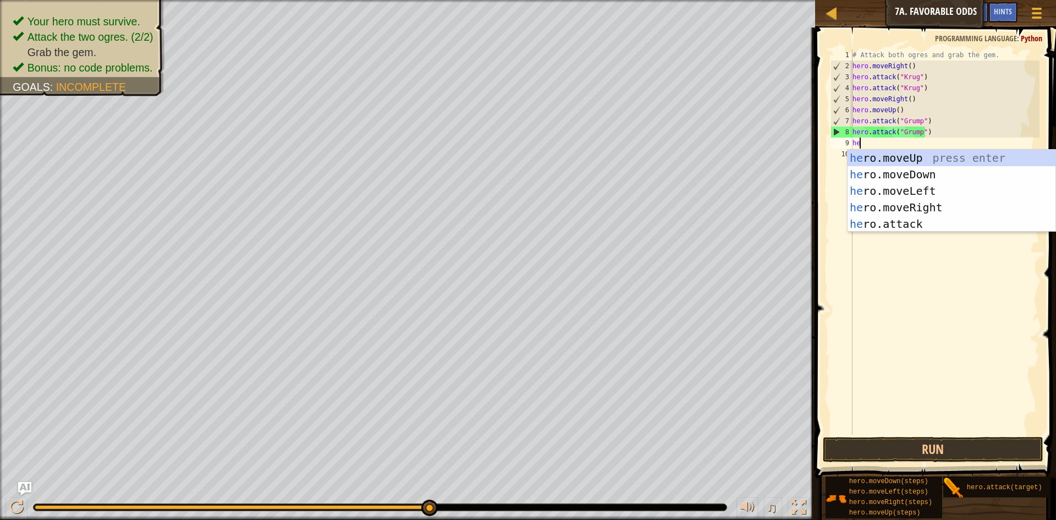
scroll to position [5, 1]
type textarea "hero"
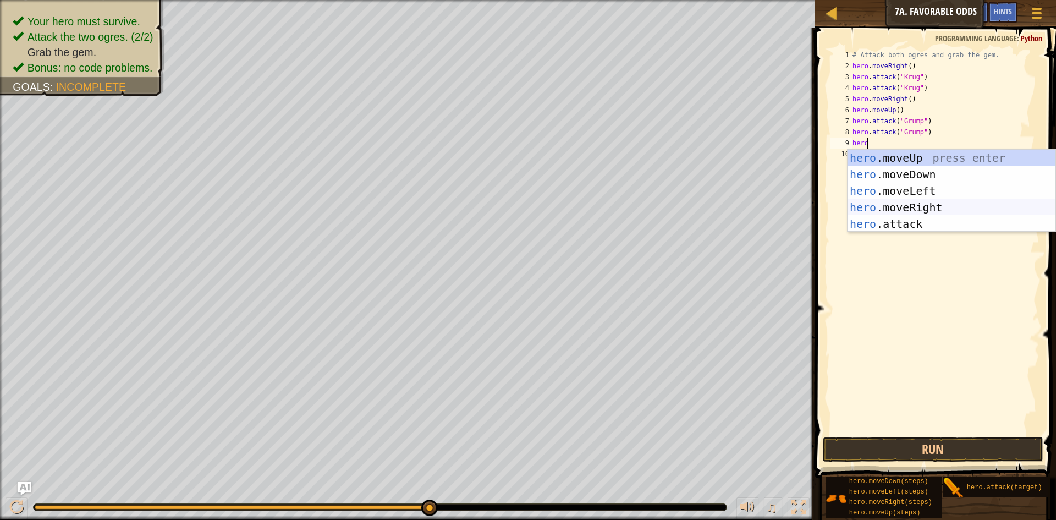
click at [910, 204] on div "hero .moveUp press enter hero .moveDown press enter hero .moveLeft press enter …" at bounding box center [952, 208] width 208 height 116
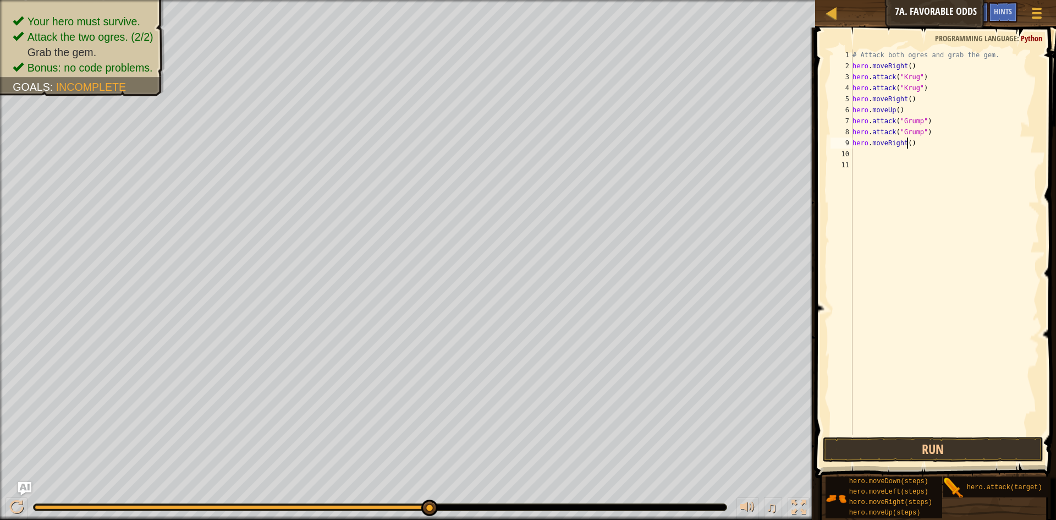
click at [906, 143] on div "# Attack both ogres and grab the gem. hero . moveRight ( ) hero . attack ( "[PE…" at bounding box center [945, 253] width 190 height 407
click at [1031, 454] on button "Run" at bounding box center [933, 449] width 221 height 25
type textarea "hero.moveLeft(2)"
click at [962, 455] on button "Run" at bounding box center [933, 449] width 221 height 25
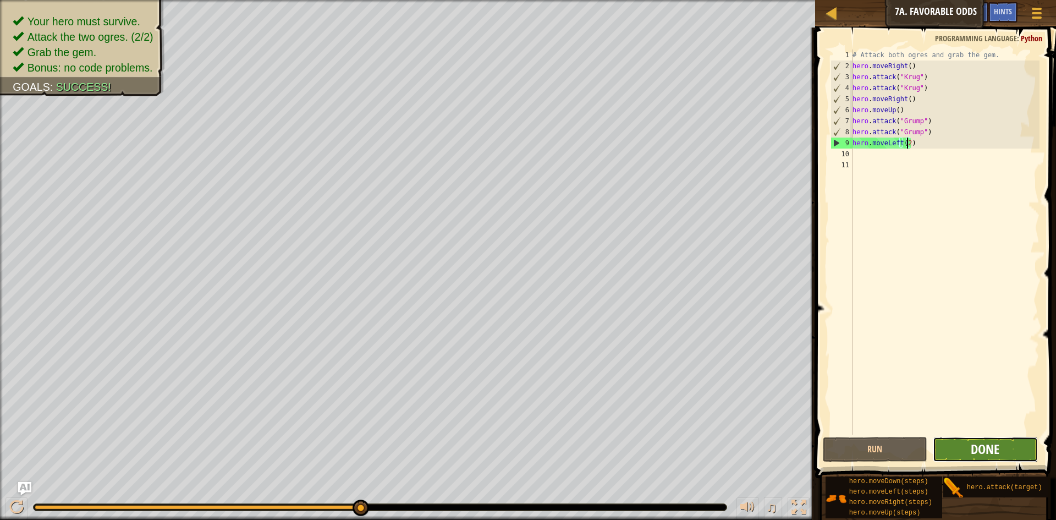
click at [985, 444] on span "Done" at bounding box center [985, 449] width 29 height 18
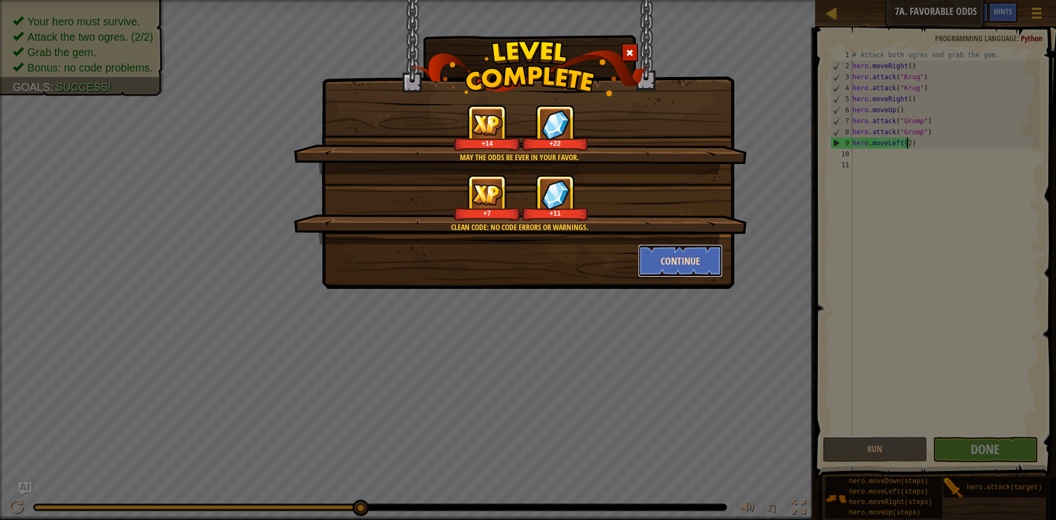
click at [645, 255] on button "Continue" at bounding box center [680, 260] width 85 height 33
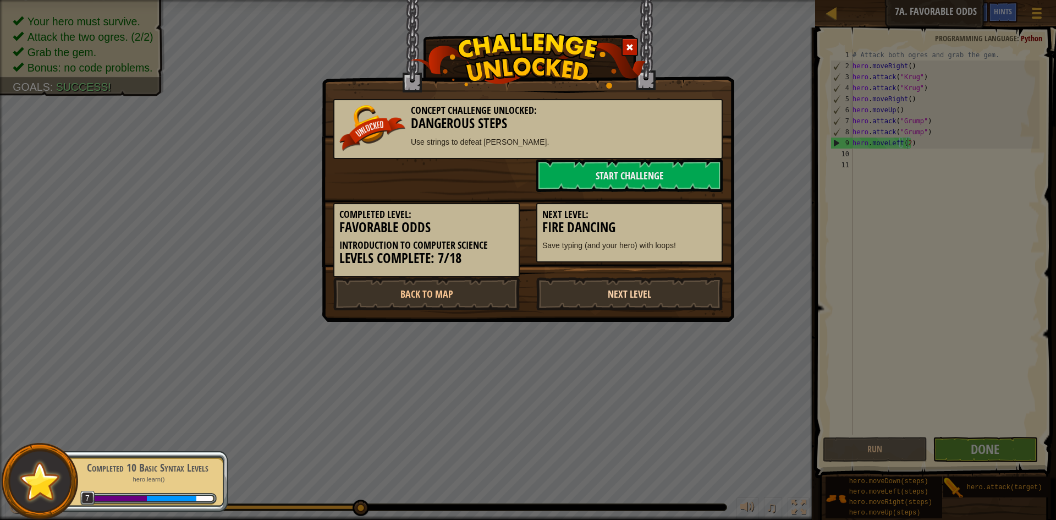
click at [622, 290] on link "Next Level" at bounding box center [629, 293] width 186 height 33
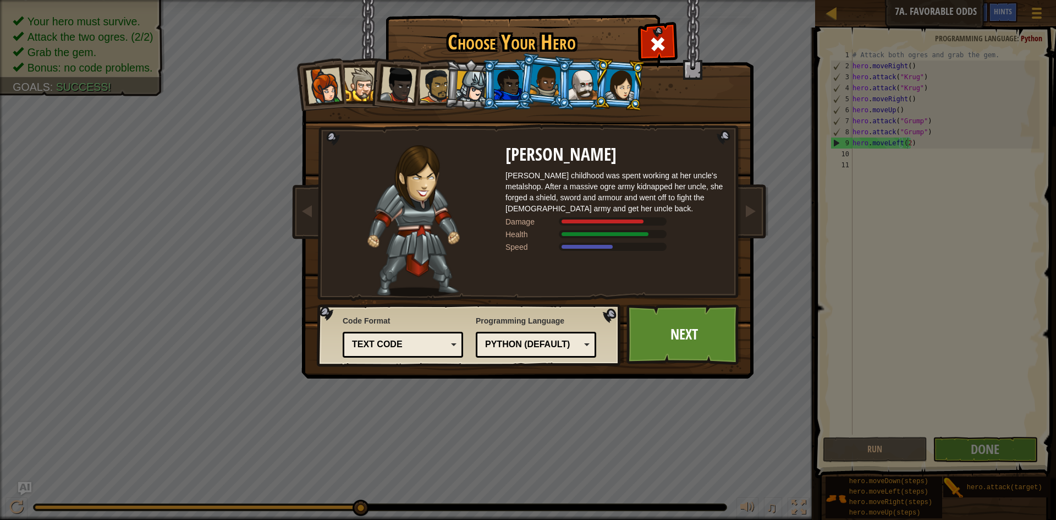
drag, startPoint x: 332, startPoint y: 86, endPoint x: 340, endPoint y: 85, distance: 8.4
click at [332, 86] on div at bounding box center [324, 86] width 36 height 36
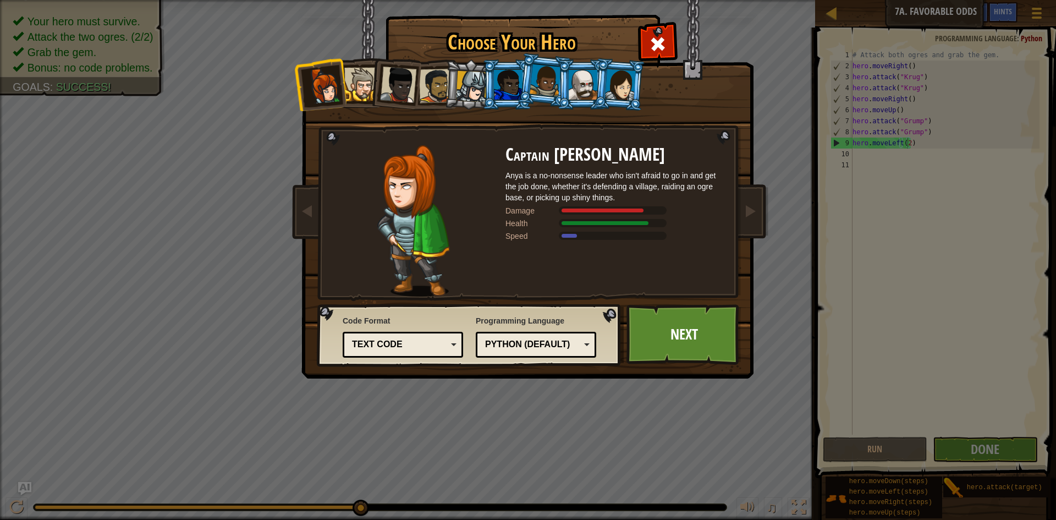
click at [355, 81] on div at bounding box center [361, 85] width 34 height 34
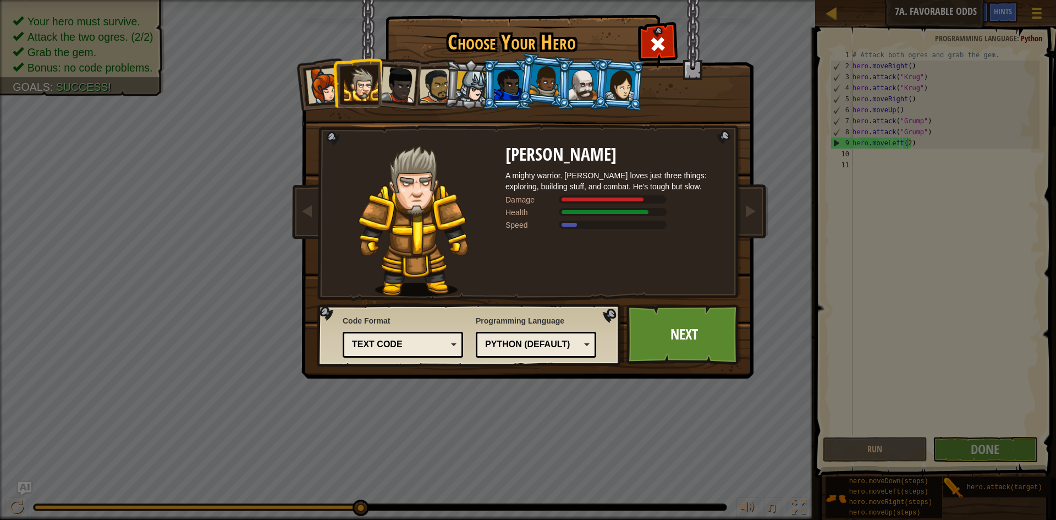
click at [384, 79] on div at bounding box center [398, 85] width 36 height 36
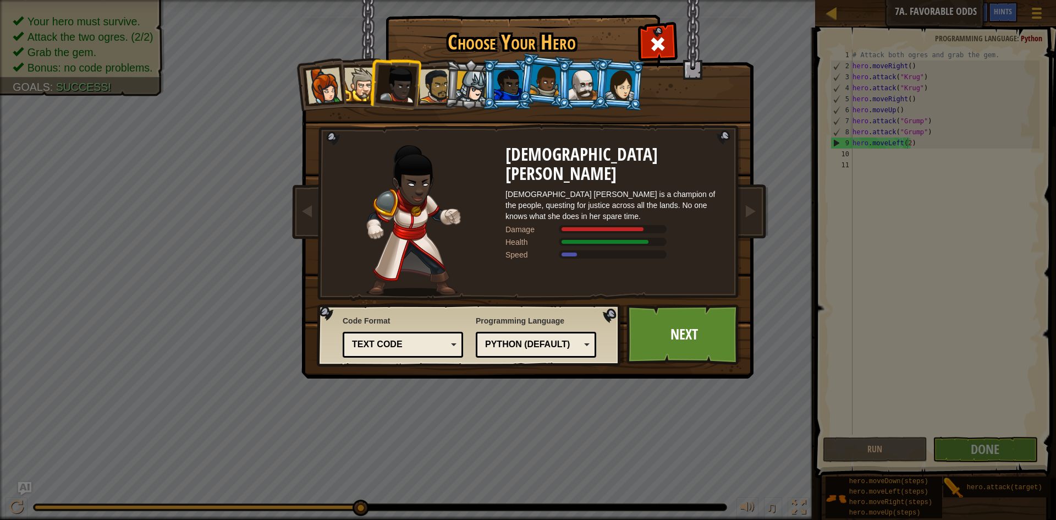
click at [442, 86] on div at bounding box center [436, 86] width 34 height 34
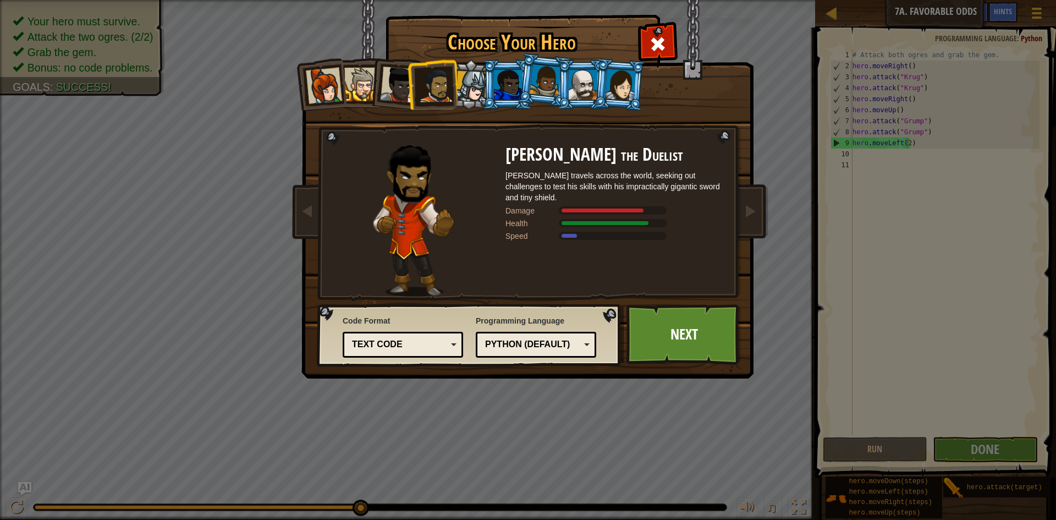
click at [474, 78] on div at bounding box center [471, 86] width 31 height 31
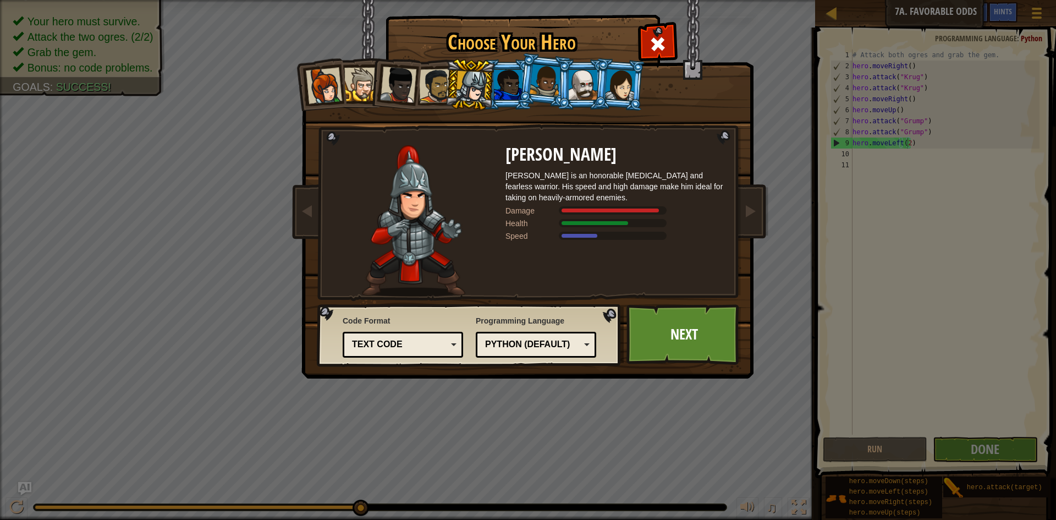
click at [509, 63] on li at bounding box center [507, 84] width 50 height 50
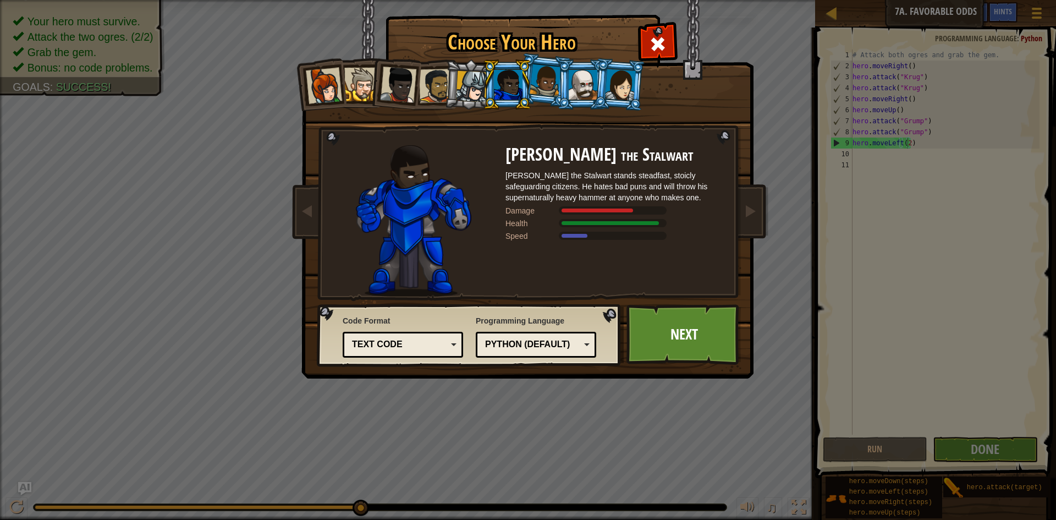
click at [541, 52] on h1 "Choose Your Hero" at bounding box center [512, 42] width 248 height 23
click at [559, 81] on li at bounding box center [582, 84] width 50 height 50
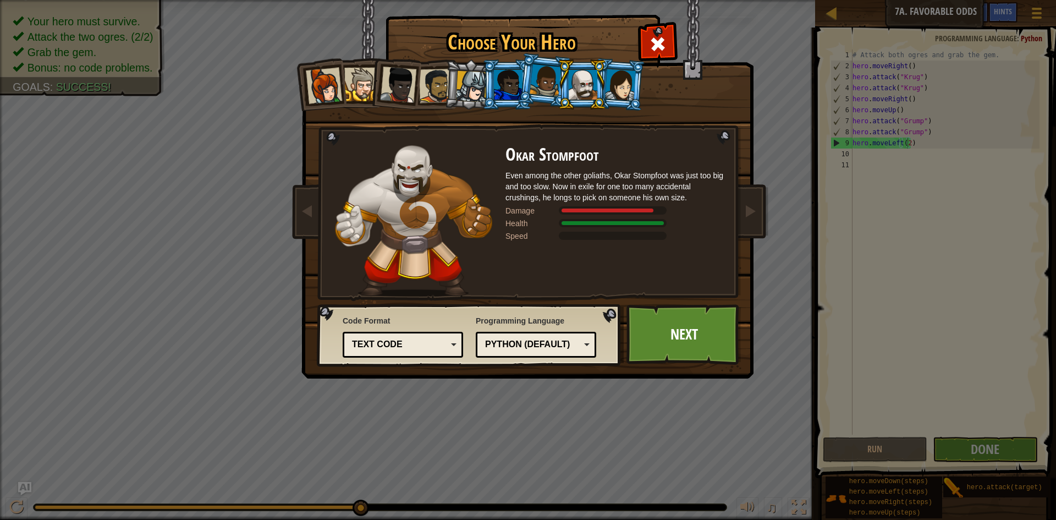
click at [542, 75] on div at bounding box center [545, 80] width 31 height 32
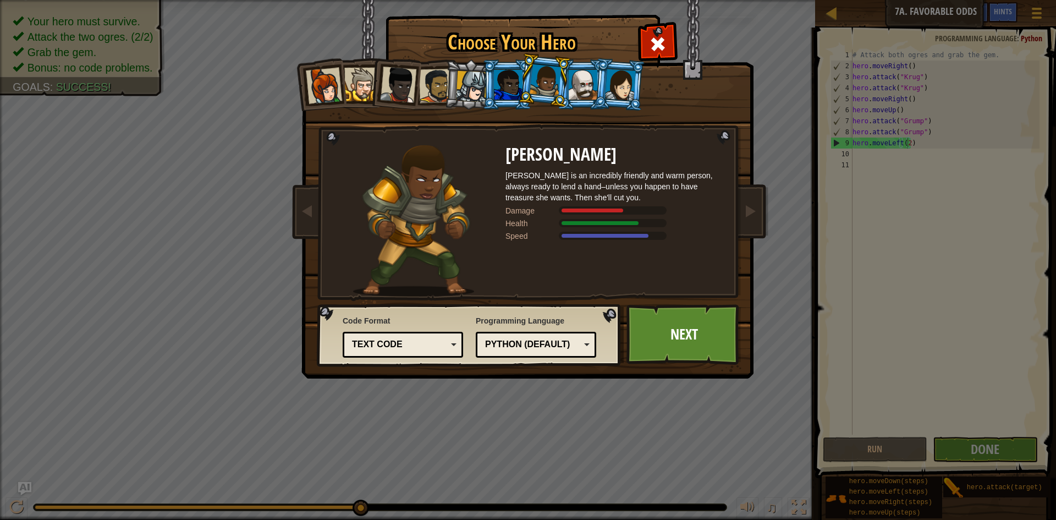
click at [613, 80] on div at bounding box center [620, 84] width 31 height 31
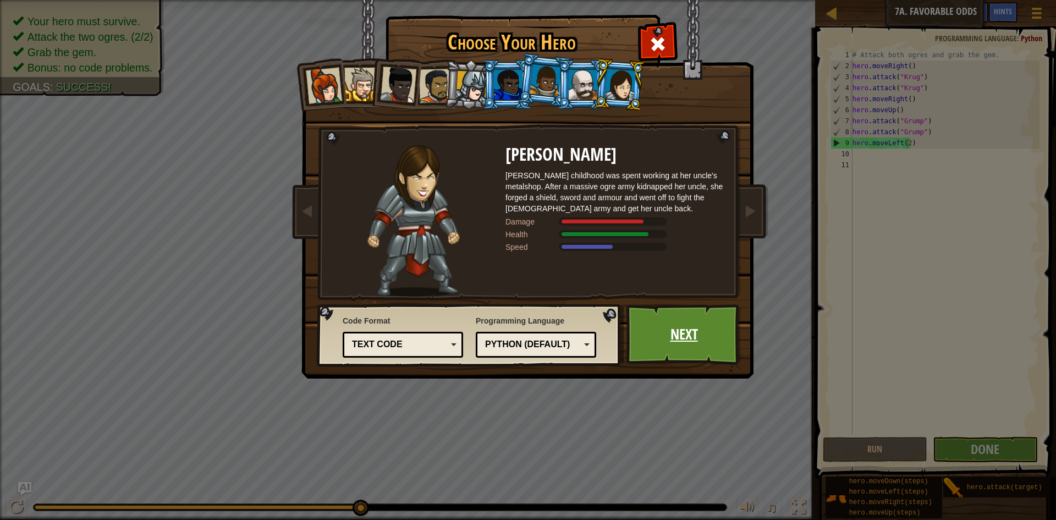
click at [675, 325] on link "Next" at bounding box center [683, 334] width 115 height 61
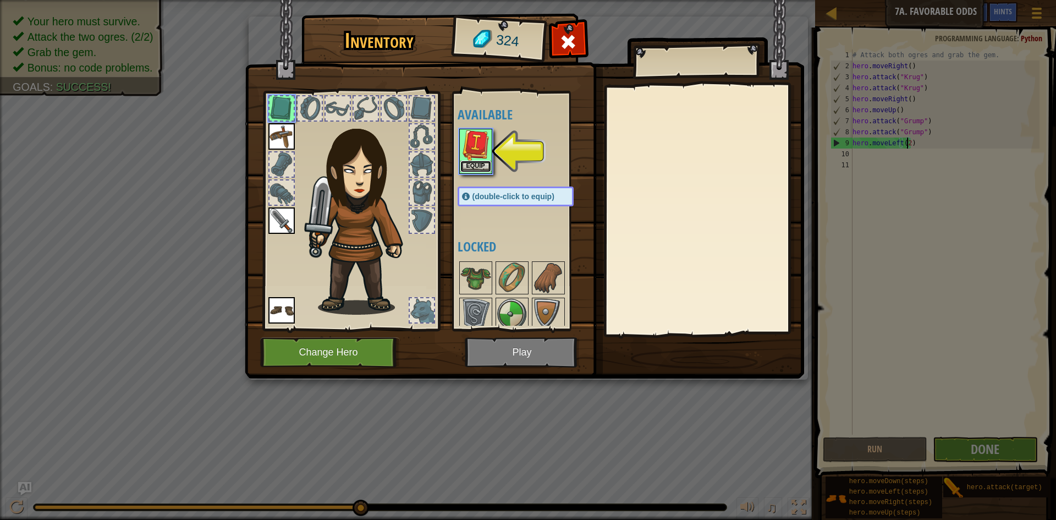
click at [462, 163] on button "Equip" at bounding box center [475, 167] width 31 height 12
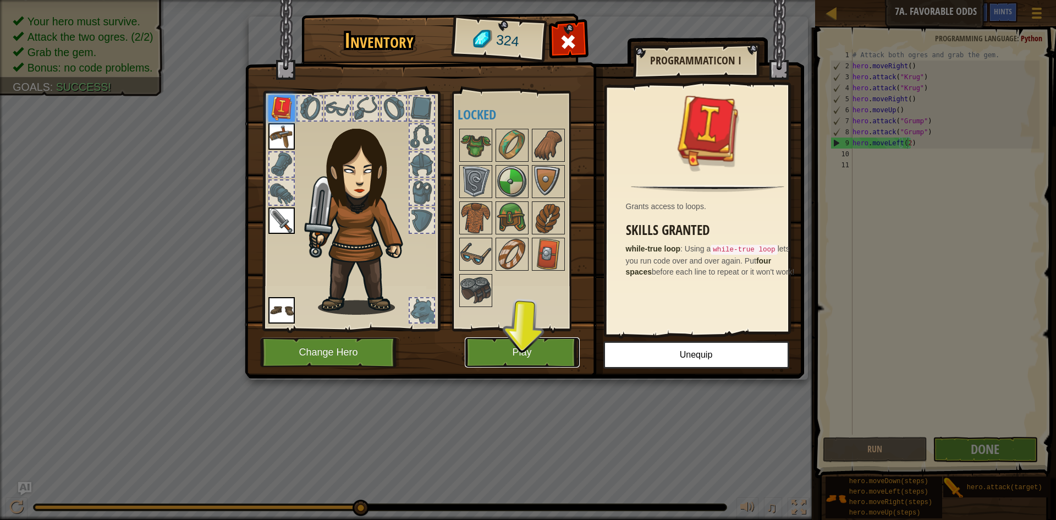
click at [529, 356] on button "Play" at bounding box center [522, 352] width 115 height 30
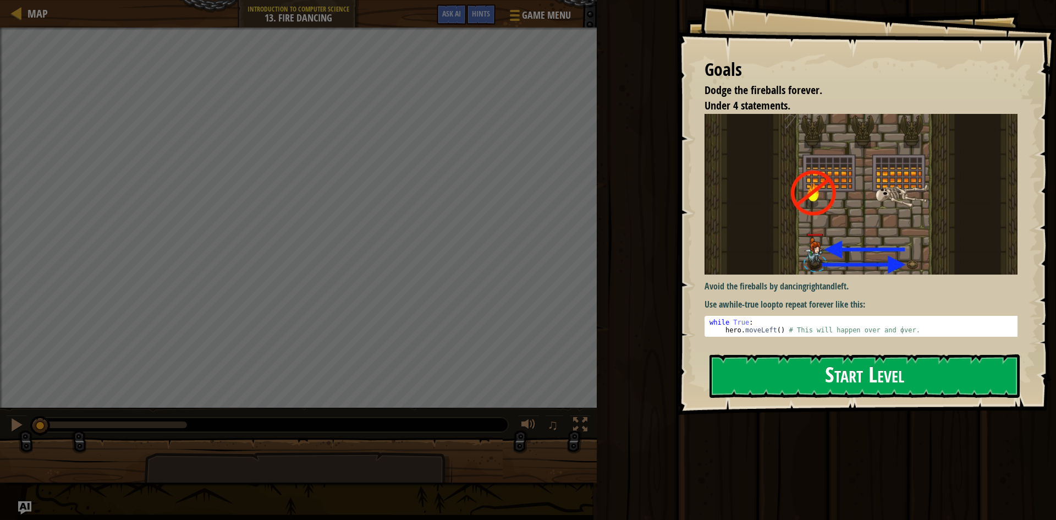
click at [784, 358] on button "Start Level" at bounding box center [865, 375] width 310 height 43
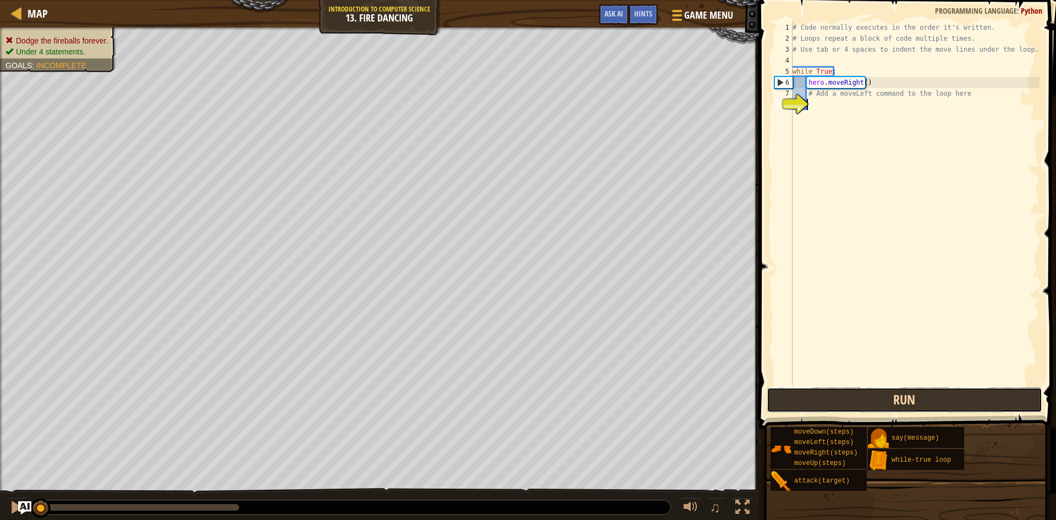
click at [843, 399] on button "Run" at bounding box center [905, 399] width 276 height 25
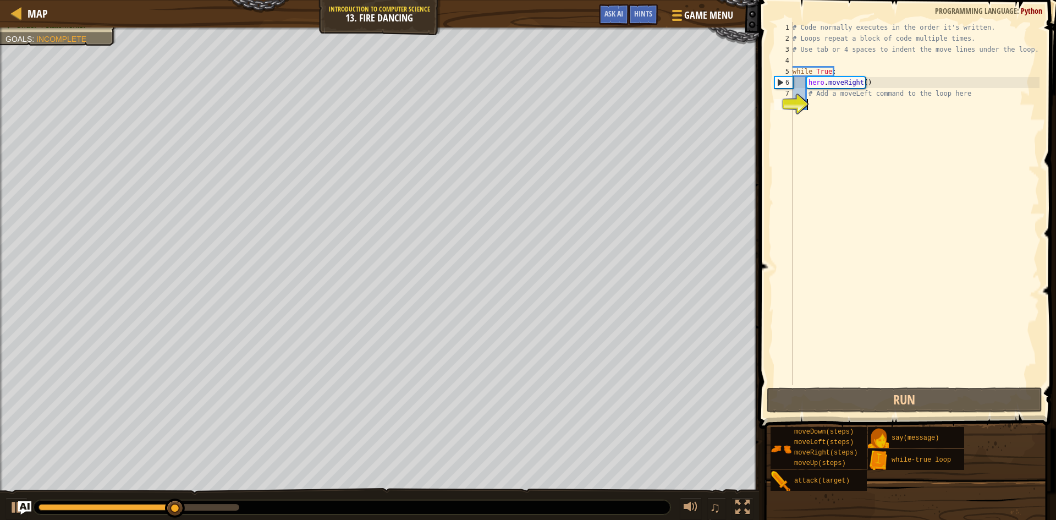
click at [793, 99] on div "8" at bounding box center [783, 104] width 18 height 11
click at [816, 103] on div "# Code normally executes in the order it's written. # Loops repeat a block of c…" at bounding box center [914, 214] width 249 height 385
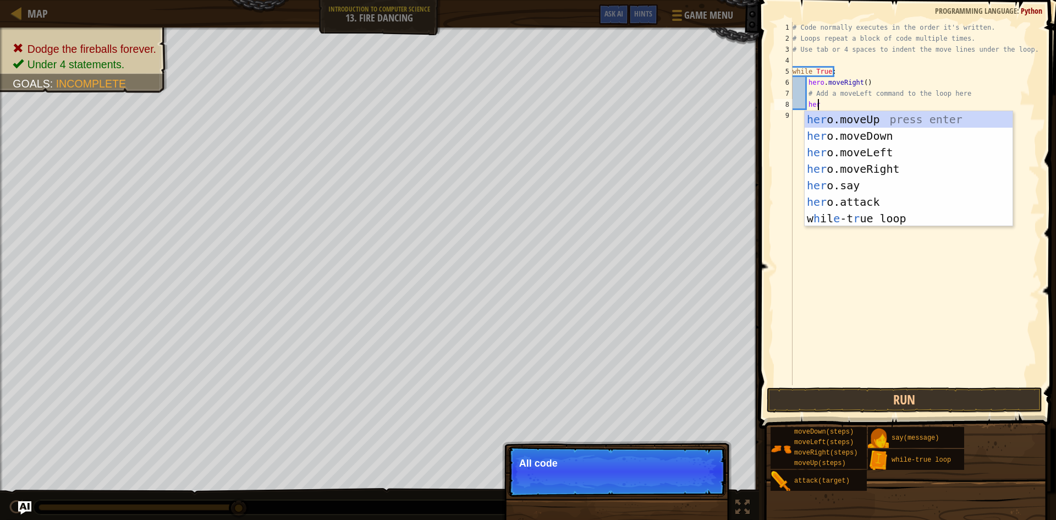
scroll to position [5, 2]
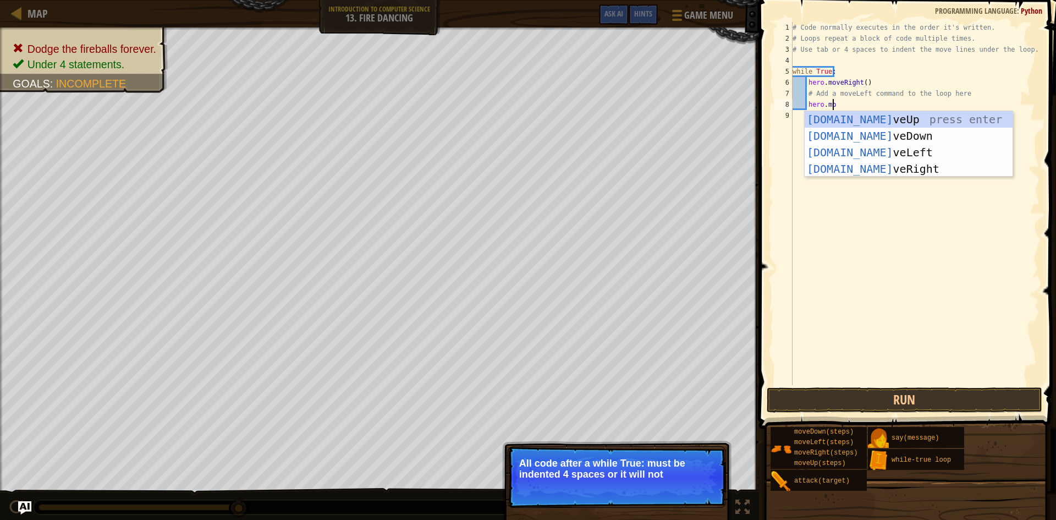
type textarea "hero.move"
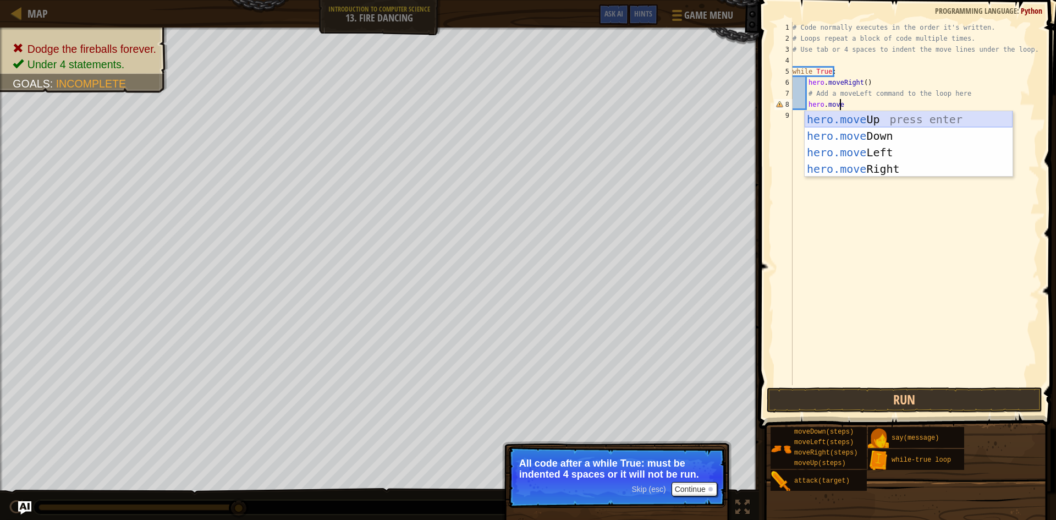
click at [893, 119] on div "hero.move Up press enter hero.move Down press enter hero.move Left press enter …" at bounding box center [909, 160] width 208 height 99
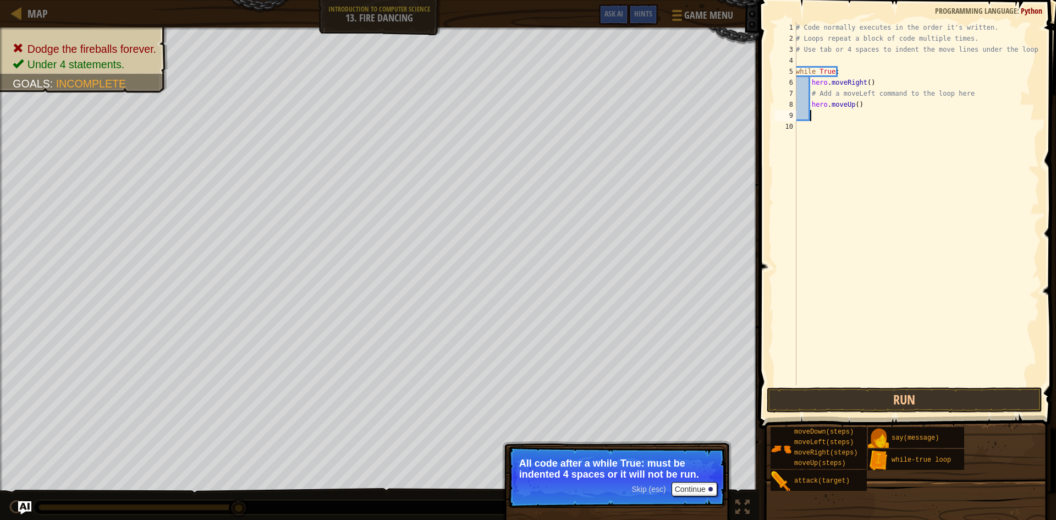
scroll to position [5, 1]
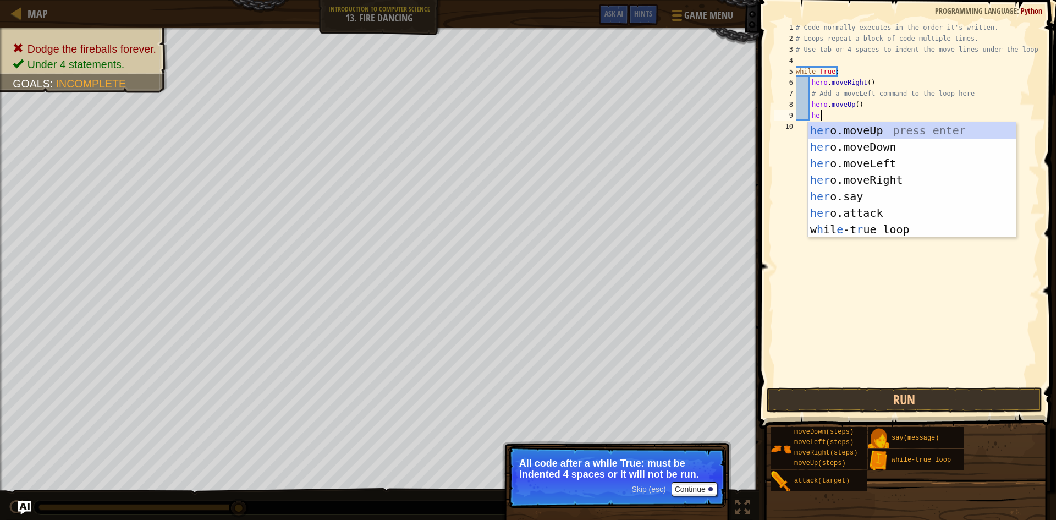
type textarea "hero"
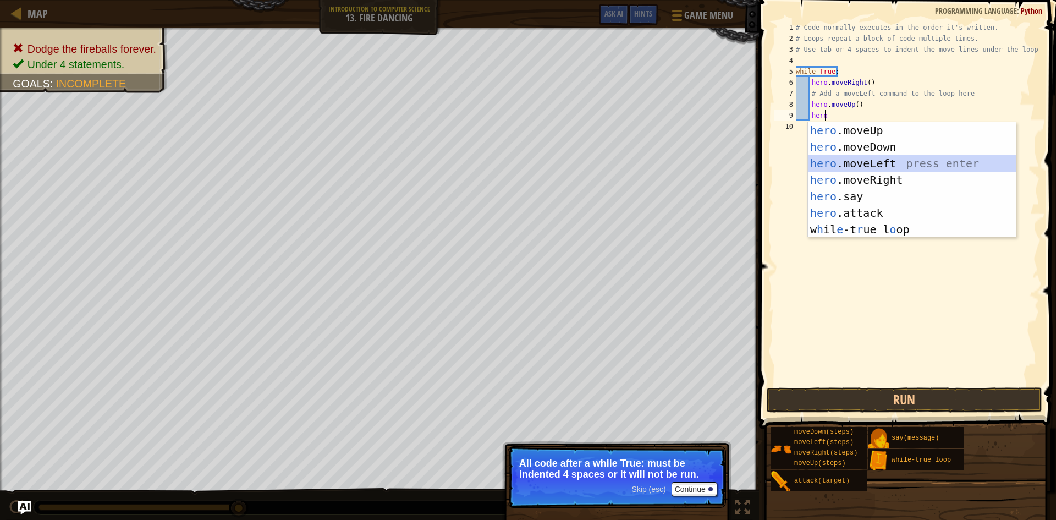
click at [862, 163] on div "hero .moveUp press enter hero .moveDown press enter hero .moveLeft press enter …" at bounding box center [912, 196] width 208 height 149
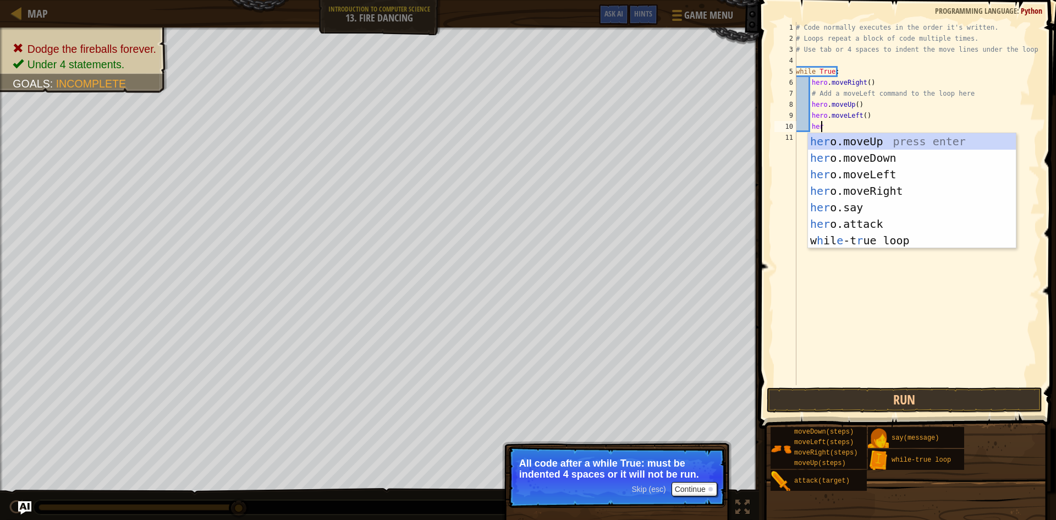
type textarea "hero"
click at [871, 158] on div "hero .moveUp press enter hero .moveDown press enter hero .moveLeft press enter …" at bounding box center [912, 207] width 208 height 149
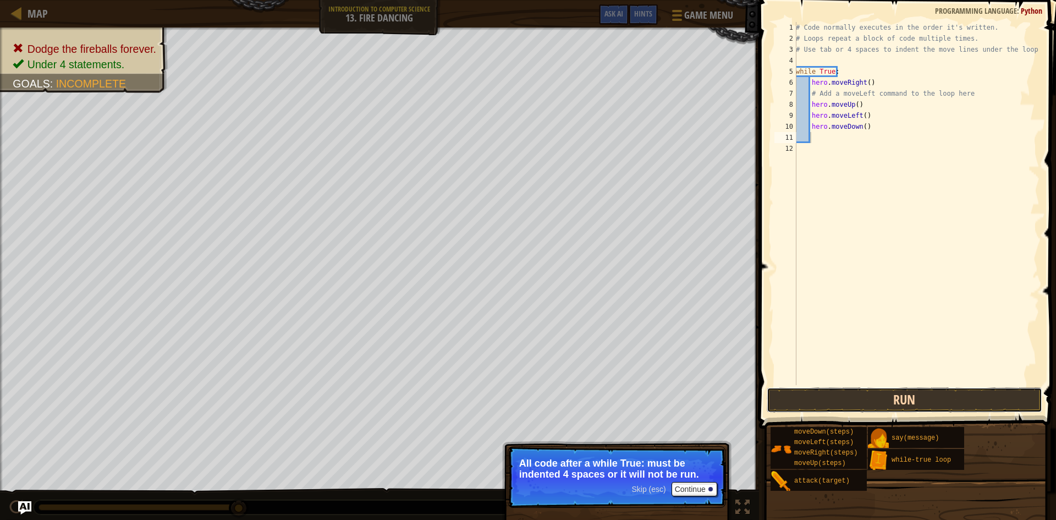
click at [938, 405] on button "Run" at bounding box center [905, 399] width 276 height 25
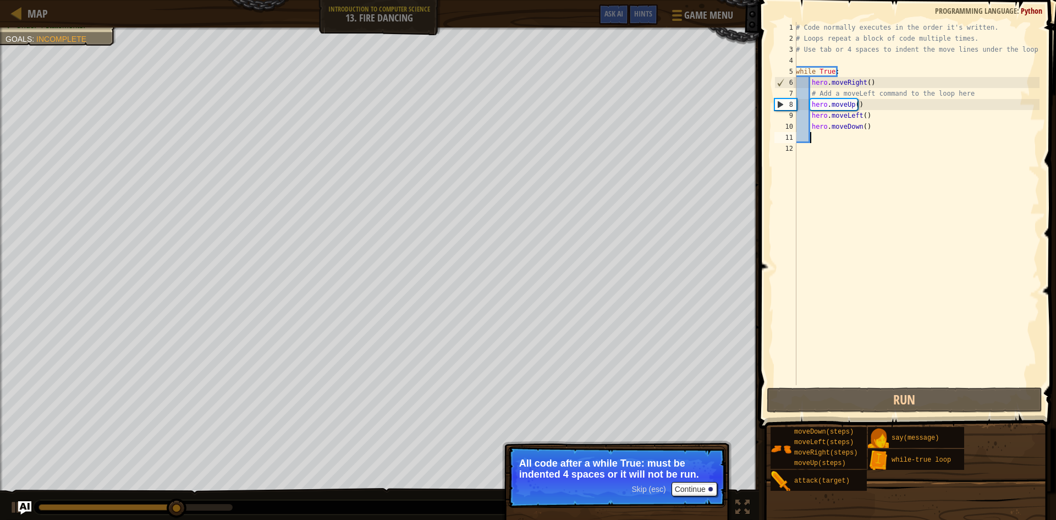
click at [853, 109] on div "# Code normally executes in the order it's written. # Loops repeat a block of c…" at bounding box center [917, 214] width 246 height 385
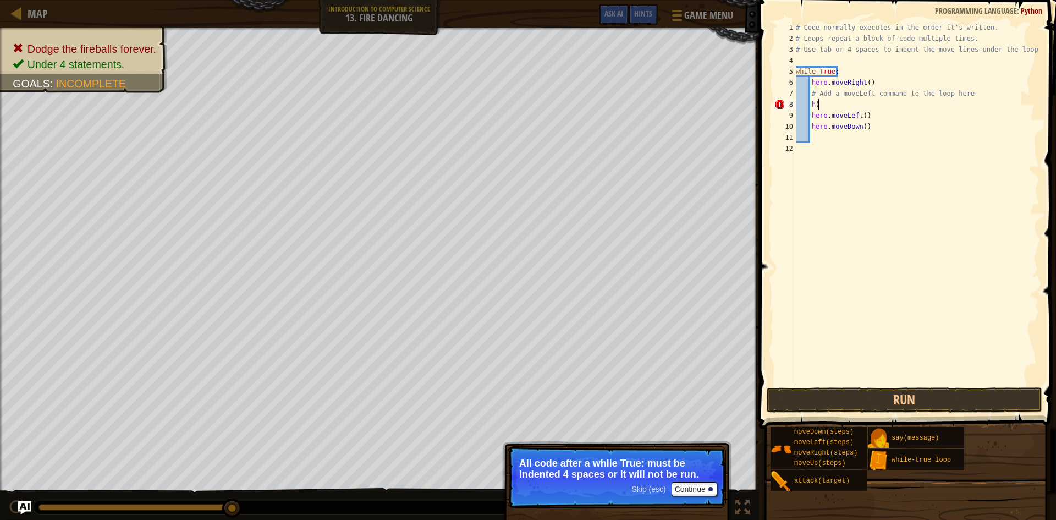
type textarea "h"
click at [880, 125] on div "# Code normally executes in the order it's written. # Loops repeat a block of c…" at bounding box center [917, 214] width 246 height 385
click at [796, 110] on div "8" at bounding box center [785, 104] width 22 height 11
click at [816, 112] on div "# Code normally executes in the order it's written. # Loops repeat a block of c…" at bounding box center [917, 214] width 246 height 385
drag, startPoint x: 875, startPoint y: 131, endPoint x: 811, endPoint y: 128, distance: 63.9
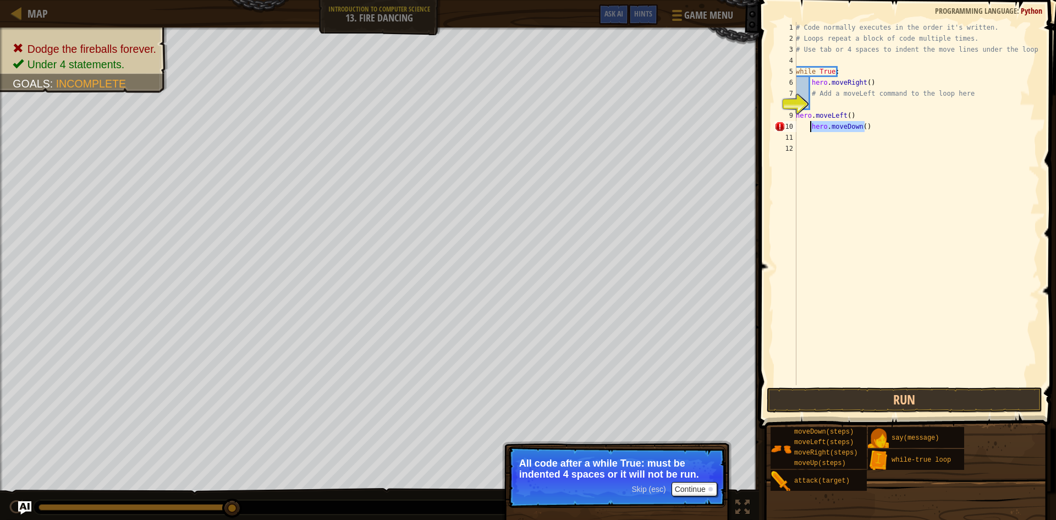
click at [811, 128] on div "# Code normally executes in the order it's written. # Loops repeat a block of c…" at bounding box center [917, 214] width 246 height 385
type textarea "hero.moveDown()"
click at [796, 119] on div "# Code normally executes in the order it's written. # Loops repeat a block of c…" at bounding box center [917, 214] width 246 height 385
type textarea "hero.moveLeft()"
click at [914, 391] on button "Run" at bounding box center [905, 399] width 276 height 25
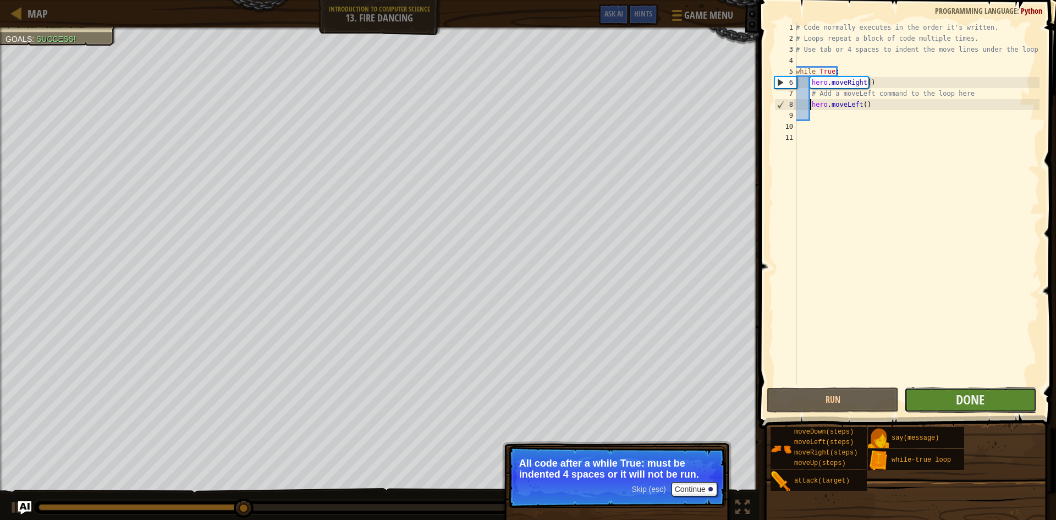
click at [923, 400] on button "Done" at bounding box center [970, 399] width 132 height 25
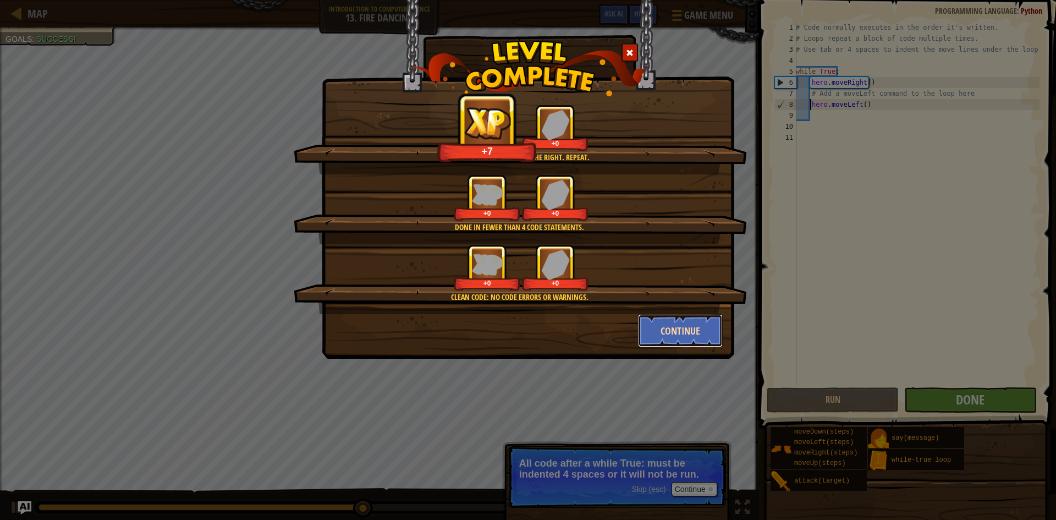
click at [688, 323] on button "Continue" at bounding box center [680, 330] width 85 height 33
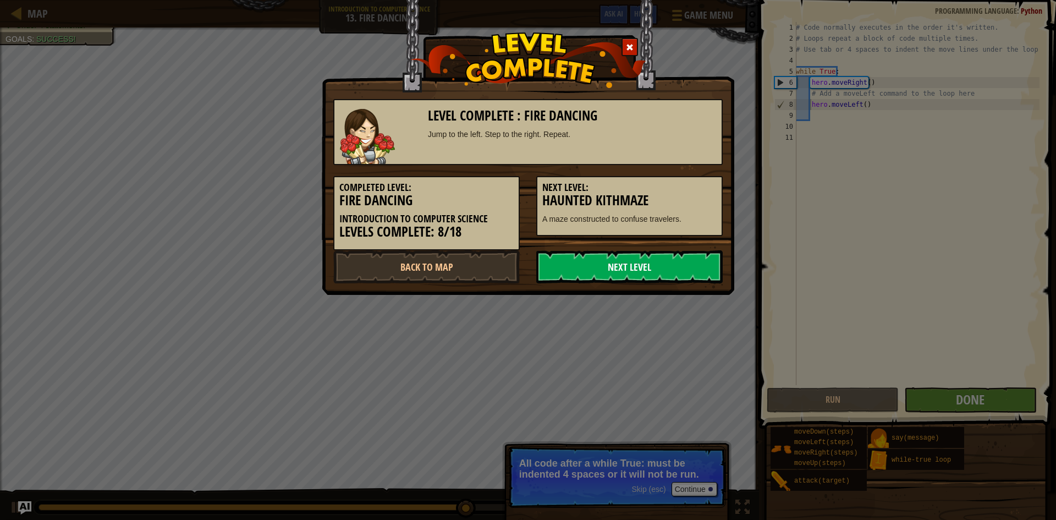
click at [672, 268] on link "Next Level" at bounding box center [629, 266] width 186 height 33
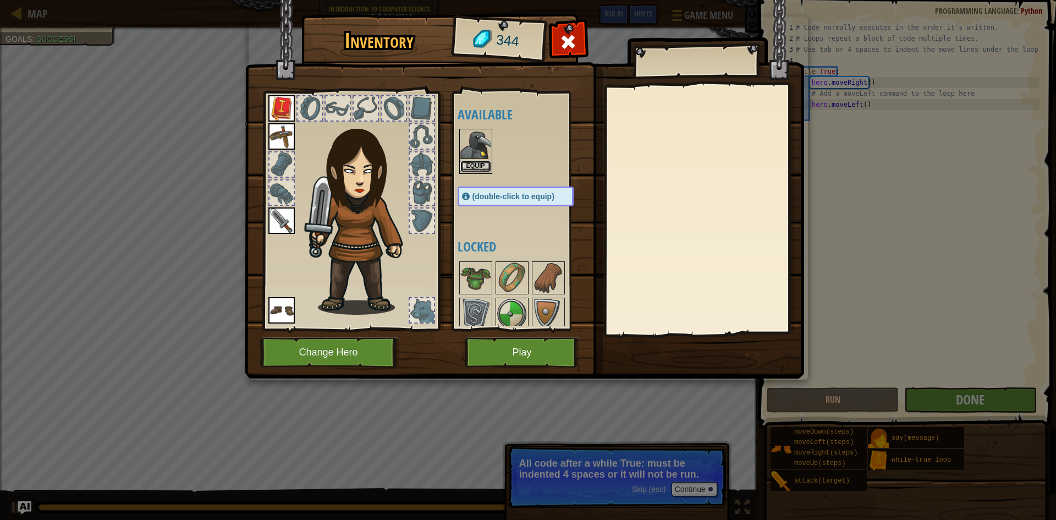
click at [479, 162] on button "Equip" at bounding box center [475, 167] width 31 height 12
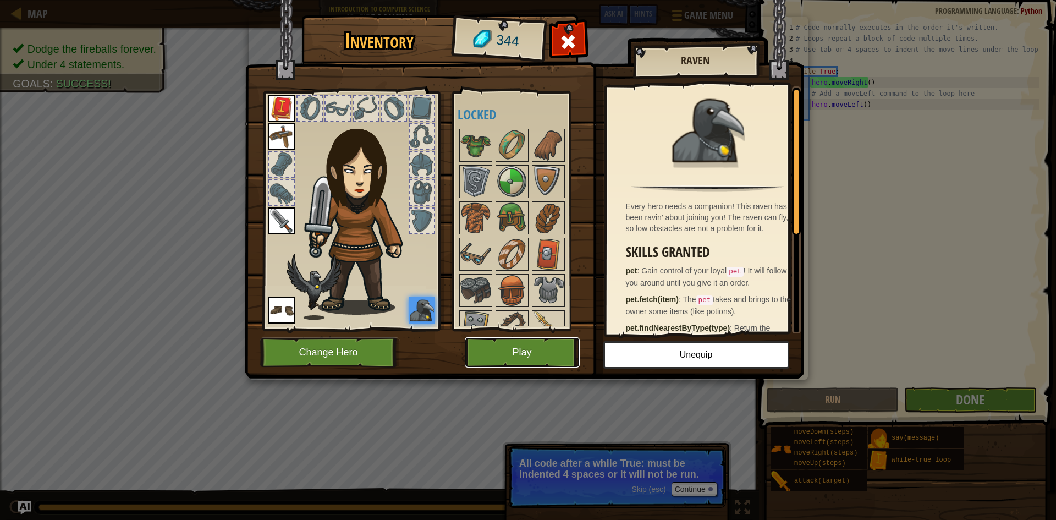
click at [548, 348] on button "Play" at bounding box center [522, 352] width 115 height 30
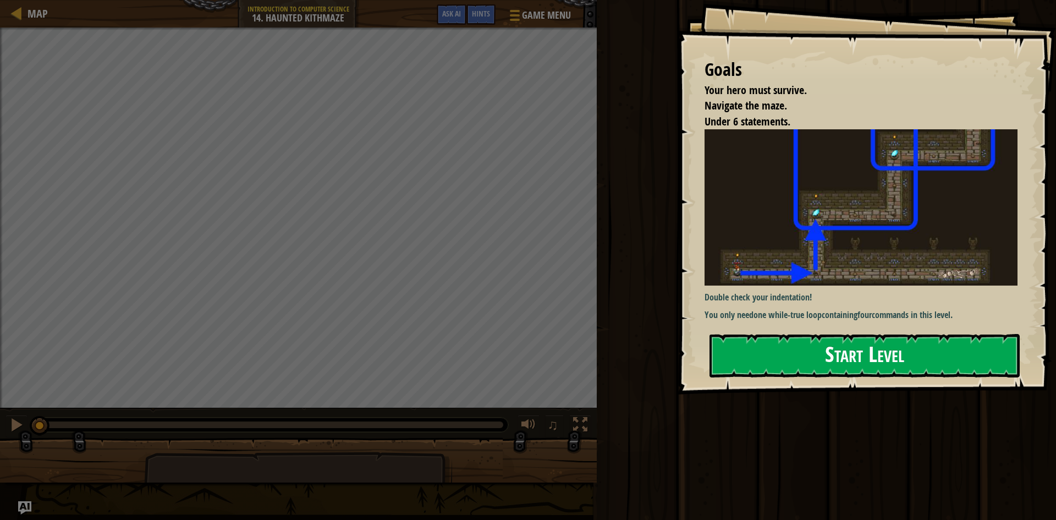
click at [913, 377] on div "Goals Your hero must survive. Navigate the maze. Under 6 statements. Double che…" at bounding box center [866, 197] width 379 height 394
click at [891, 359] on button "Start Level" at bounding box center [865, 355] width 310 height 43
